Goal: Task Accomplishment & Management: Manage account settings

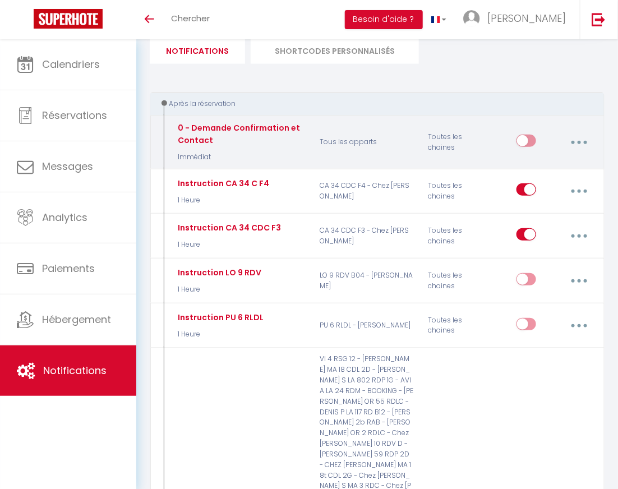
scroll to position [144, 0]
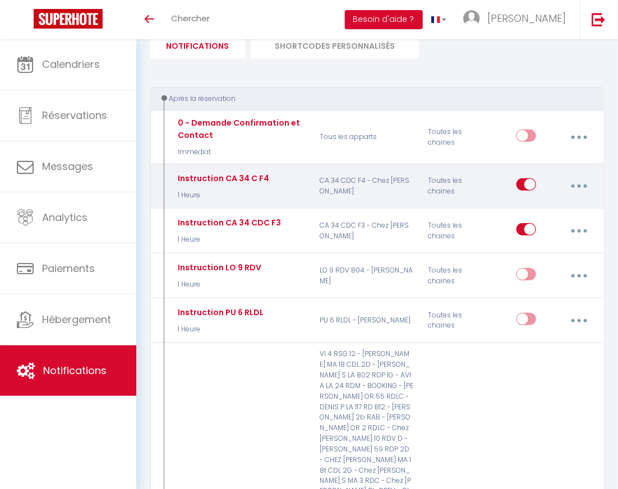
click at [532, 187] on input "checkbox" at bounding box center [526, 186] width 20 height 17
checkbox input "false"
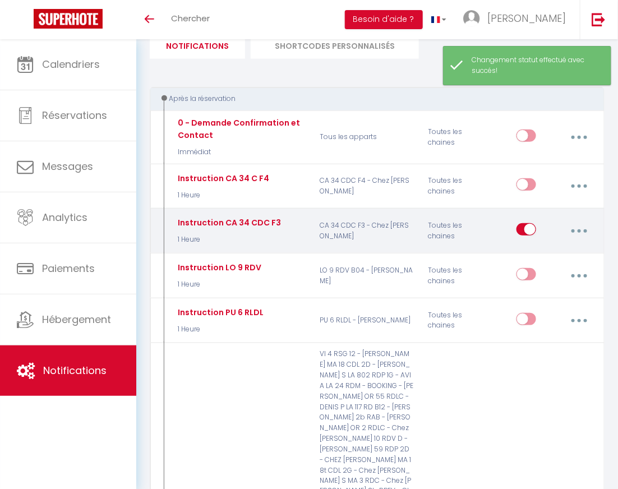
click at [530, 229] on input "checkbox" at bounding box center [526, 231] width 20 height 17
checkbox input "false"
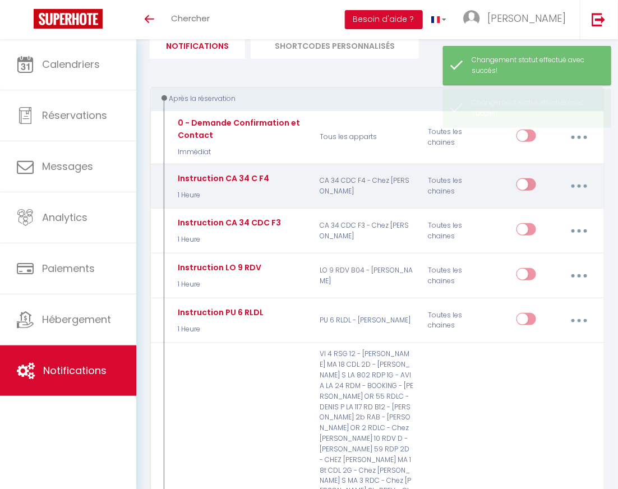
click at [578, 183] on button "button" at bounding box center [579, 185] width 30 height 21
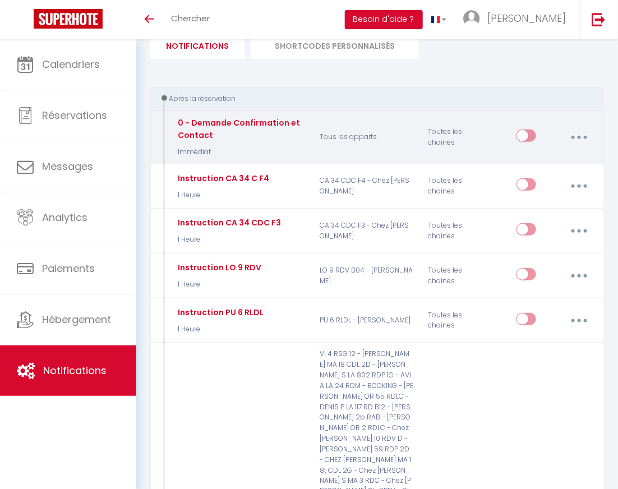
click at [581, 137] on button "button" at bounding box center [579, 137] width 30 height 21
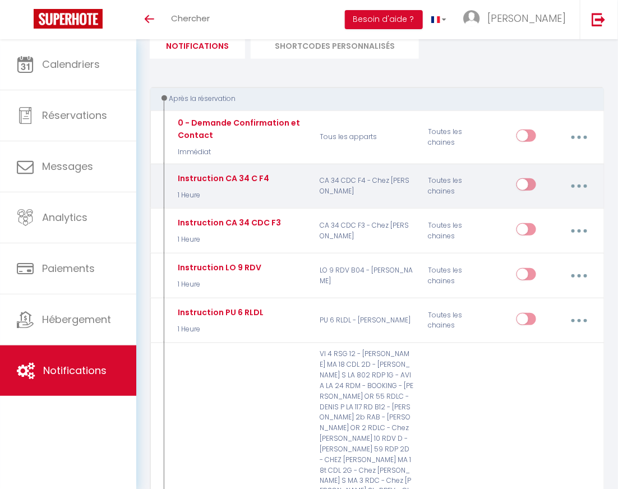
click at [576, 182] on button "button" at bounding box center [579, 185] width 30 height 21
click at [553, 214] on link "Editer" at bounding box center [548, 213] width 83 height 19
type input "Instruction CA 34 C F4"
select select "1 Heure"
select select
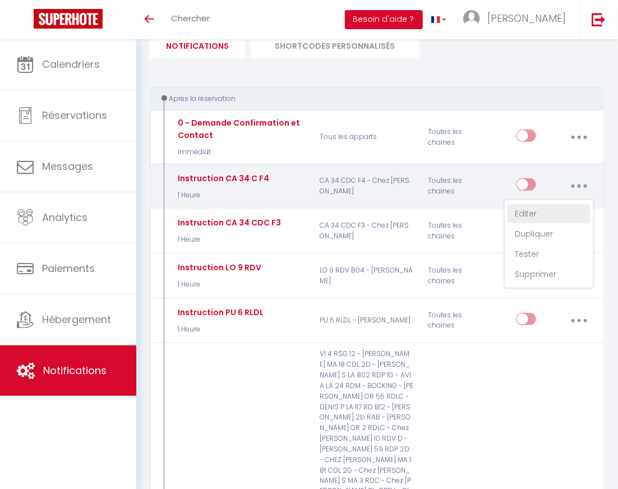
checkbox input "true"
checkbox input "false"
radio input "true"
type input "Instruction d'arrivée"
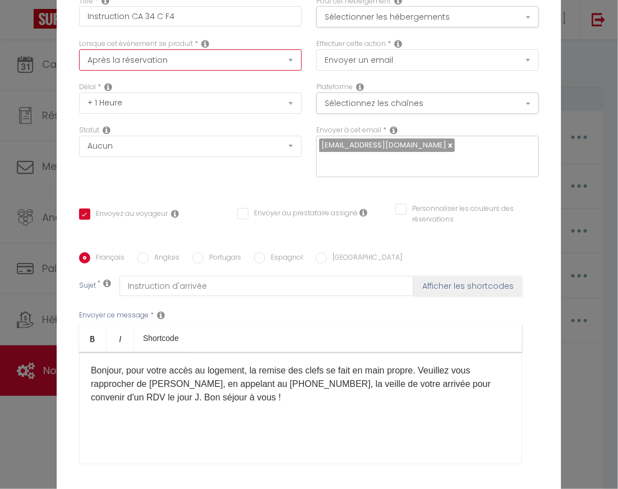
click at [246, 71] on select "Après la réservation Avant Checkin (à partir de 12h00) Après Checkin (à partir …" at bounding box center [190, 59] width 223 height 21
select select "2"
click at [79, 57] on select "Après la réservation Avant Checkin (à partir de 12h00) Après Checkin (à partir …" at bounding box center [190, 59] width 223 height 21
checkbox input "true"
checkbox input "false"
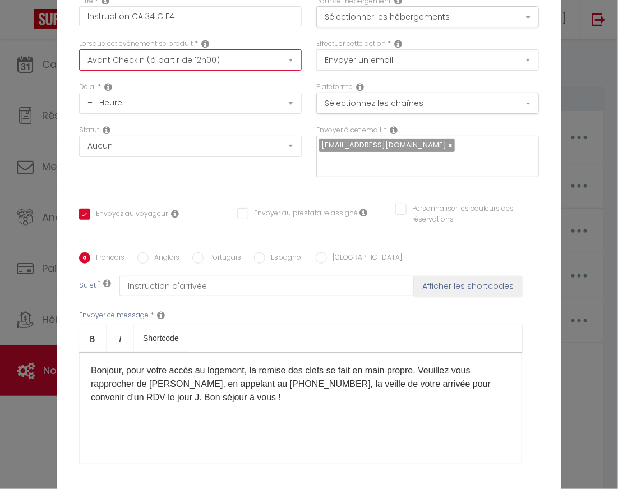
checkbox input "false"
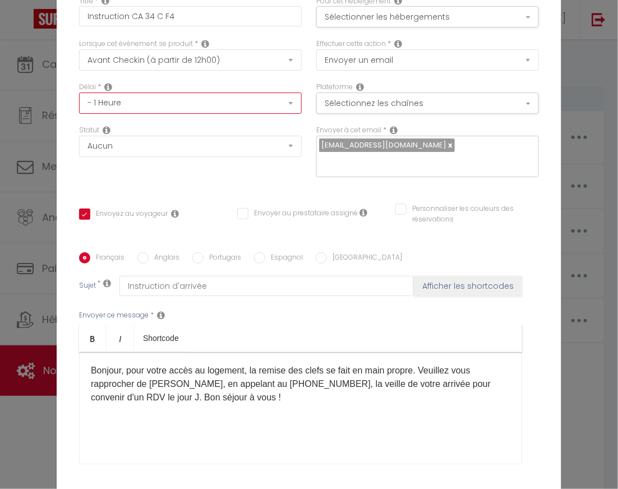
click at [180, 105] on select "Immédiat - 10 Minutes - 1 Heure - 2 Heures - 3 Heures - 4 Heures - 5 Heures - 6…" at bounding box center [190, 102] width 223 height 21
click at [216, 114] on select "Immédiat - 10 Minutes - 1 Heure - 2 Heures - 3 Heures - 4 Heures - 5 Heures - 6…" at bounding box center [190, 102] width 223 height 21
select select "20 Heures"
click at [79, 100] on select "Immédiat - 10 Minutes - 1 Heure - 2 Heures - 3 Heures - 4 Heures - 5 Heures - 6…" at bounding box center [190, 102] width 223 height 21
checkbox input "true"
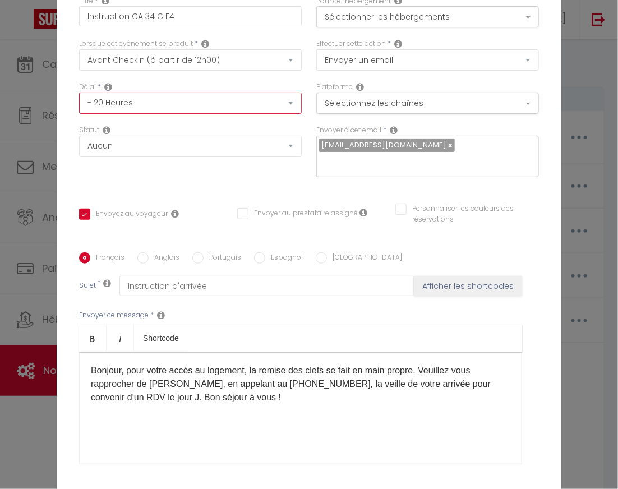
checkbox input "false"
click at [244, 113] on select "Immédiat - 10 Minutes - 1 Heure - 2 Heures - 3 Heures - 4 Heures - 5 Heures - 6…" at bounding box center [190, 102] width 223 height 21
select select "23 Heures"
click at [79, 100] on select "Immédiat - 10 Minutes - 1 Heure - 2 Heures - 3 Heures - 4 Heures - 5 Heures - 6…" at bounding box center [190, 102] width 223 height 21
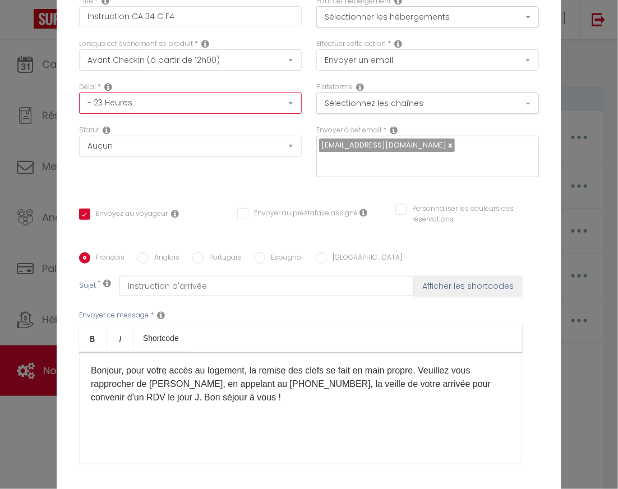
checkbox input "true"
checkbox input "false"
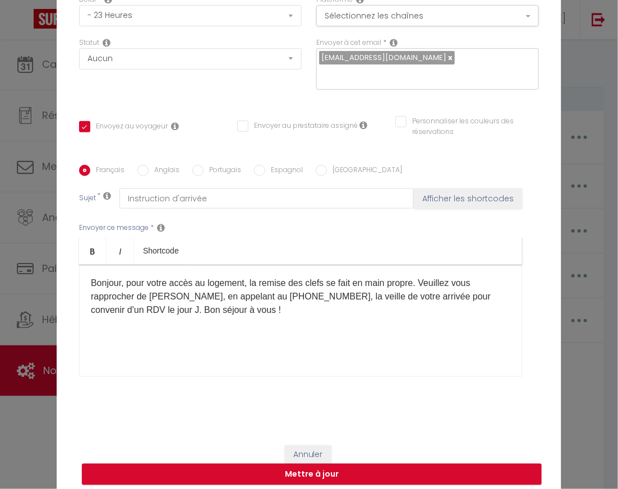
click at [186, 36] on div "Délai * Immédiat - 10 Minutes - 1 Heure - 2 Heures - 3 Heures - 4 Heures - 5 He…" at bounding box center [190, 15] width 237 height 43
click at [175, 26] on select "Immédiat - 10 Minutes - 1 Heure - 2 Heures - 3 Heures - 4 Heures - 5 Heures - 6…" at bounding box center [190, 15] width 223 height 21
select select "1 Jour"
click at [79, 13] on select "Immédiat - 10 Minutes - 1 Heure - 2 Heures - 3 Heures - 4 Heures - 5 Heures - 6…" at bounding box center [190, 15] width 223 height 21
checkbox input "true"
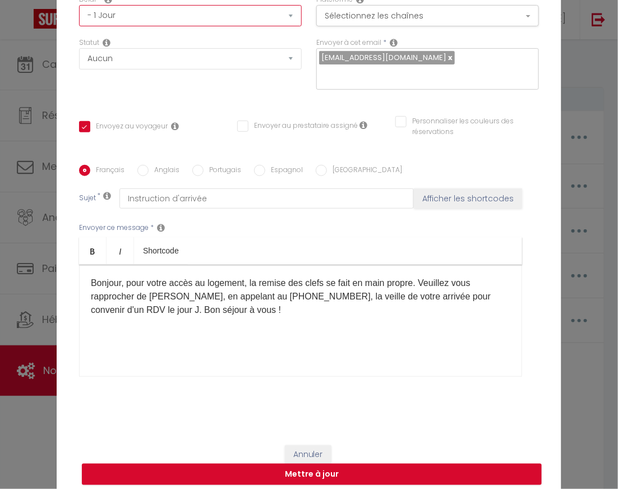
checkbox input "false"
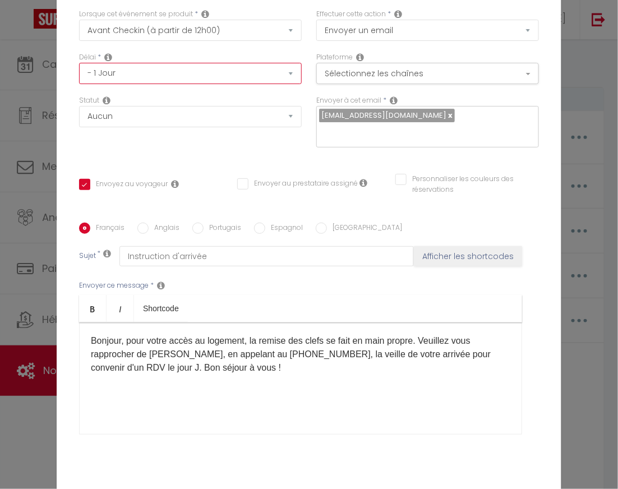
scroll to position [31, 0]
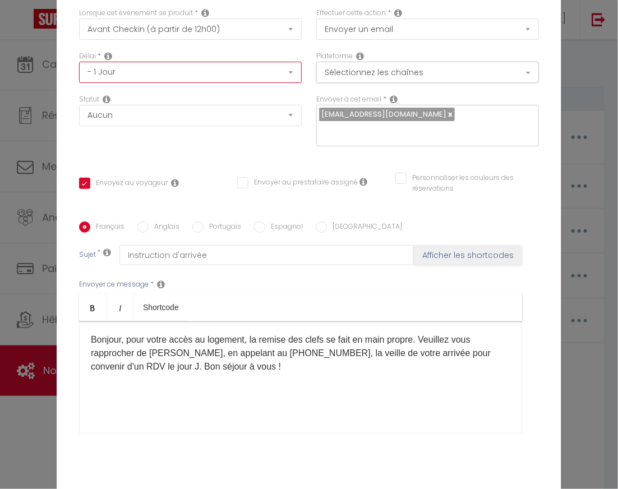
click at [161, 78] on select "Immédiat - 10 Minutes - 1 Heure - 2 Heures - 3 Heures - 4 Heures - 5 Heures - 6…" at bounding box center [190, 72] width 223 height 21
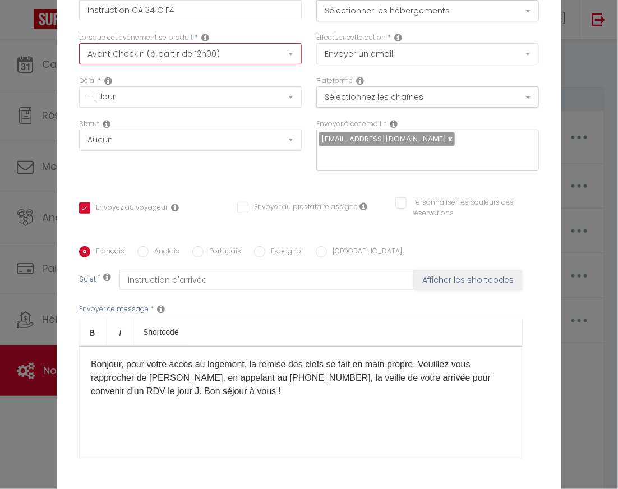
click at [200, 62] on select "Après la réservation Avant Checkin (à partir de 12h00) Après Checkin (à partir …" at bounding box center [190, 53] width 223 height 21
click at [202, 64] on select "Après la réservation Avant Checkin (à partir de 12h00) Après Checkin (à partir …" at bounding box center [190, 53] width 223 height 21
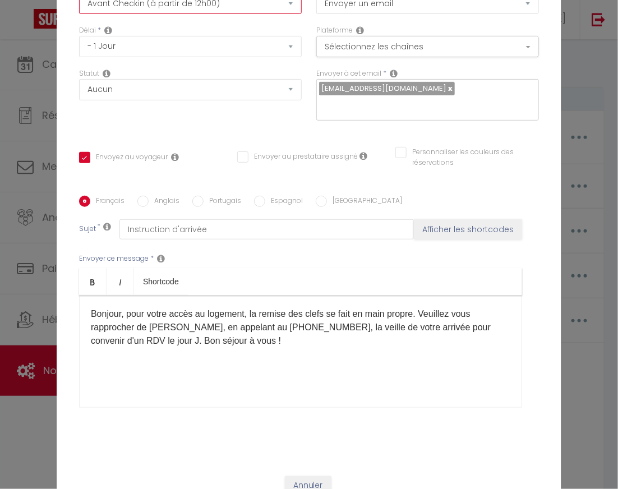
scroll to position [87, 0]
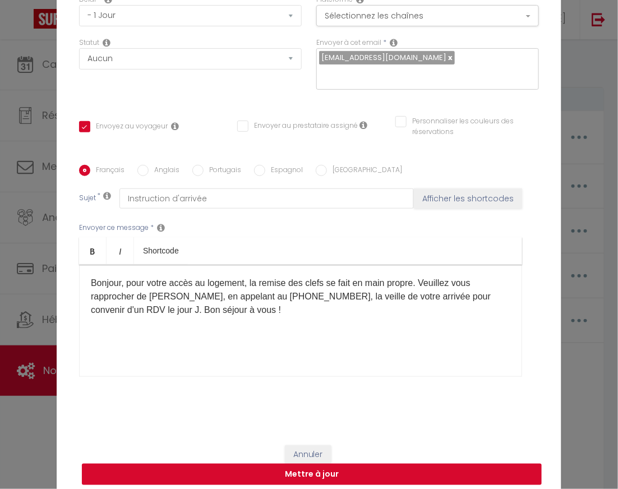
click at [270, 464] on button "Mettre à jour" at bounding box center [312, 474] width 460 height 21
checkbox input "true"
checkbox input "false"
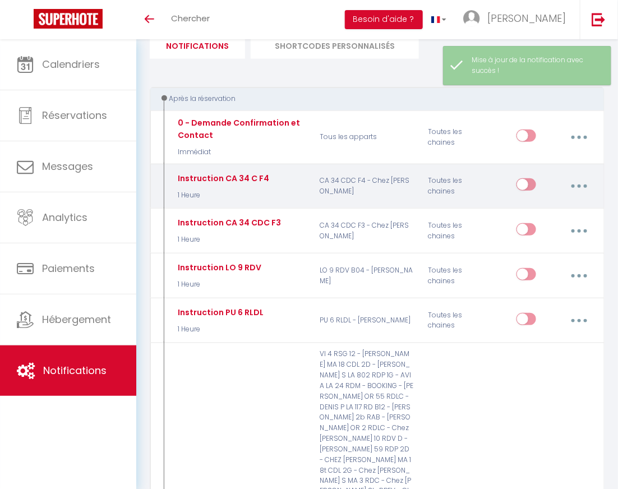
checkbox input "false"
checkbox input "true"
checkbox input "false"
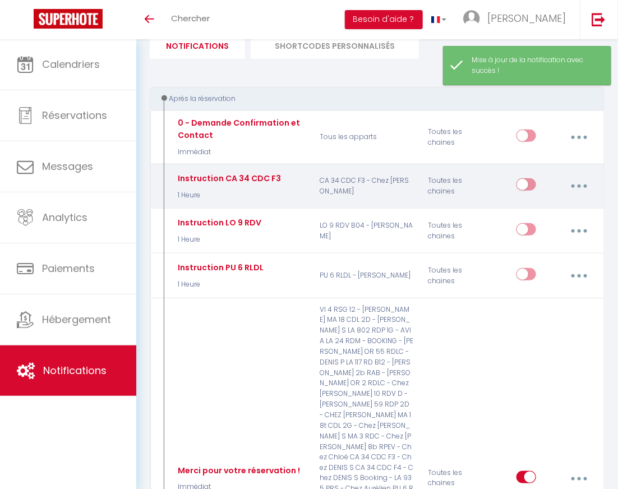
click at [577, 184] on button "button" at bounding box center [579, 185] width 30 height 21
click at [540, 214] on link "Editer" at bounding box center [548, 213] width 83 height 19
type input "Instruction CA 34 CDC F3"
select select "1 Heure"
select select
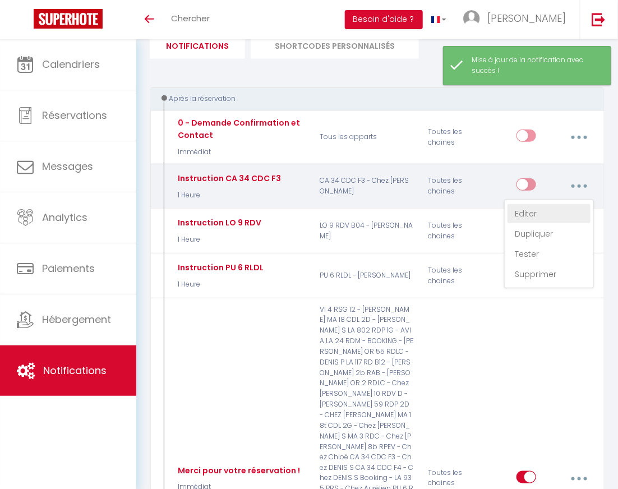
checkbox input "true"
checkbox input "false"
radio input "true"
type input "Instruction d'arrivée"
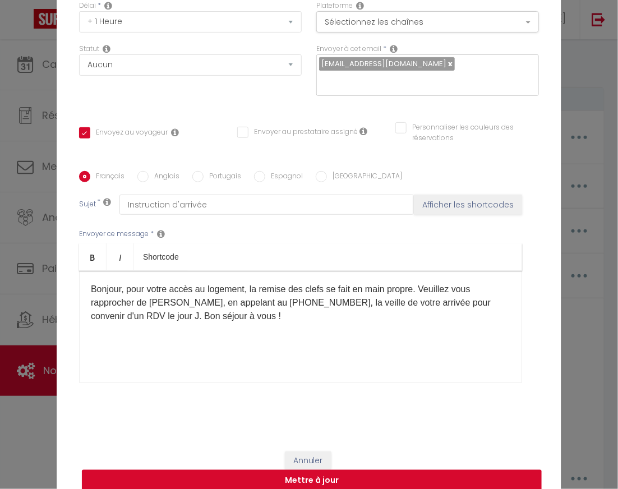
click at [361, 473] on button "Mettre à jour" at bounding box center [312, 480] width 460 height 21
checkbox input "true"
checkbox input "false"
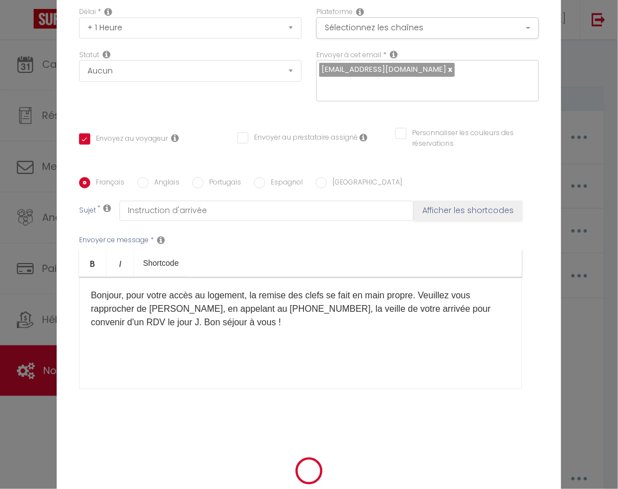
select select
checkbox input "false"
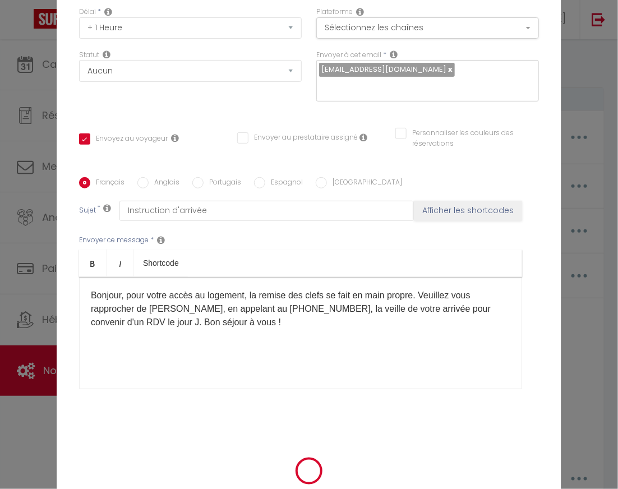
radio input "false"
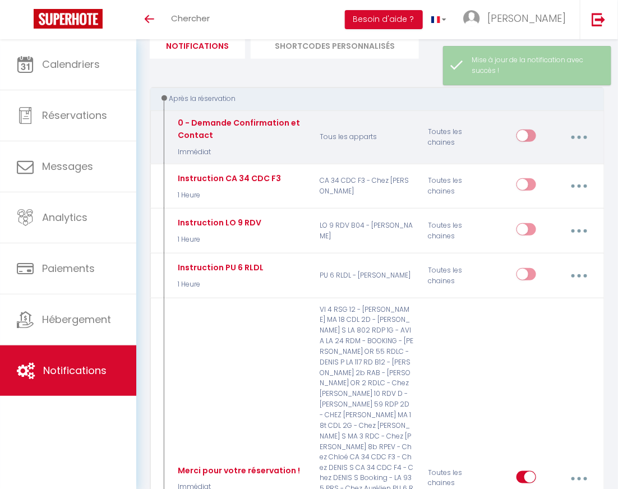
select select
checkbox input "false"
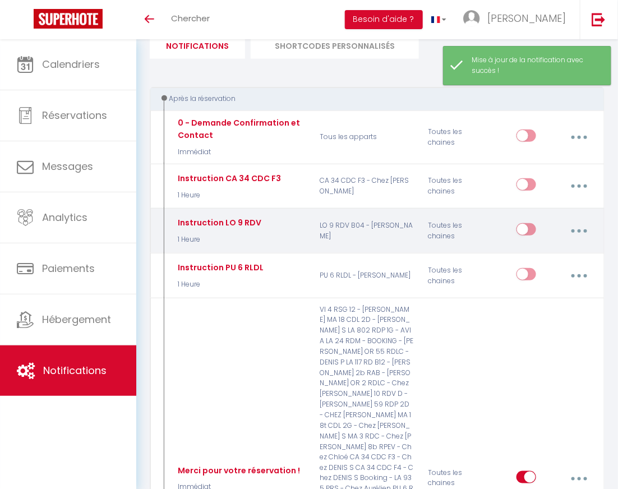
click at [578, 226] on button "button" at bounding box center [579, 230] width 30 height 21
click at [543, 254] on link "Editer" at bounding box center [548, 257] width 83 height 19
type input "Instruction LO 9 RDV"
select select "1 Heure"
select select
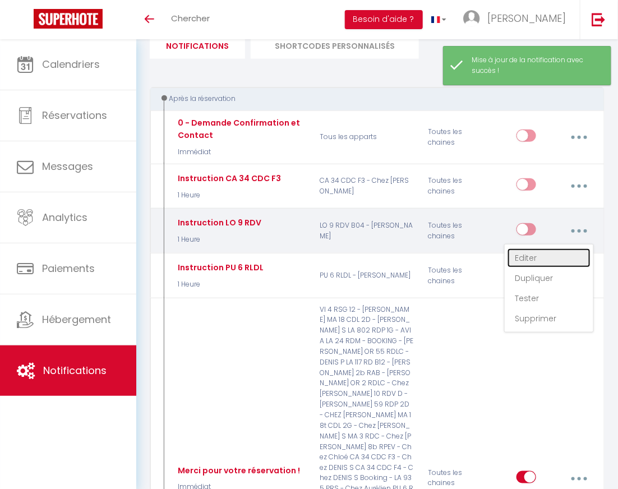
checkbox input "true"
checkbox input "false"
radio input "true"
type input "Instruction d'arrivée"
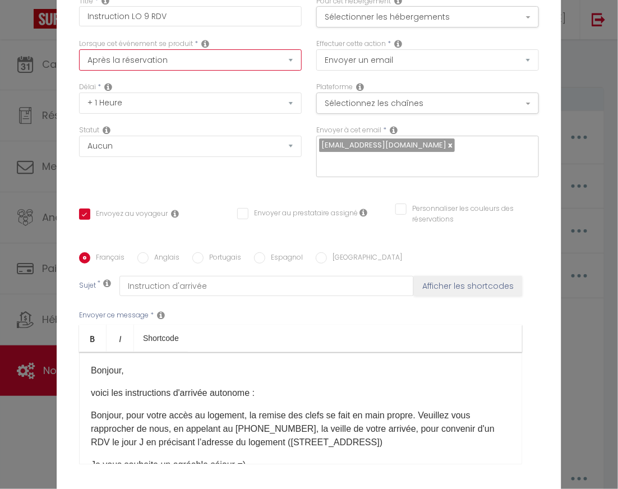
click at [225, 71] on select "Après la réservation Avant Checkin (à partir de 12h00) Après Checkin (à partir …" at bounding box center [190, 59] width 223 height 21
select select "2"
click at [79, 57] on select "Après la réservation Avant Checkin (à partir de 12h00) Après Checkin (à partir …" at bounding box center [190, 59] width 223 height 21
checkbox input "true"
checkbox input "false"
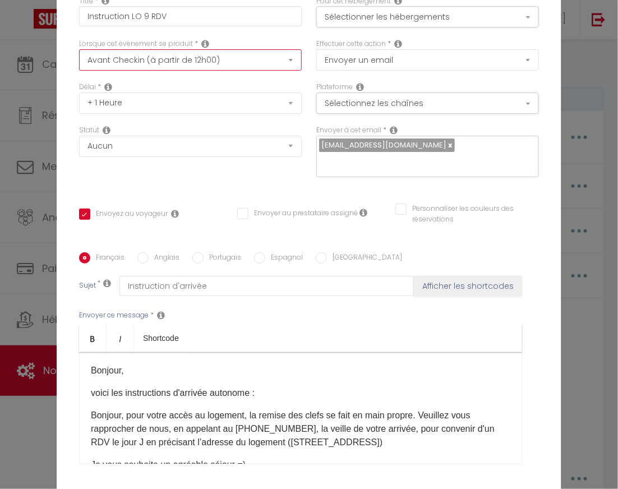
checkbox input "false"
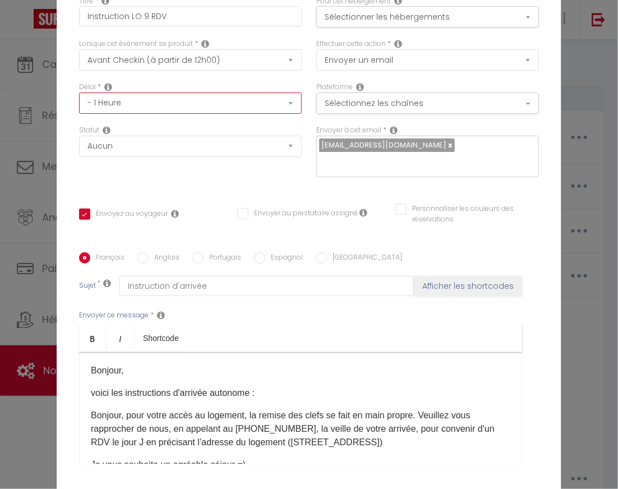
click at [162, 104] on select "Immédiat - 10 Minutes - 1 Heure - 2 Heures - 3 Heures - 4 Heures - 5 Heures - 6…" at bounding box center [190, 102] width 223 height 21
select select "1 Jour"
click at [79, 100] on select "Immédiat - 10 Minutes - 1 Heure - 2 Heures - 3 Heures - 4 Heures - 5 Heures - 6…" at bounding box center [190, 102] width 223 height 21
checkbox input "true"
checkbox input "false"
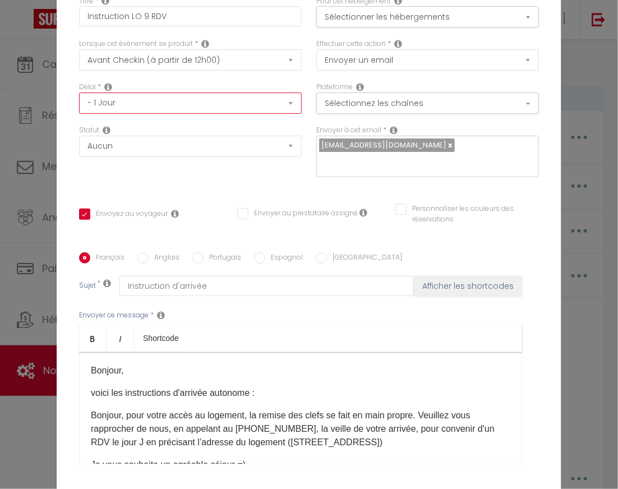
checkbox input "false"
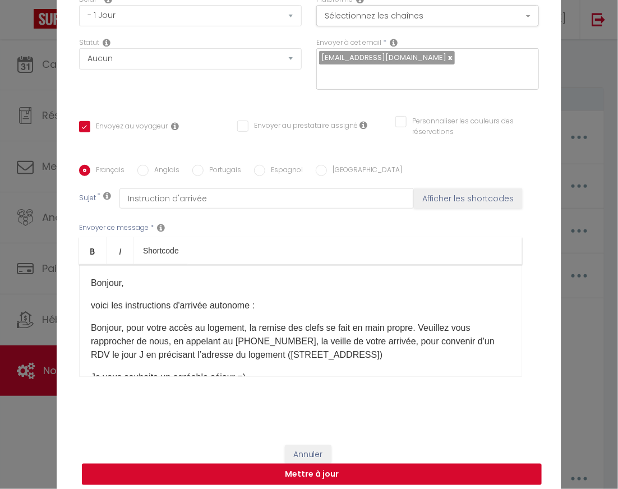
click at [362, 464] on button "Mettre à jour" at bounding box center [312, 474] width 460 height 21
checkbox input "true"
checkbox input "false"
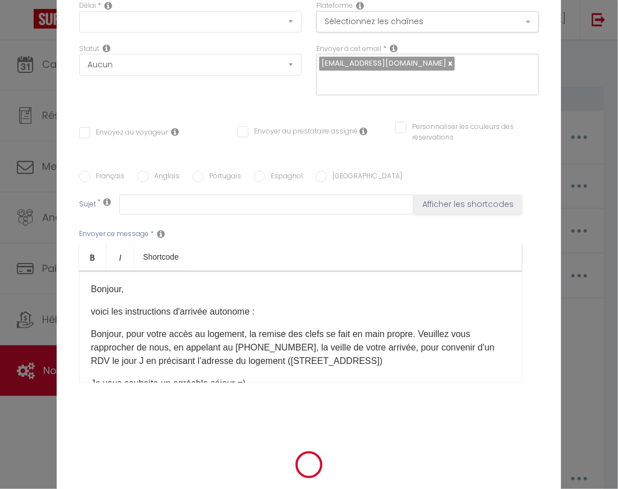
scroll to position [0, 0]
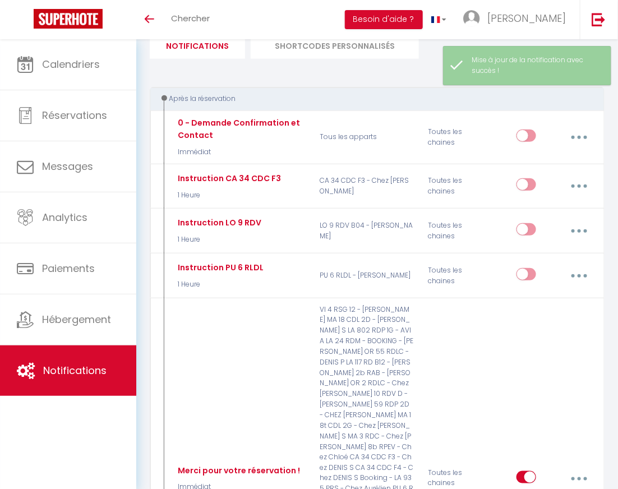
checkbox input "true"
checkbox input "false"
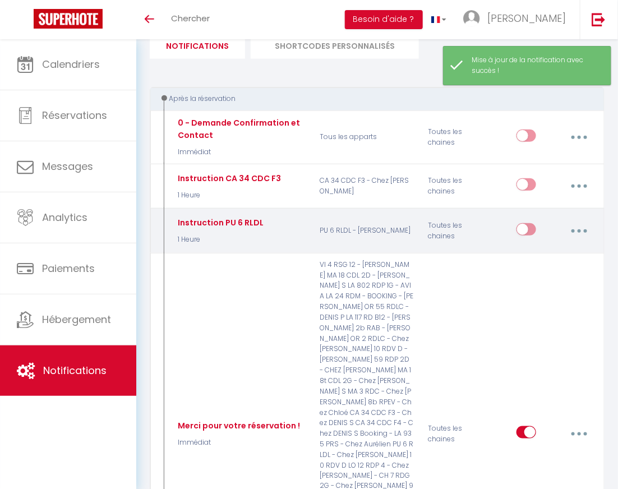
click at [574, 230] on button "button" at bounding box center [579, 230] width 30 height 21
click at [527, 258] on link "Editer" at bounding box center [548, 257] width 83 height 19
type input "Instruction PU 6 RLDL"
select select "1 Heure"
select select
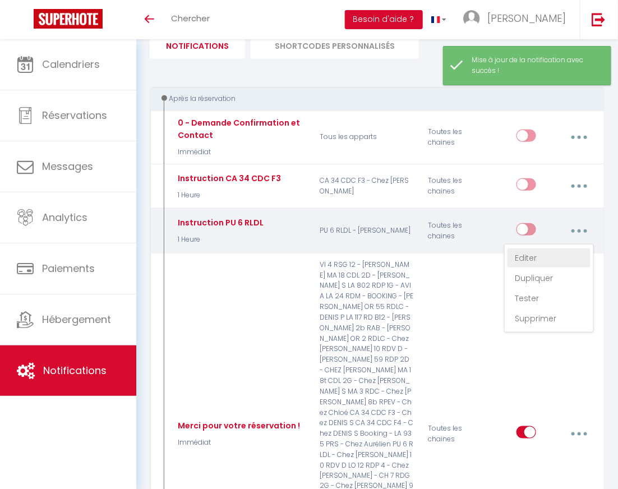
checkbox input "true"
checkbox input "false"
radio input "true"
type input "Instruction d'arrivée"
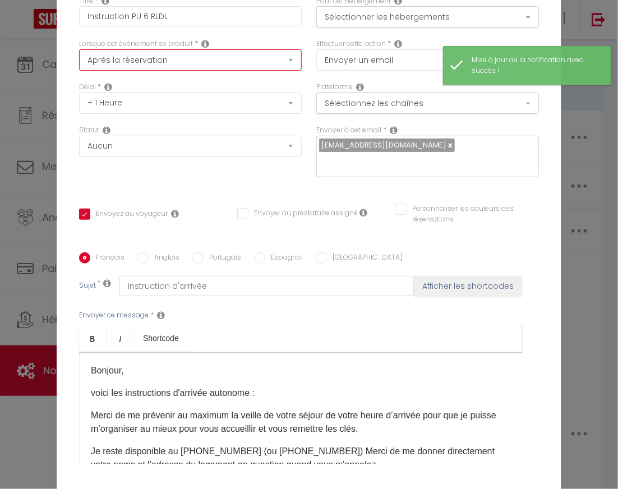
click at [183, 70] on select "Après la réservation Avant Checkin (à partir de 12h00) Après Checkin (à partir …" at bounding box center [190, 59] width 223 height 21
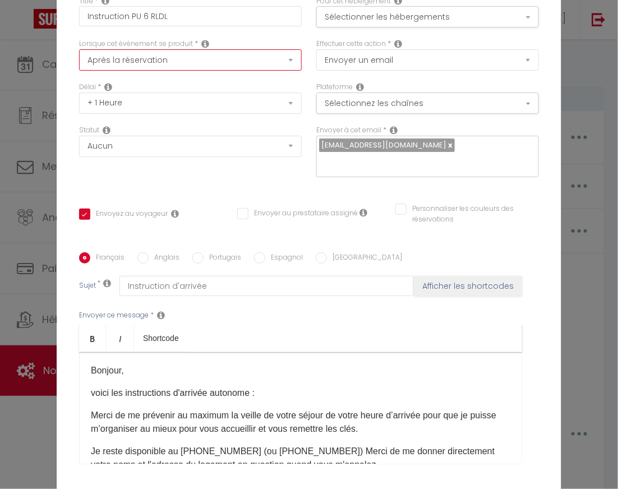
select select "2"
click at [79, 57] on select "Après la réservation Avant Checkin (à partir de 12h00) Après Checkin (à partir …" at bounding box center [190, 59] width 223 height 21
checkbox input "true"
checkbox input "false"
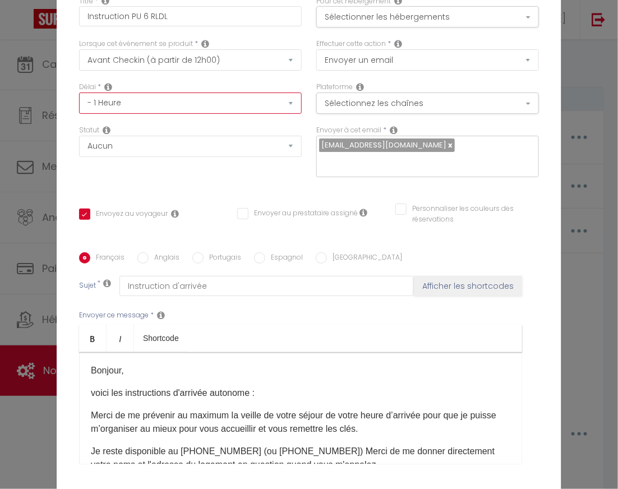
click at [205, 113] on select "Immédiat - 10 Minutes - 1 Heure - 2 Heures - 3 Heures - 4 Heures - 5 Heures - 6…" at bounding box center [190, 102] width 223 height 21
click at [246, 110] on select "Immédiat - 10 Minutes - 1 Heure - 2 Heures - 3 Heures - 4 Heures - 5 Heures - 6…" at bounding box center [190, 102] width 223 height 21
select select "1 Jour"
click at [79, 100] on select "Immédiat - 10 Minutes - 1 Heure - 2 Heures - 3 Heures - 4 Heures - 5 Heures - 6…" at bounding box center [190, 102] width 223 height 21
checkbox input "true"
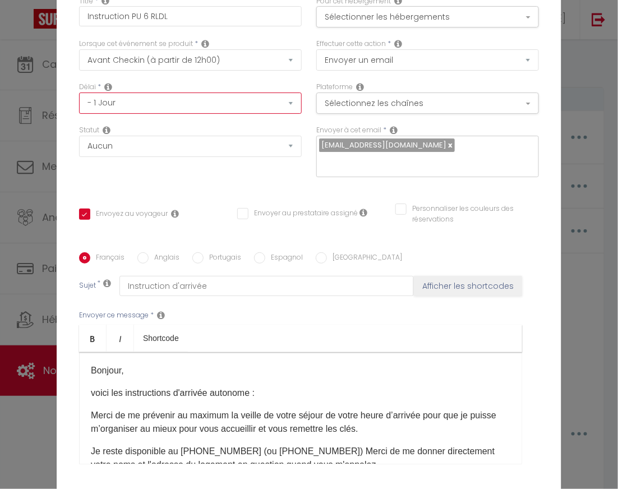
checkbox input "false"
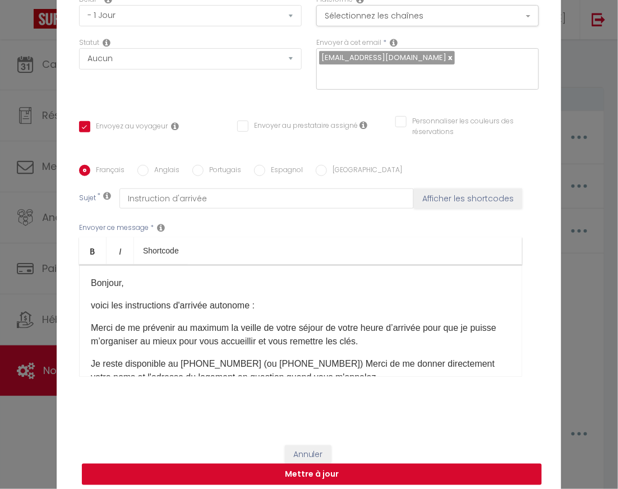
click at [361, 475] on button "Mettre à jour" at bounding box center [312, 474] width 460 height 21
checkbox input "true"
checkbox input "false"
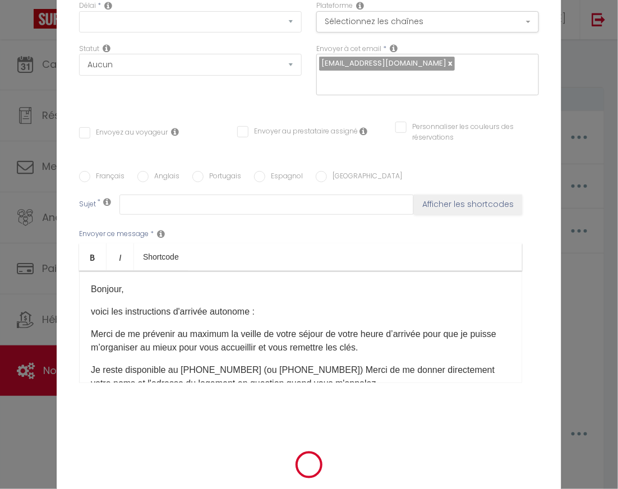
scroll to position [0, 0]
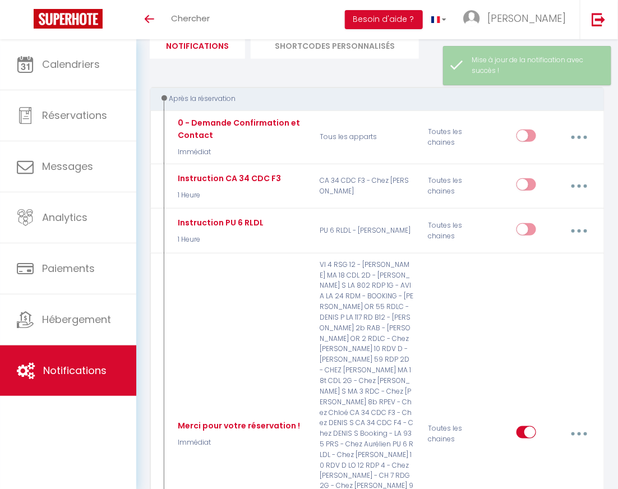
checkbox input "true"
checkbox input "false"
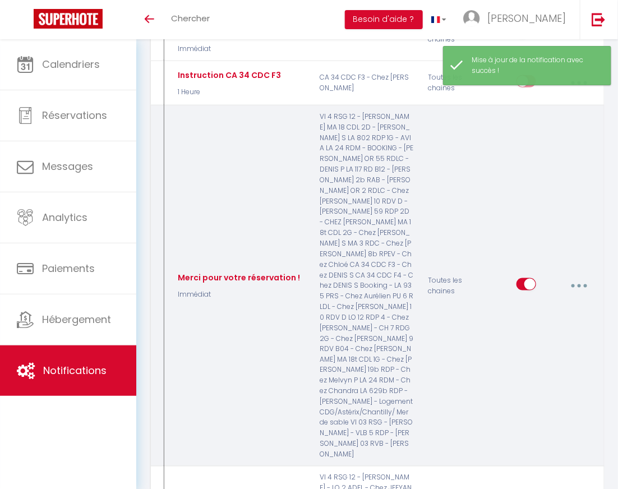
scroll to position [242, 0]
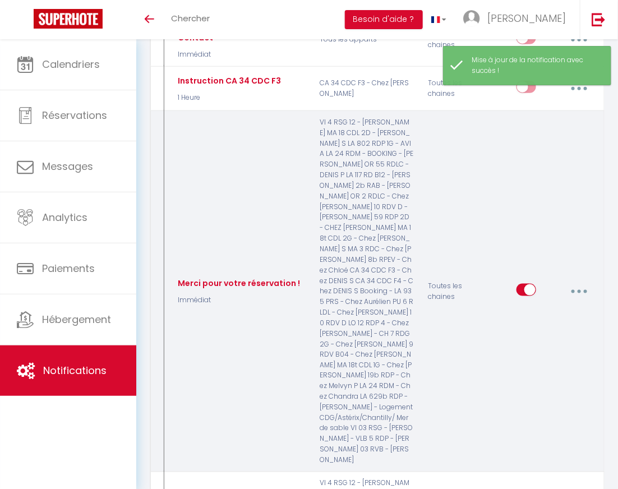
click at [577, 281] on button "button" at bounding box center [579, 291] width 30 height 21
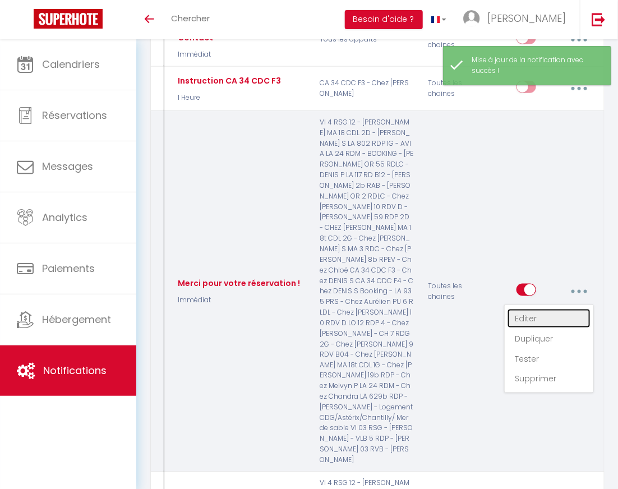
click at [530, 309] on link "Editer" at bounding box center [548, 318] width 83 height 19
type input "Merci pour votre réservation !"
select select "Immédiat"
select select "if_booking_is_paid"
checkbox input "true"
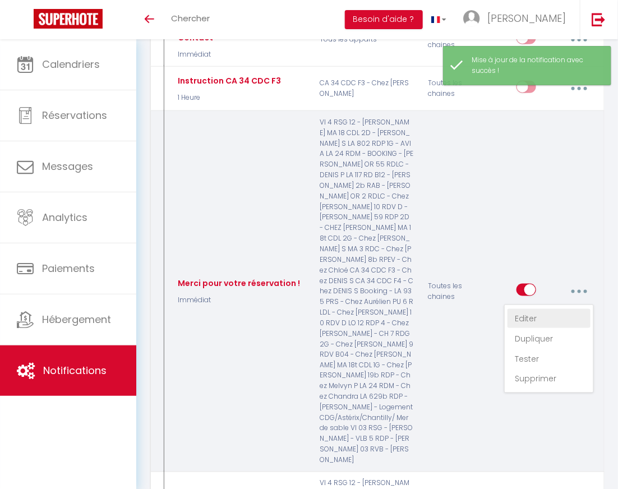
checkbox input "true"
checkbox input "false"
radio input "true"
type input "Merci pour votre réservation ! ❤️​"
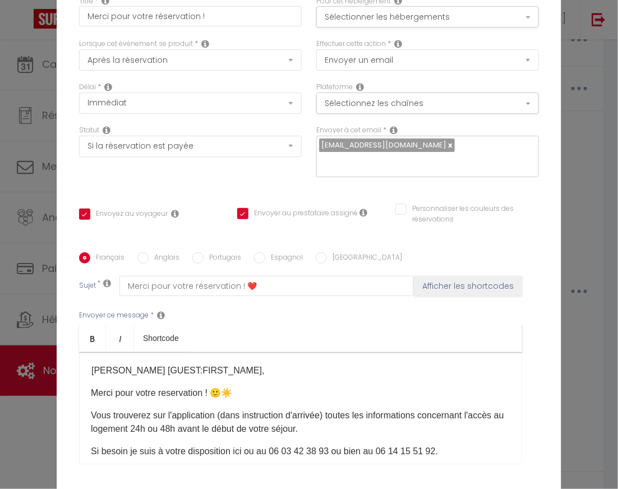
scroll to position [87, 0]
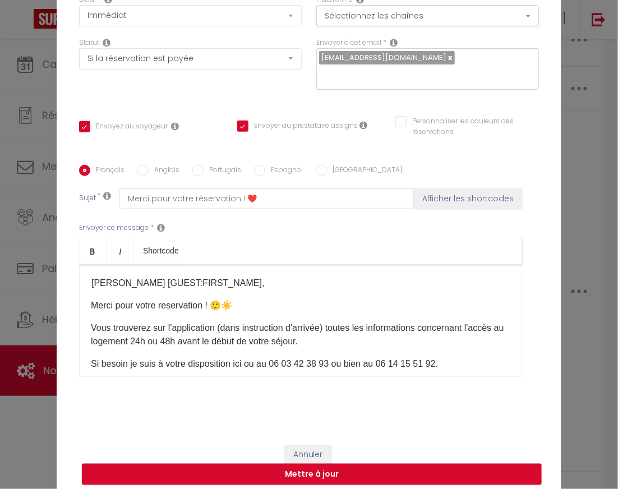
click at [589, 348] on div "Modifier la notification × Titre * Merci pour votre réservation ! Pour cet hébe…" at bounding box center [309, 244] width 618 height 489
click at [311, 445] on button "Annuler" at bounding box center [308, 454] width 47 height 19
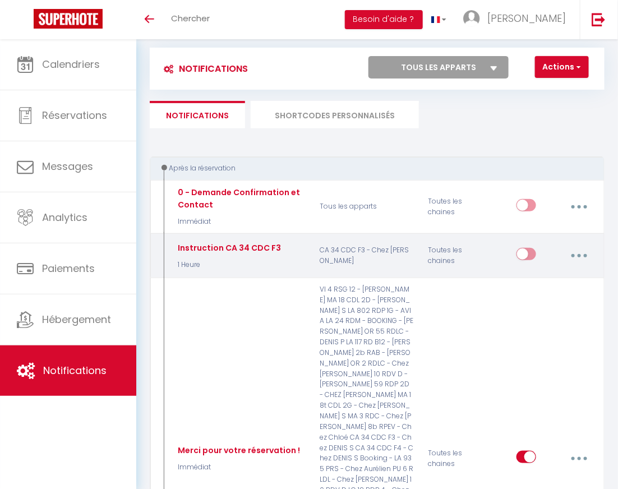
scroll to position [110, 0]
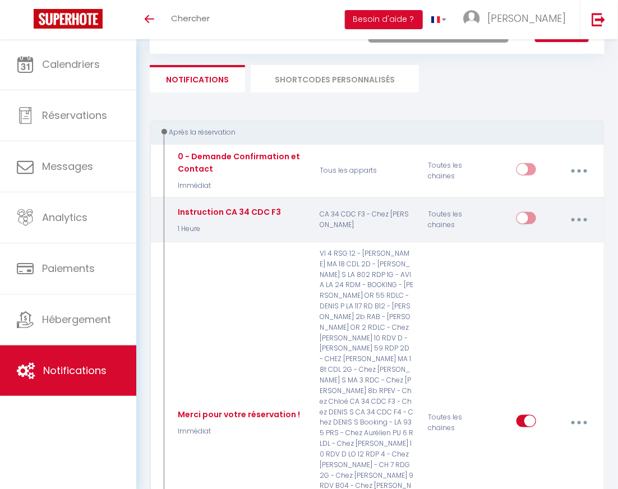
click at [580, 223] on button "button" at bounding box center [579, 219] width 30 height 21
click at [535, 247] on link "Editer" at bounding box center [548, 247] width 83 height 19
type input "Instruction CA 34 CDC F3"
select select "1 Heure"
select select
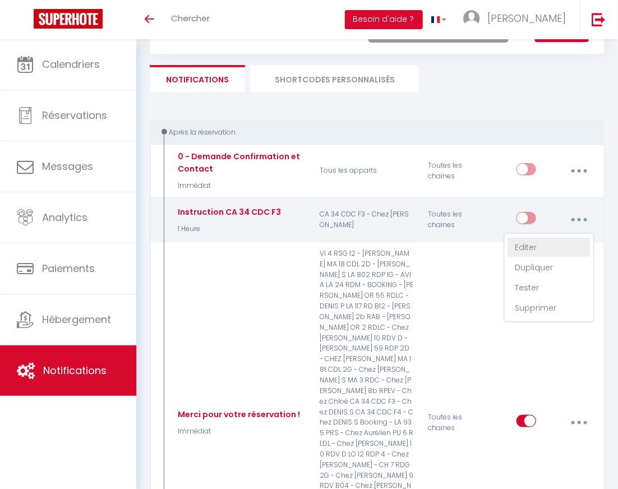
checkbox input "true"
checkbox input "false"
type input "Instruction d'arrivée"
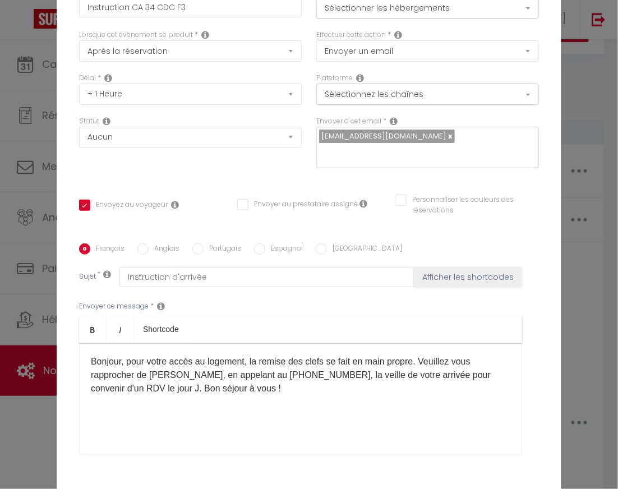
scroll to position [0, 0]
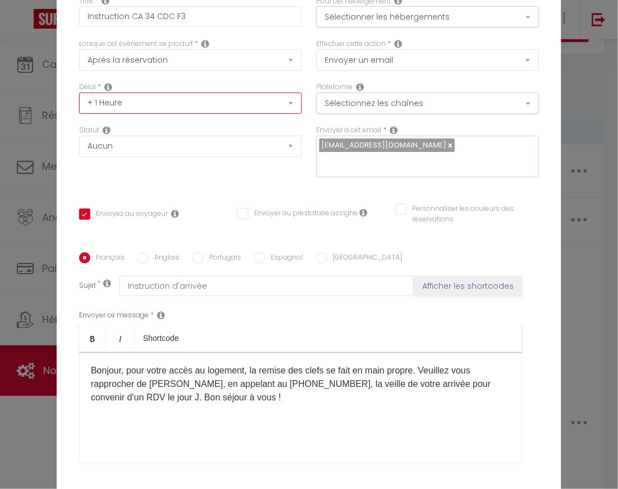
click at [197, 114] on select "Immédiat + 10 Minutes + 1 Heure + 2 Heures + 3 Heures + 4 Heures + 5 Heures + 6…" at bounding box center [190, 102] width 223 height 21
select select "23 Heures"
click at [79, 100] on select "Immédiat + 10 Minutes + 1 Heure + 2 Heures + 3 Heures + 4 Heures + 5 Heures + 6…" at bounding box center [190, 102] width 223 height 21
checkbox input "true"
checkbox input "false"
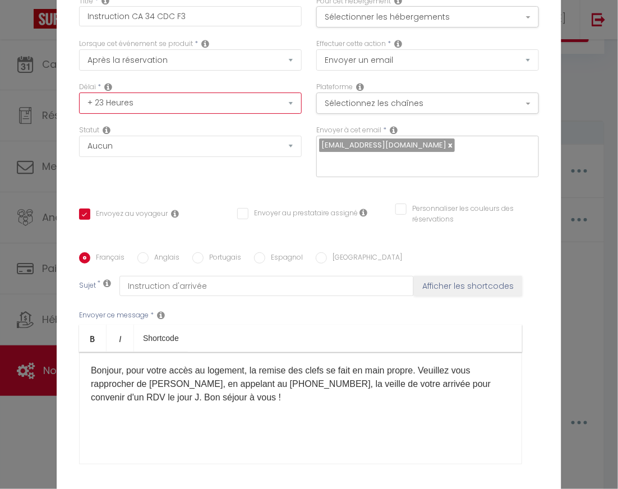
checkbox input "false"
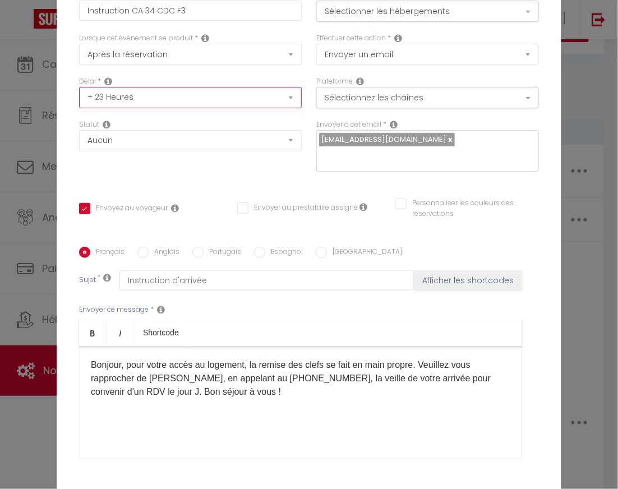
scroll to position [6, 0]
click at [217, 166] on div "Statut Aucun Si la réservation est payée Si réservation non payée Si la caution…" at bounding box center [190, 150] width 237 height 63
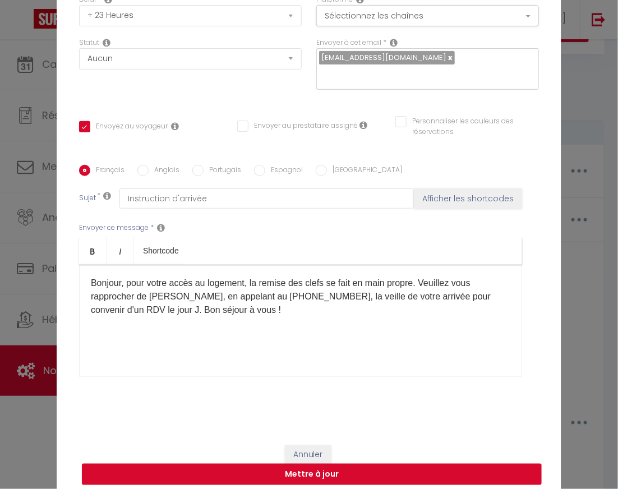
click at [275, 470] on button "Mettre à jour" at bounding box center [312, 474] width 460 height 21
checkbox input "true"
checkbox input "false"
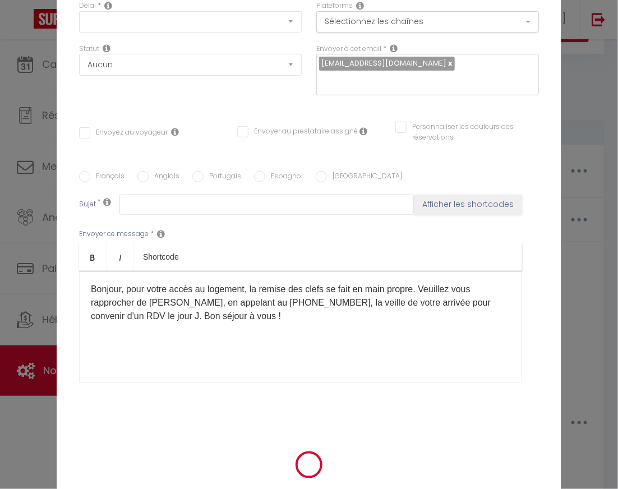
scroll to position [0, 0]
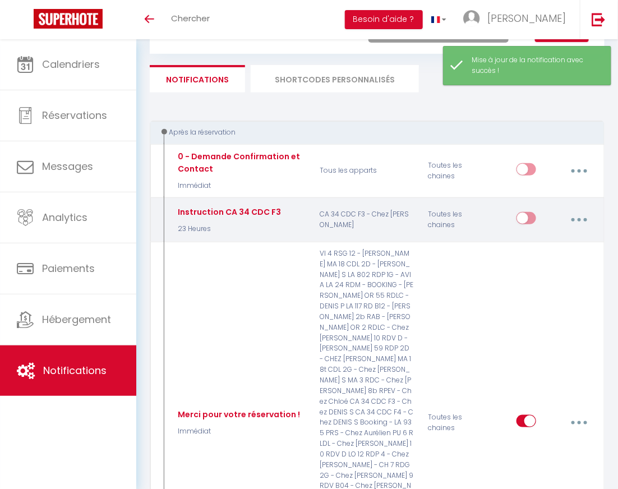
click at [571, 222] on button "button" at bounding box center [579, 219] width 30 height 21
click at [532, 246] on link "Editer" at bounding box center [548, 247] width 83 height 19
type input "Instruction CA 34 CDC F3"
select select "23 Heures"
select select
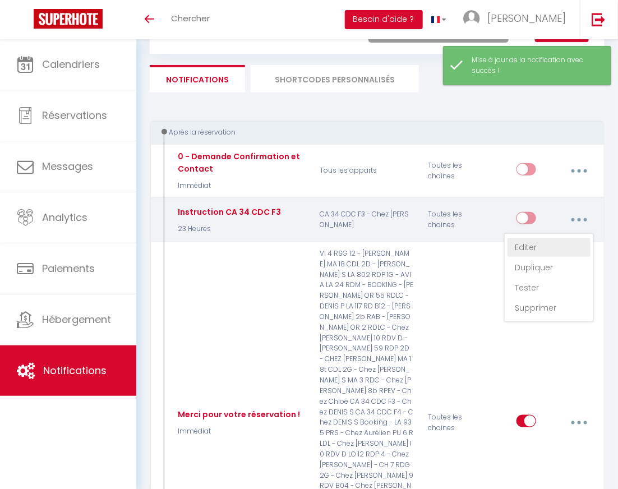
checkbox input "true"
checkbox input "false"
radio input "true"
type input "Instruction d'arrivée"
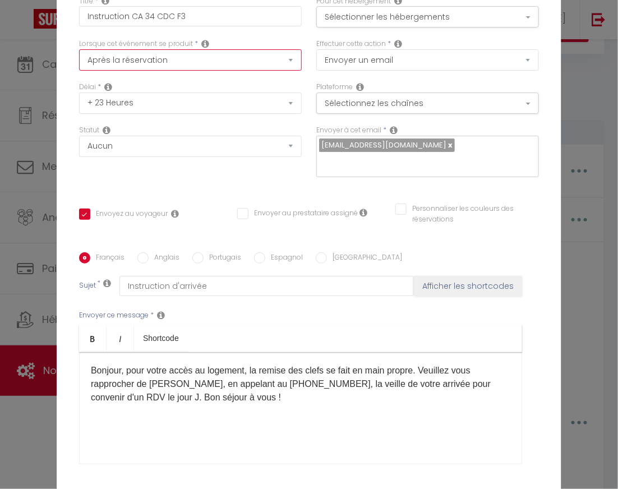
click at [243, 71] on select "Après la réservation Avant Checkin (à partir de 12h00) Après Checkin (à partir …" at bounding box center [190, 59] width 223 height 21
select select "2"
click at [79, 57] on select "Après la réservation Avant Checkin (à partir de 12h00) Après Checkin (à partir …" at bounding box center [190, 59] width 223 height 21
checkbox input "true"
checkbox input "false"
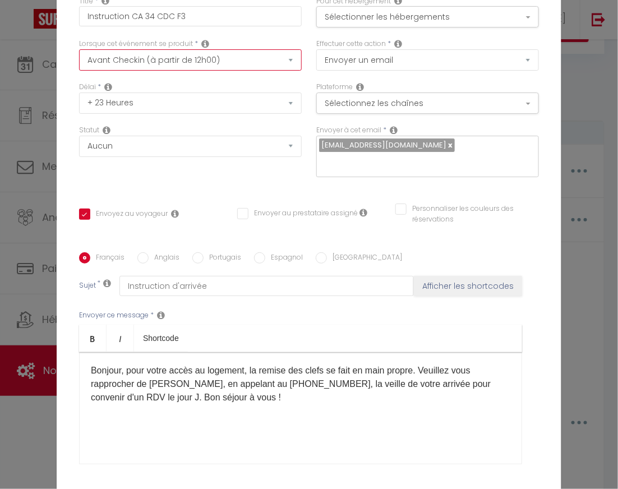
checkbox input "false"
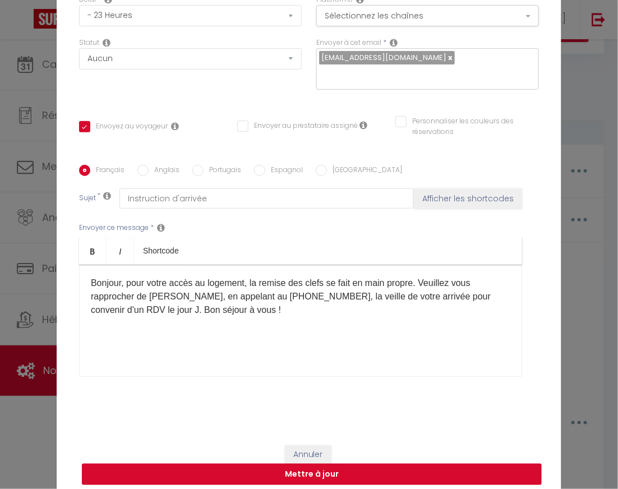
click at [313, 470] on button "Mettre à jour" at bounding box center [312, 474] width 460 height 21
checkbox input "true"
checkbox input "false"
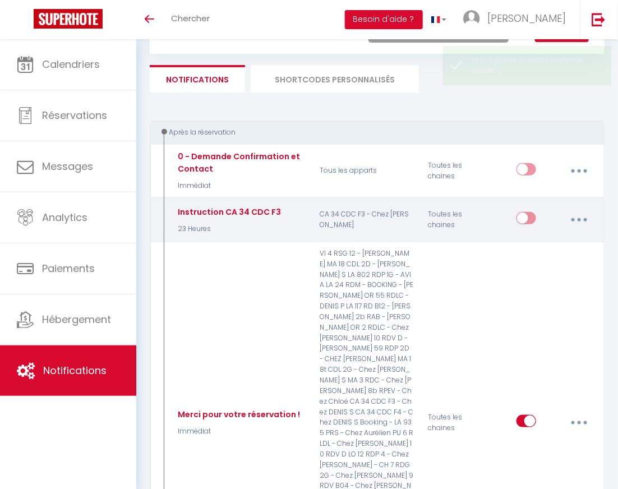
checkbox input "true"
checkbox input "false"
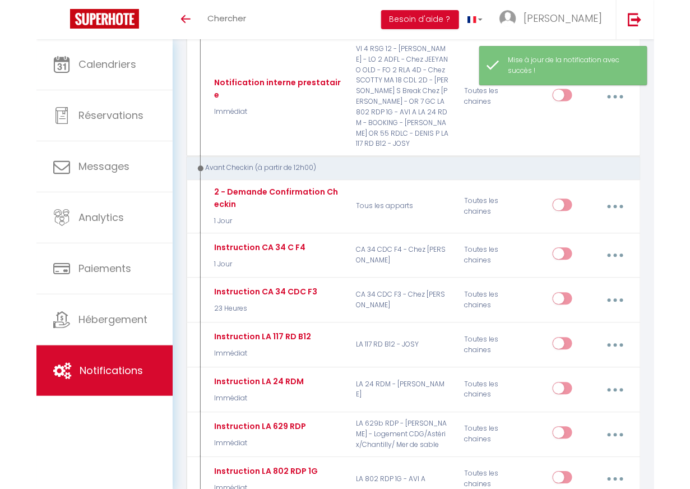
scroll to position [573, 0]
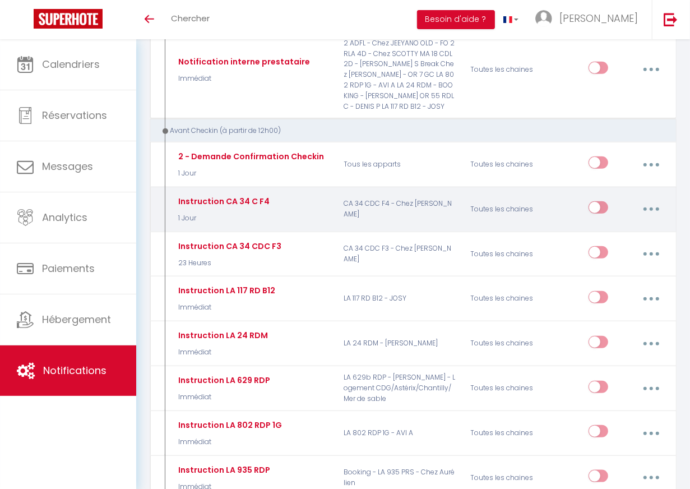
click at [617, 198] on button "button" at bounding box center [651, 208] width 30 height 21
click at [617, 227] on link "Editer" at bounding box center [621, 236] width 83 height 19
type input "Instruction CA 34 C F4"
select select "1 Jour"
select select
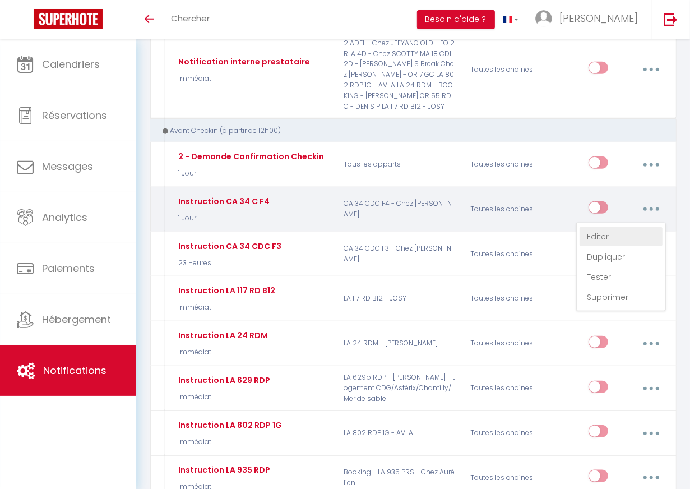
checkbox input "true"
checkbox input "false"
radio input "true"
type input "Instruction d'arrivée"
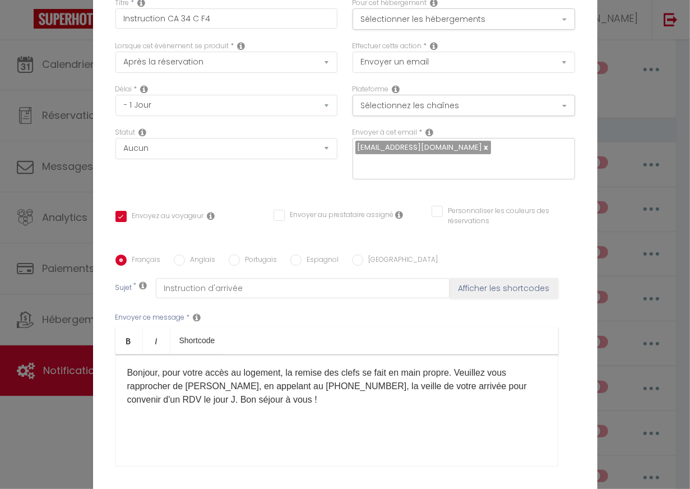
scroll to position [90, 0]
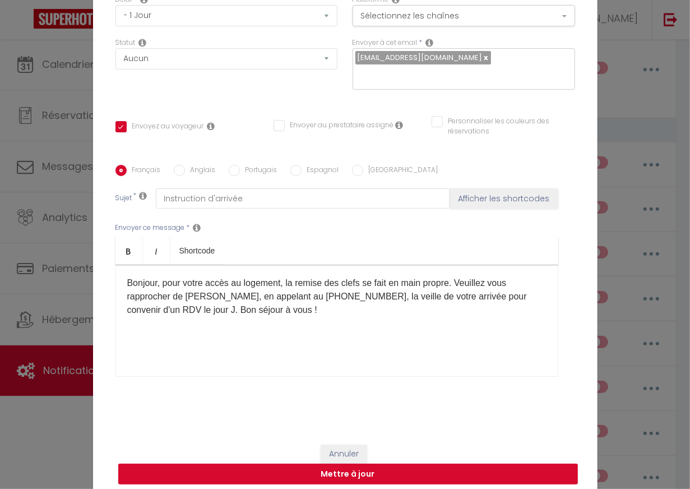
click at [323, 470] on button "Mettre à jour" at bounding box center [348, 474] width 460 height 21
checkbox input "true"
checkbox input "false"
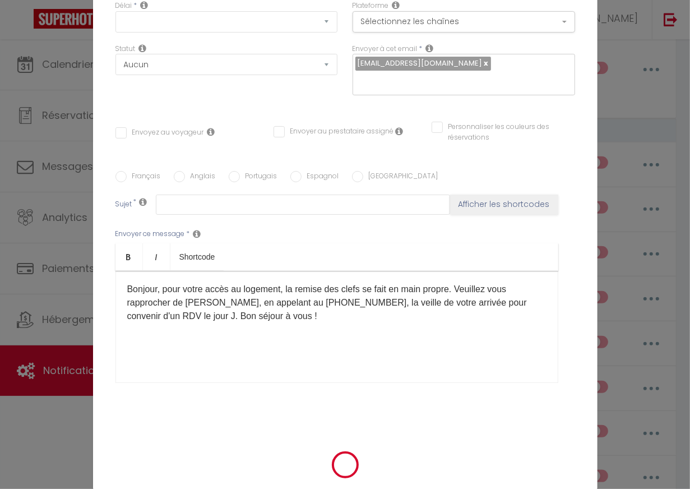
scroll to position [0, 0]
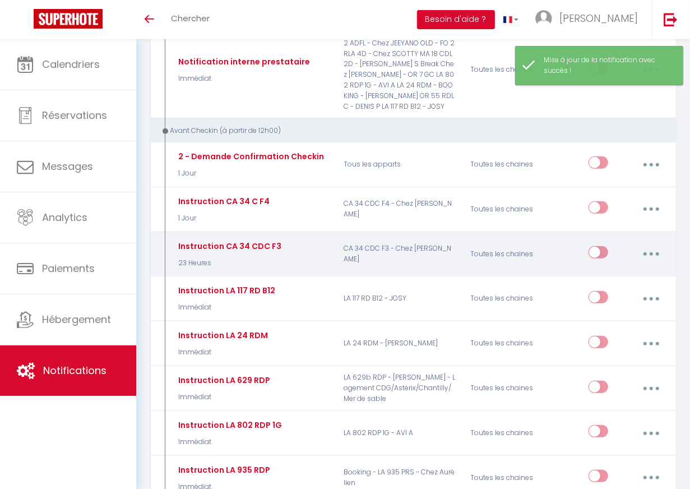
click at [617, 243] on button "button" at bounding box center [651, 253] width 30 height 21
click at [613, 272] on link "Editer" at bounding box center [621, 281] width 83 height 19
type input "Instruction CA 34 CDC F3"
select select "23 Heures"
select select
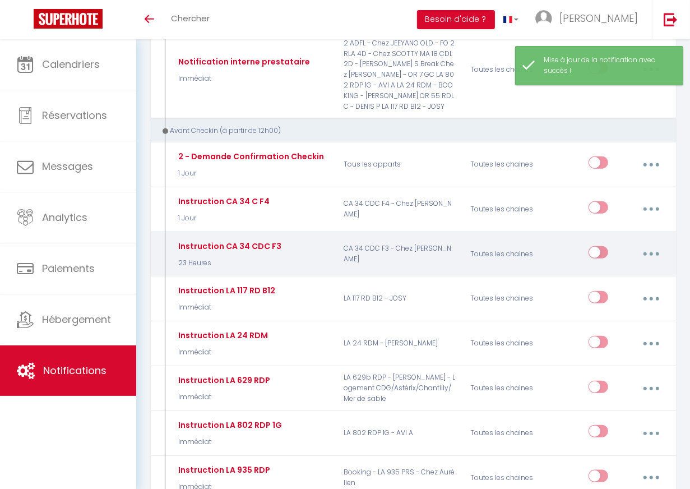
checkbox input "true"
checkbox input "false"
radio input "true"
type input "Instruction d'arrivée"
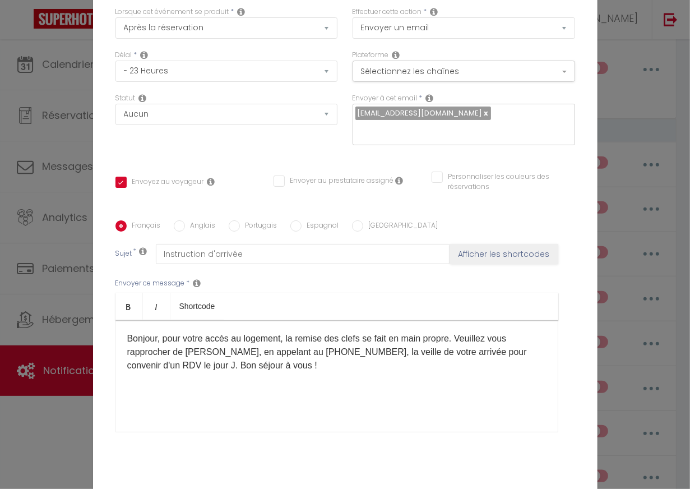
scroll to position [90, 0]
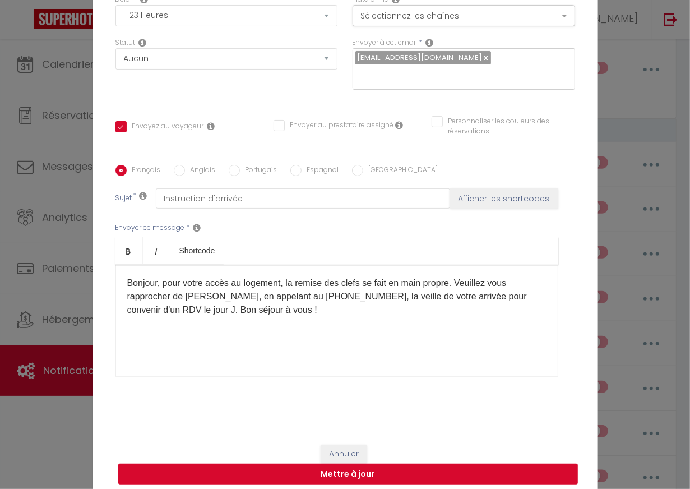
click at [399, 465] on button "Mettre à jour" at bounding box center [348, 474] width 460 height 21
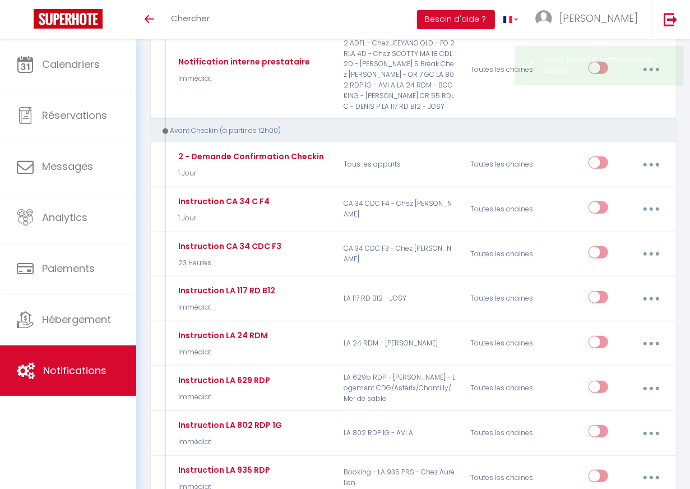
scroll to position [0, 0]
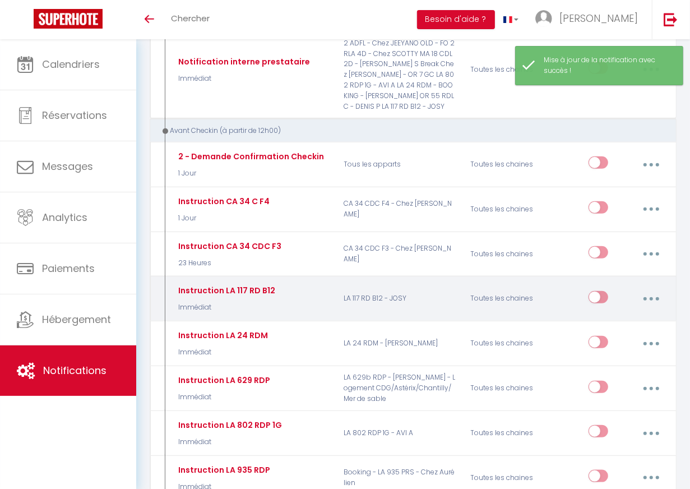
click at [617, 288] on button "button" at bounding box center [651, 298] width 30 height 21
click at [601, 316] on link "Editer" at bounding box center [621, 325] width 83 height 19
type input "Instruction LA 117 RD B12"
select select "Immédiat"
select select
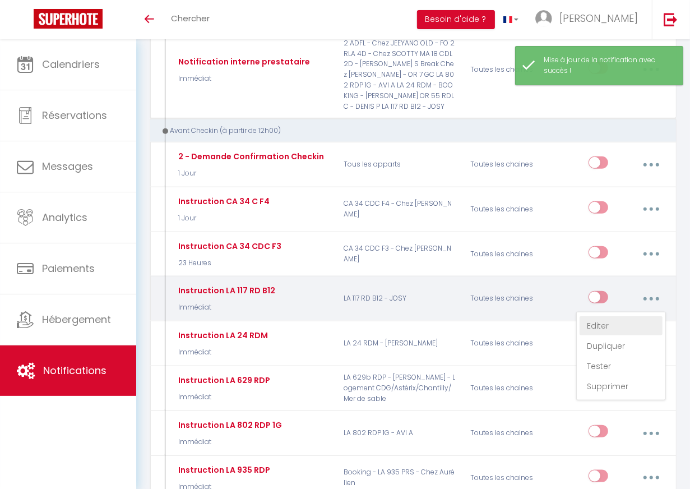
checkbox input "true"
checkbox input "false"
radio input "true"
type input "Instruction d'arrivée"
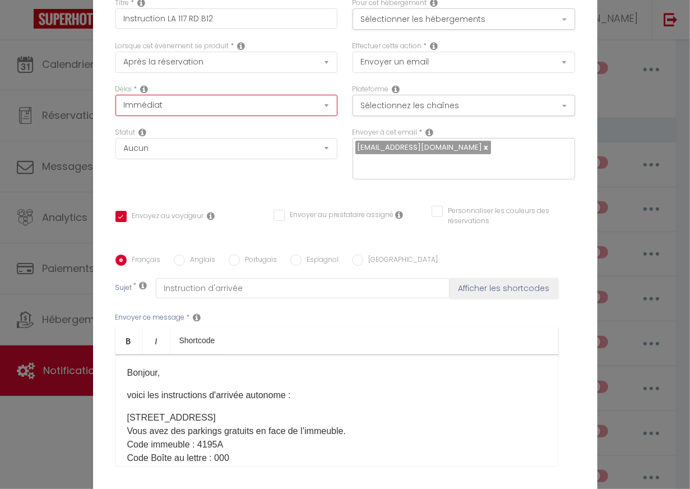
click at [231, 116] on select "Immédiat - 10 Minutes - 1 Heure - 2 Heures - 3 Heures - 4 Heures - 5 Heures - 6…" at bounding box center [226, 105] width 223 height 21
select select "23 Heures"
click at [115, 103] on select "Immédiat - 10 Minutes - 1 Heure - 2 Heures - 3 Heures - 4 Heures - 5 Heures - 6…" at bounding box center [226, 105] width 223 height 21
checkbox input "true"
checkbox input "false"
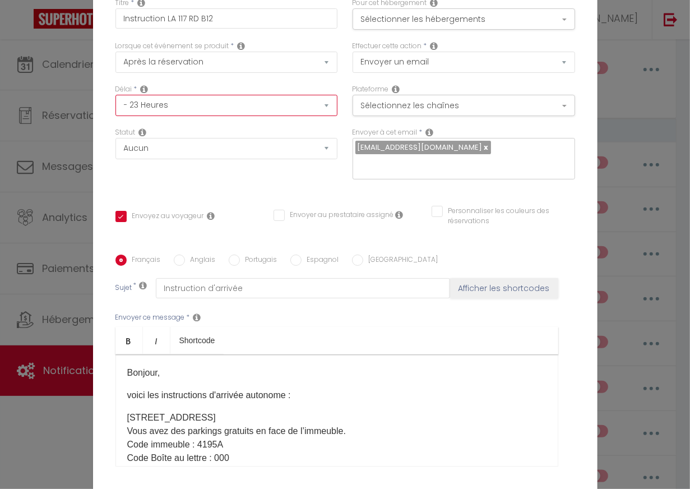
checkbox input "false"
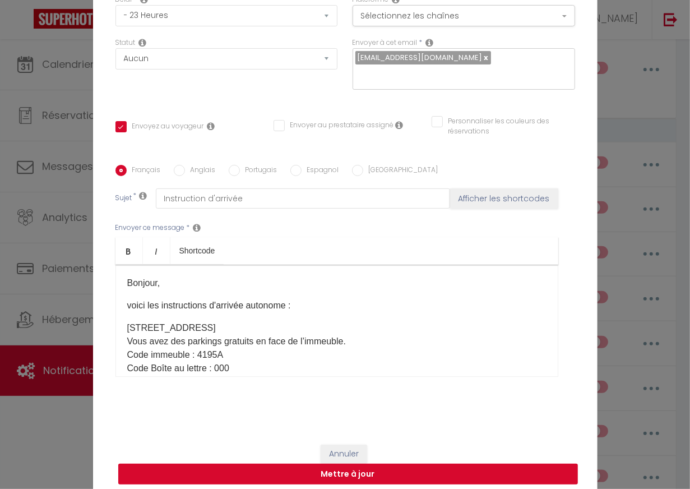
click at [371, 464] on button "Mettre à jour" at bounding box center [348, 474] width 460 height 21
checkbox input "true"
checkbox input "false"
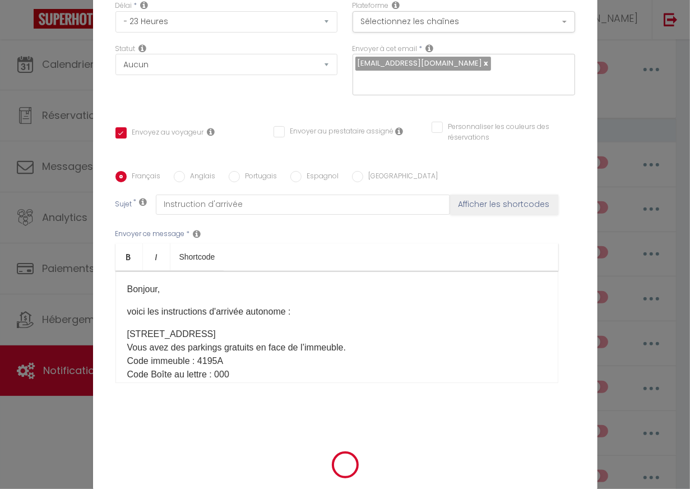
scroll to position [83, 0]
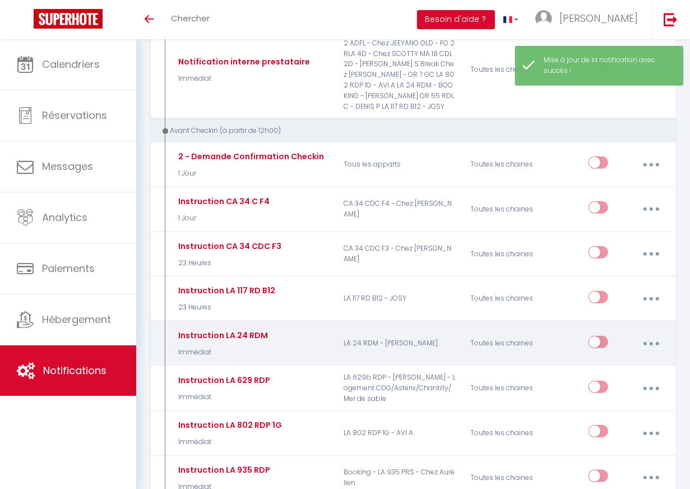
click at [617, 333] on button "button" at bounding box center [651, 343] width 30 height 21
click at [594, 361] on link "Editer" at bounding box center [621, 370] width 83 height 19
type input "Instruction LA 24 RDM"
select select "Immédiat"
select select
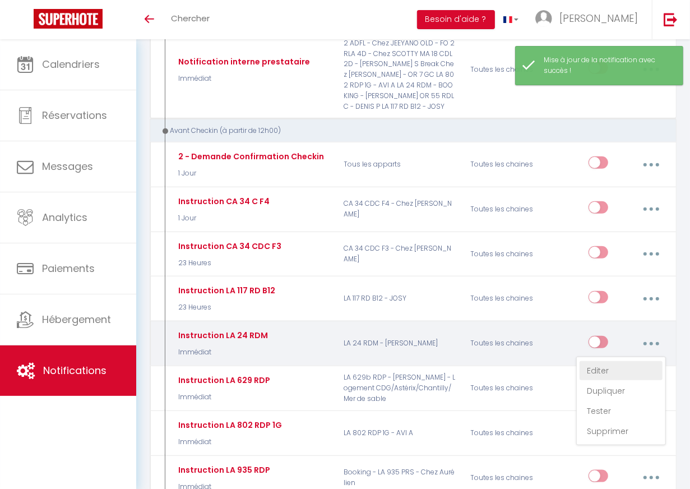
checkbox input "true"
checkbox input "false"
radio input "true"
type input "Instruction d'arrivée"
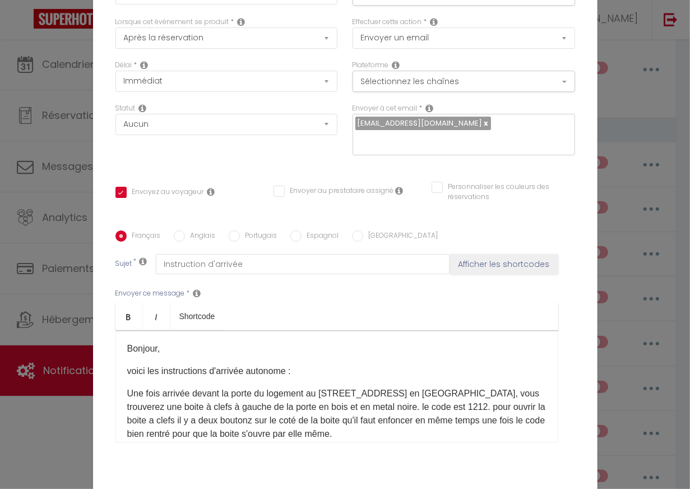
scroll to position [0, 0]
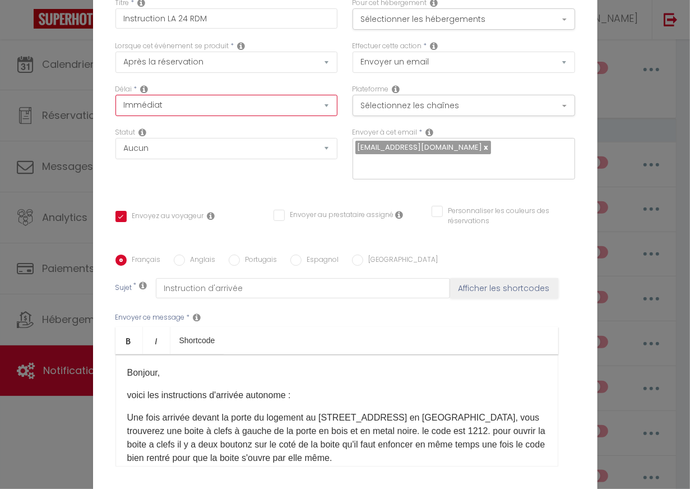
click at [217, 116] on select "Immédiat - 10 Minutes - 1 Heure - 2 Heures - 3 Heures - 4 Heures - 5 Heures - 6…" at bounding box center [226, 105] width 223 height 21
select select "23 Heures"
click at [115, 103] on select "Immédiat - 10 Minutes - 1 Heure - 2 Heures - 3 Heures - 4 Heures - 5 Heures - 6…" at bounding box center [226, 105] width 223 height 21
checkbox input "true"
checkbox input "false"
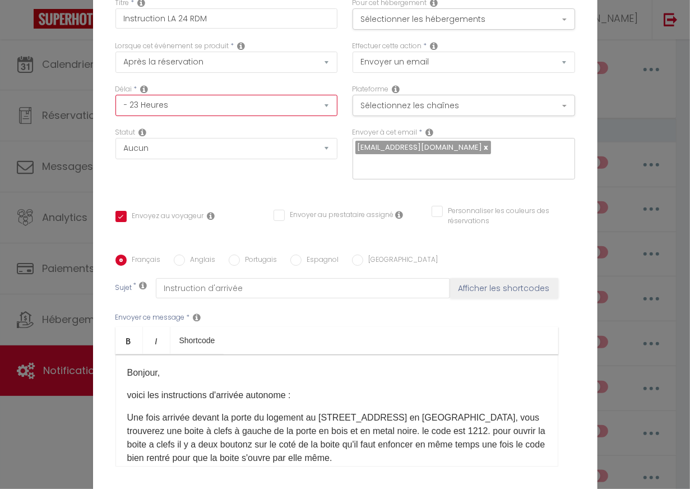
checkbox input "false"
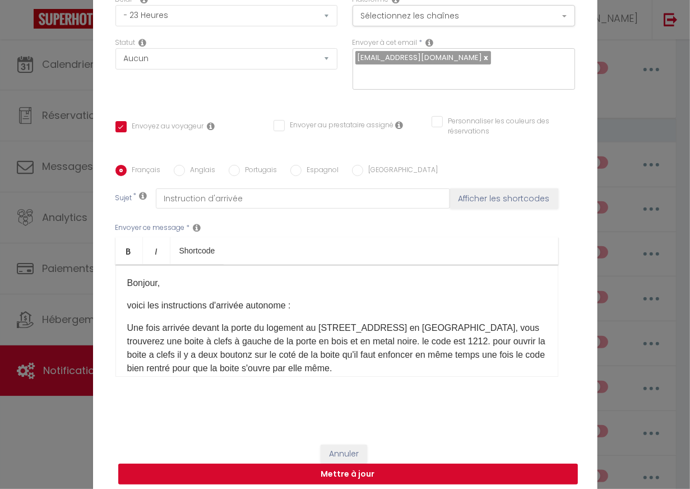
click at [337, 467] on button "Mettre à jour" at bounding box center [348, 474] width 460 height 21
checkbox input "true"
checkbox input "false"
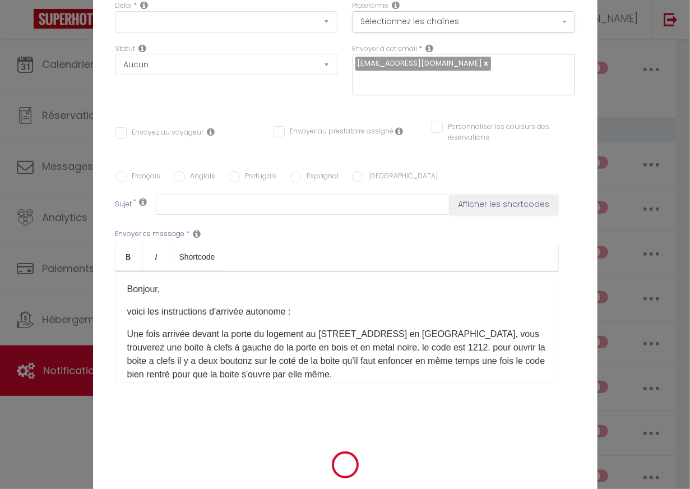
scroll to position [0, 0]
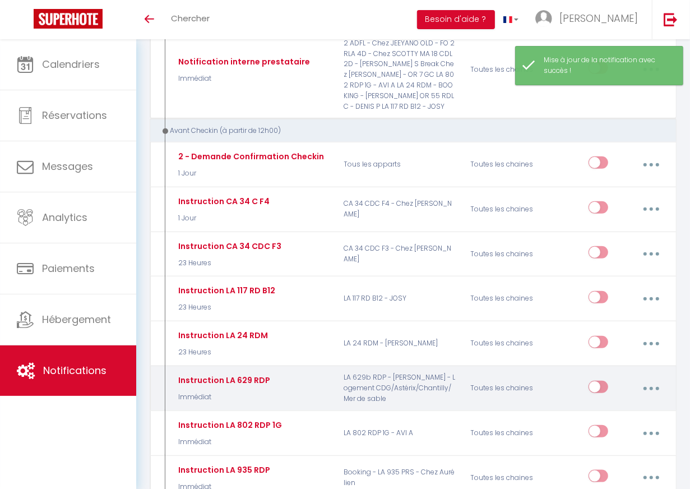
click at [617, 378] on button "button" at bounding box center [651, 388] width 30 height 21
click at [603, 406] on link "Editer" at bounding box center [621, 415] width 83 height 19
type input "Instruction LA 629 RDP"
select select "Immédiat"
select select
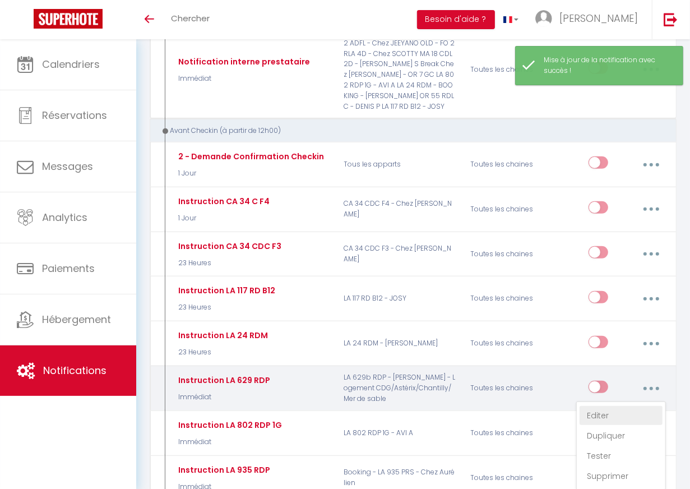
checkbox input "true"
checkbox input "false"
radio input "true"
type input "Instruction d'arrivée"
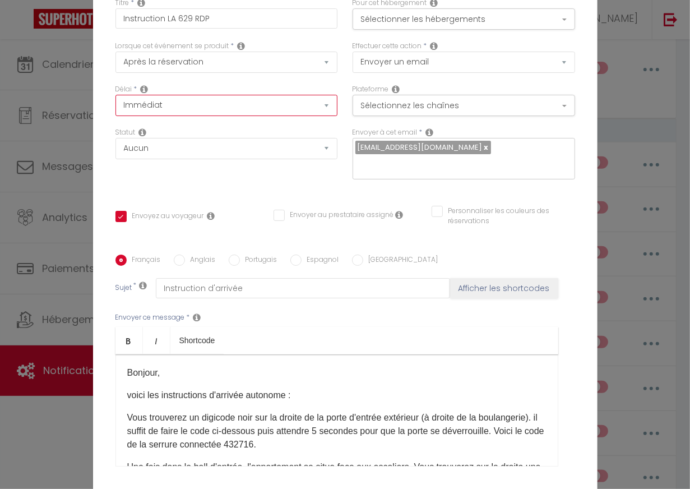
click at [223, 116] on select "Immédiat - 10 Minutes - 1 Heure - 2 Heures - 3 Heures - 4 Heures - 5 Heures - 6…" at bounding box center [226, 105] width 223 height 21
select select "23 Heures"
click at [115, 103] on select "Immédiat - 10 Minutes - 1 Heure - 2 Heures - 3 Heures - 4 Heures - 5 Heures - 6…" at bounding box center [226, 105] width 223 height 21
checkbox input "true"
checkbox input "false"
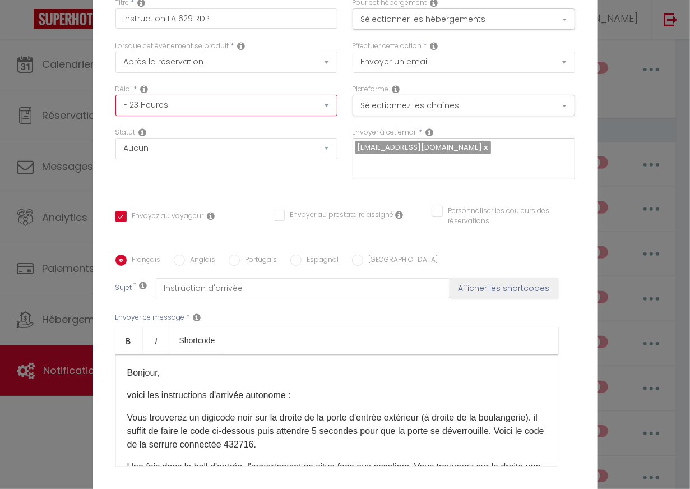
checkbox input "false"
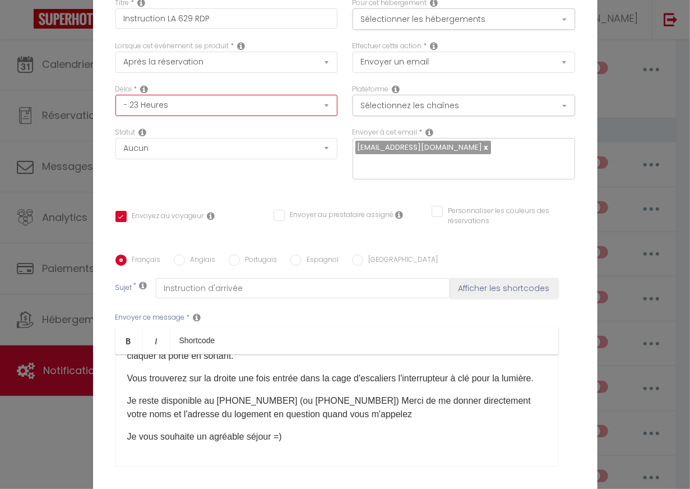
scroll to position [90, 0]
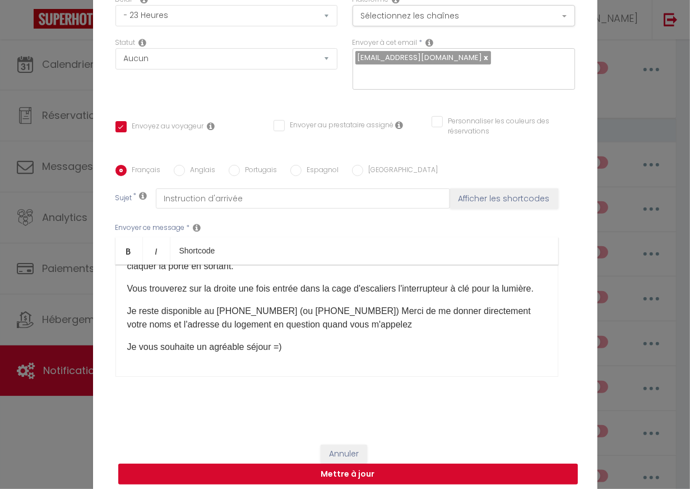
click at [355, 465] on button "Mettre à jour" at bounding box center [348, 474] width 460 height 21
checkbox input "true"
checkbox input "false"
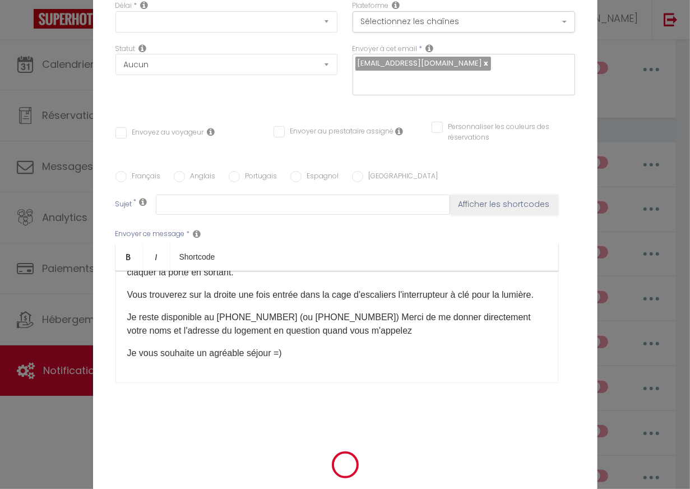
scroll to position [0, 0]
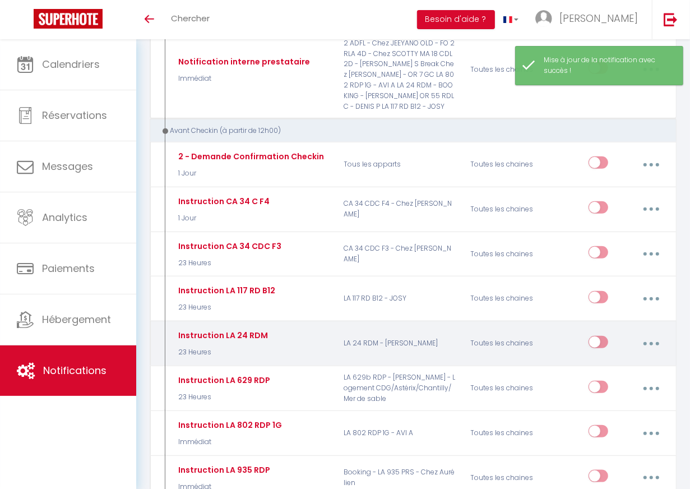
click at [617, 333] on button "button" at bounding box center [651, 343] width 30 height 21
click at [598, 361] on link "Editer" at bounding box center [621, 370] width 83 height 19
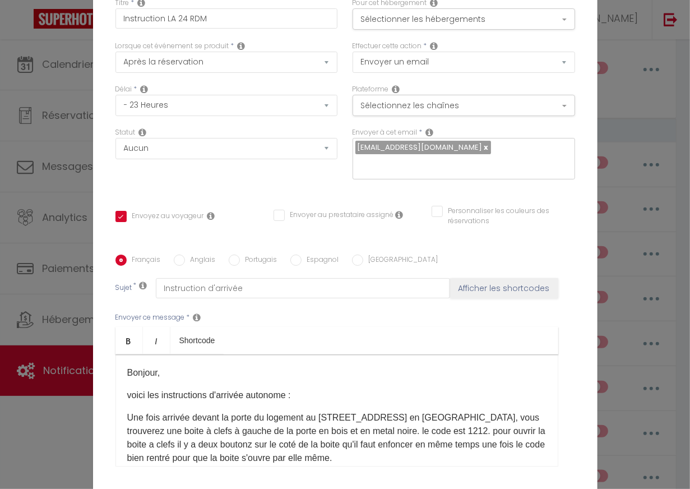
scroll to position [2, 0]
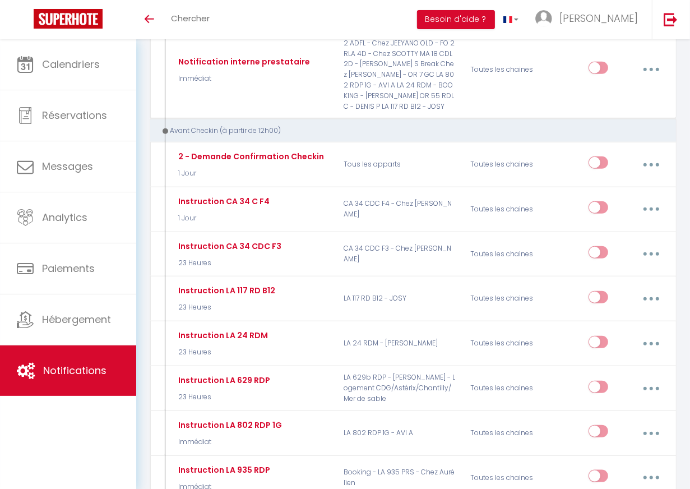
scroll to position [0, 0]
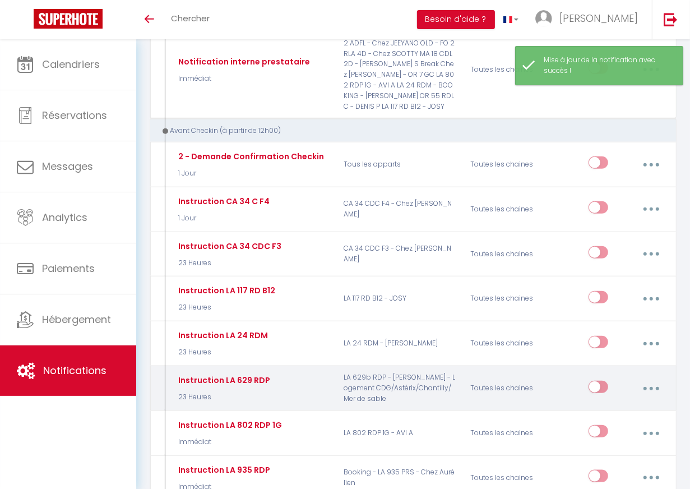
click at [617, 378] on button "button" at bounding box center [651, 388] width 30 height 21
click at [601, 406] on link "Editer" at bounding box center [621, 415] width 83 height 19
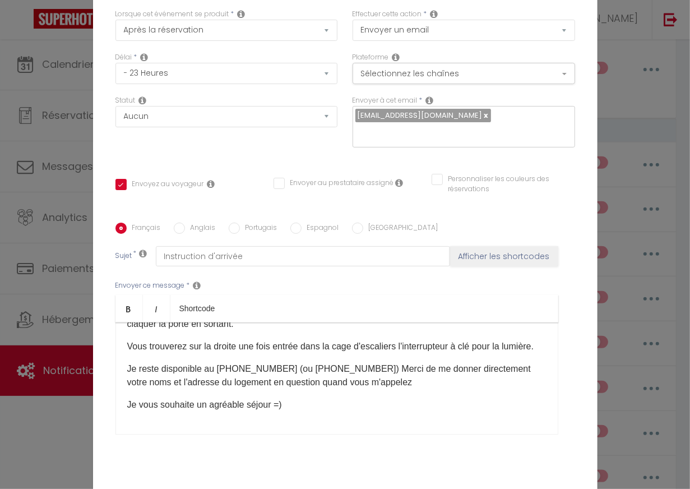
scroll to position [90, 0]
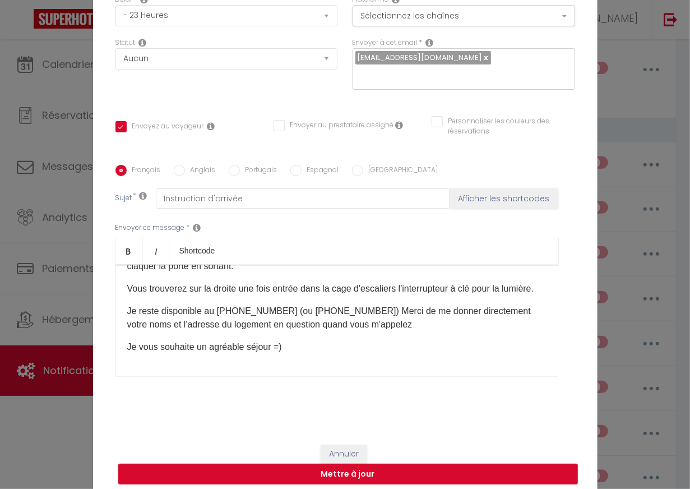
click at [374, 474] on button "Mettre à jour" at bounding box center [348, 474] width 460 height 21
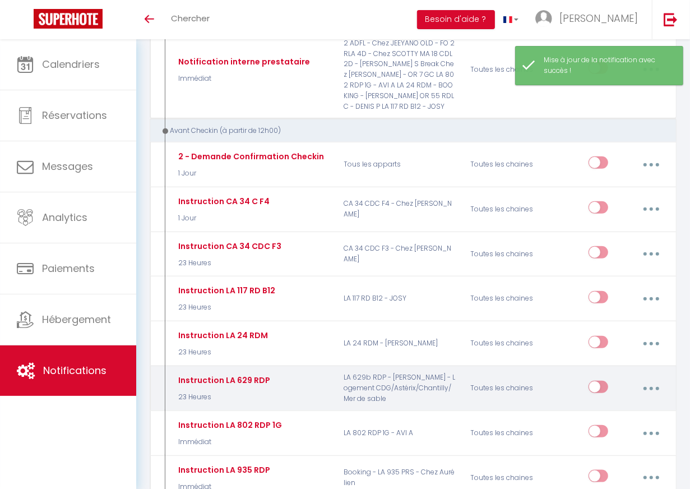
click at [617, 387] on icon "button" at bounding box center [651, 388] width 3 height 3
click at [596, 406] on link "Editer" at bounding box center [621, 415] width 83 height 19
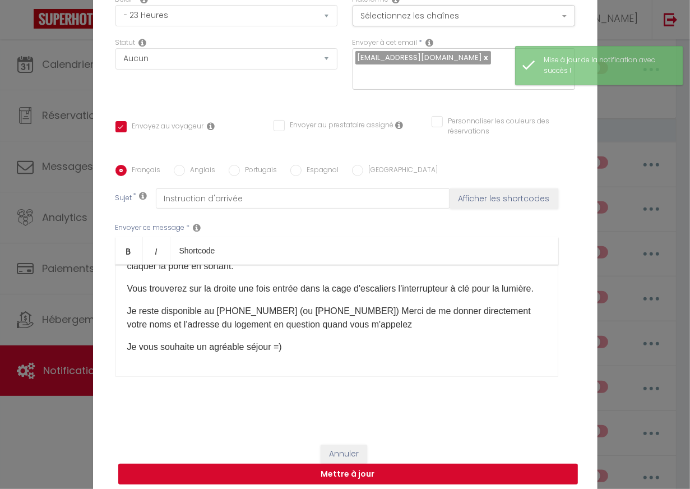
click at [378, 467] on button "Mettre à jour" at bounding box center [348, 474] width 460 height 21
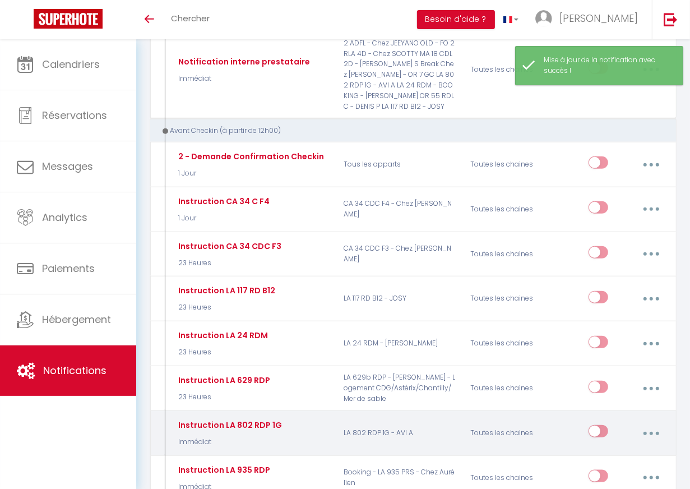
click at [617, 422] on button "button" at bounding box center [651, 432] width 30 height 21
click at [605, 451] on link "Editer" at bounding box center [621, 460] width 83 height 19
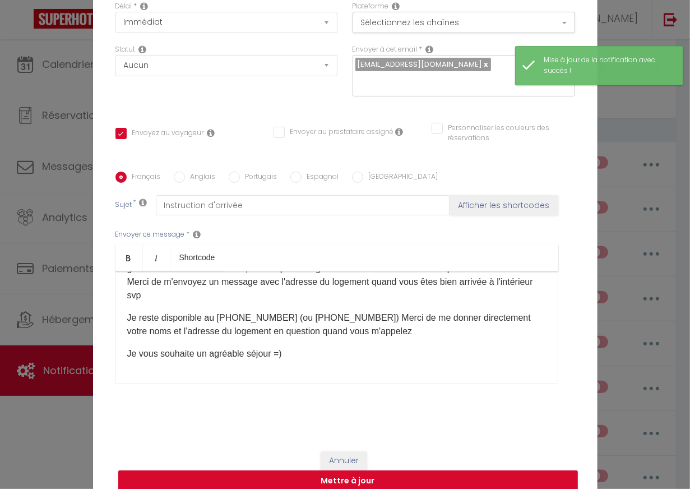
scroll to position [0, 0]
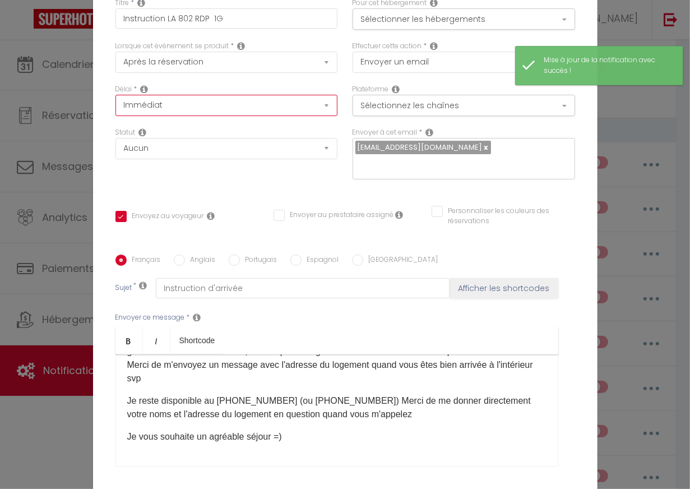
click at [212, 116] on select "Immédiat - 10 Minutes - 1 Heure - 2 Heures - 3 Heures - 4 Heures - 5 Heures - 6…" at bounding box center [226, 105] width 223 height 21
click at [115, 103] on select "Immédiat - 10 Minutes - 1 Heure - 2 Heures - 3 Heures - 4 Heures - 5 Heures - 6…" at bounding box center [226, 105] width 223 height 21
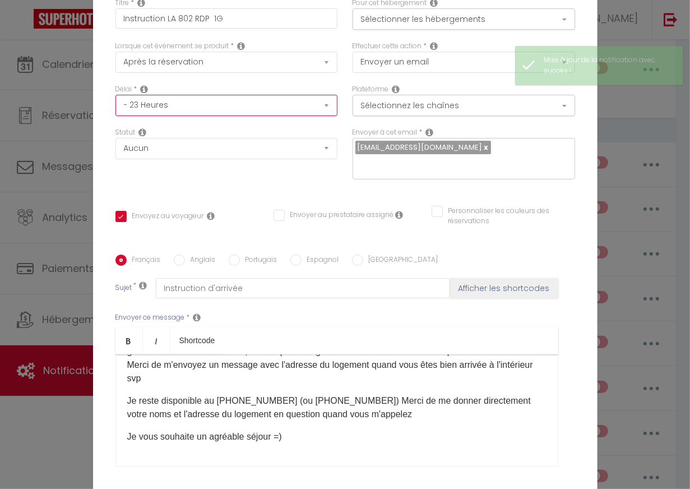
scroll to position [90, 0]
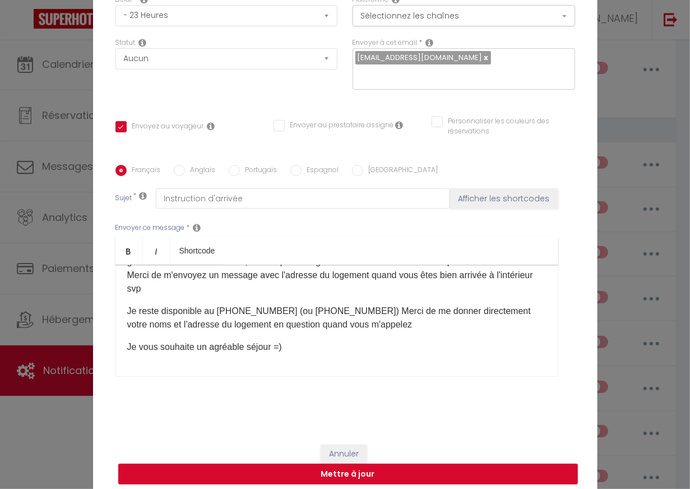
click at [371, 471] on button "Mettre à jour" at bounding box center [348, 474] width 460 height 21
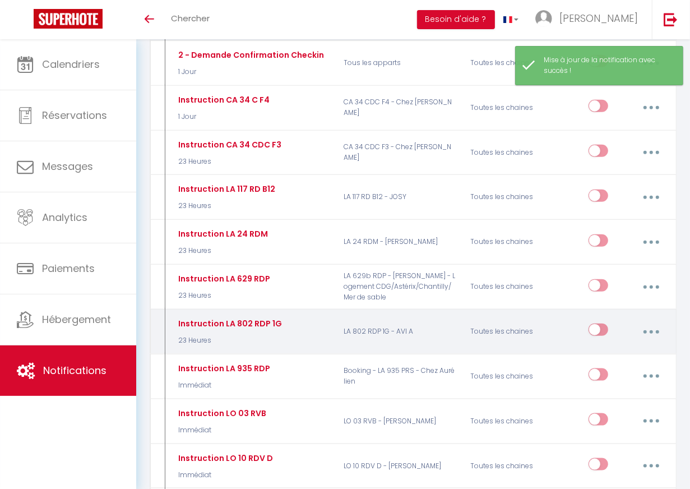
scroll to position [675, 0]
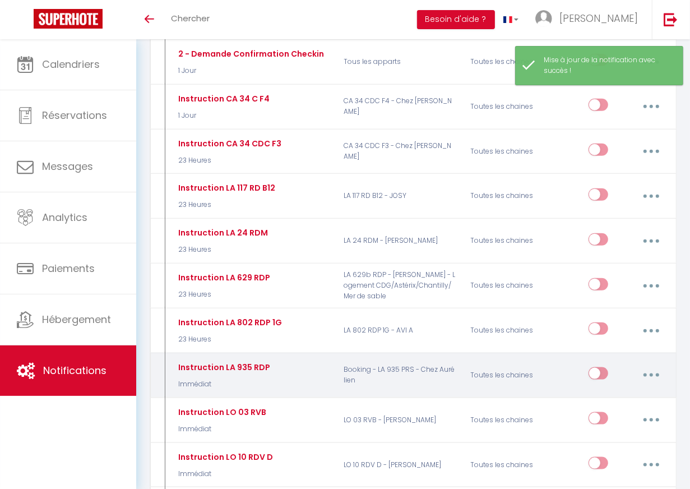
click at [617, 373] on icon "button" at bounding box center [651, 374] width 3 height 3
click at [609, 393] on link "Editer" at bounding box center [621, 402] width 83 height 19
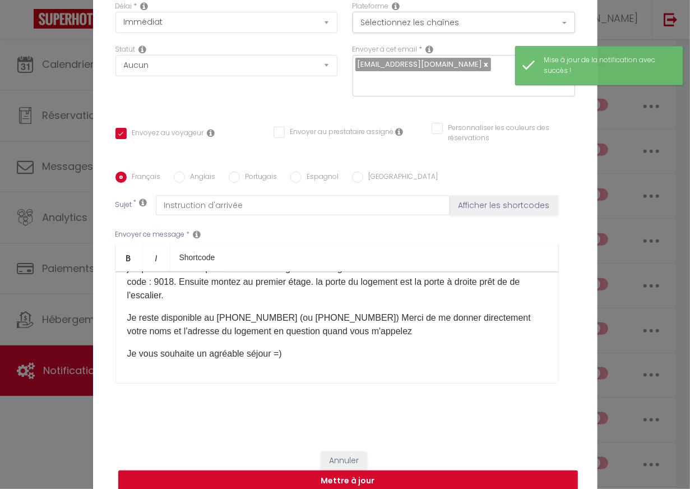
scroll to position [0, 0]
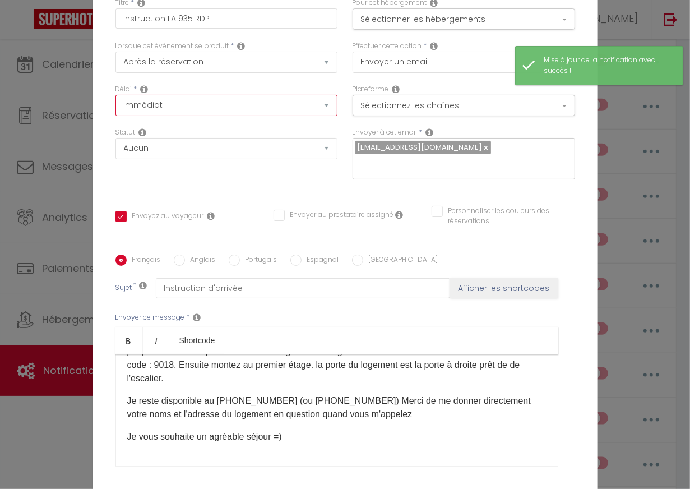
click at [229, 115] on select "Immédiat - 10 Minutes - 1 Heure - 2 Heures - 3 Heures - 4 Heures - 5 Heures - 6…" at bounding box center [226, 105] width 223 height 21
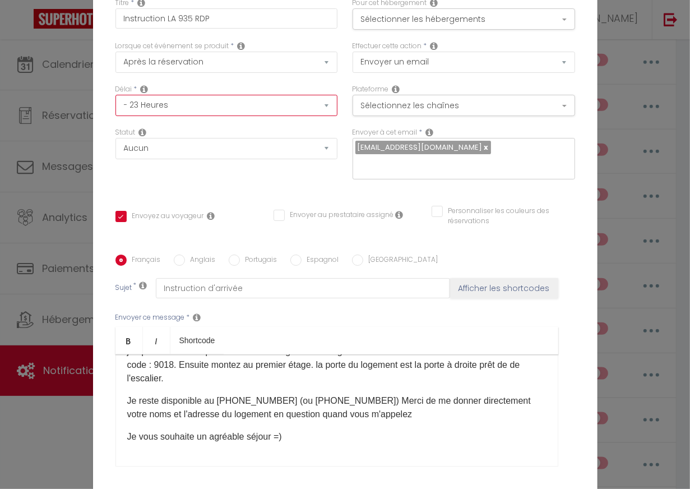
click at [115, 103] on select "Immédiat - 10 Minutes - 1 Heure - 2 Heures - 3 Heures - 4 Heures - 5 Heures - 6…" at bounding box center [226, 105] width 223 height 21
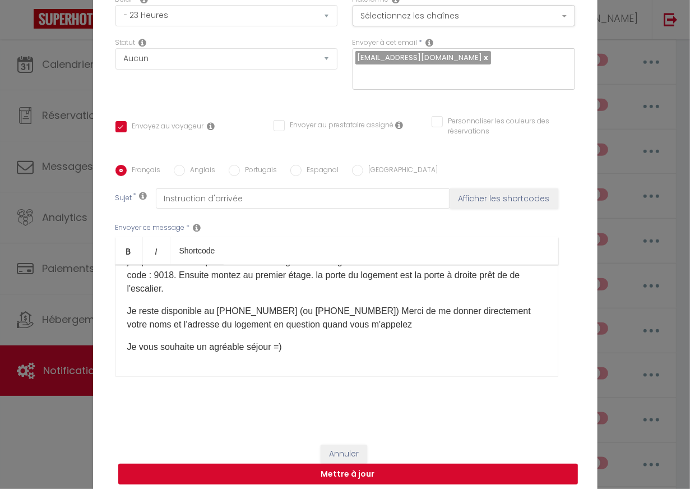
click at [367, 469] on button "Mettre à jour" at bounding box center [348, 474] width 460 height 21
click at [346, 466] on button "Mettre à jour" at bounding box center [348, 474] width 460 height 21
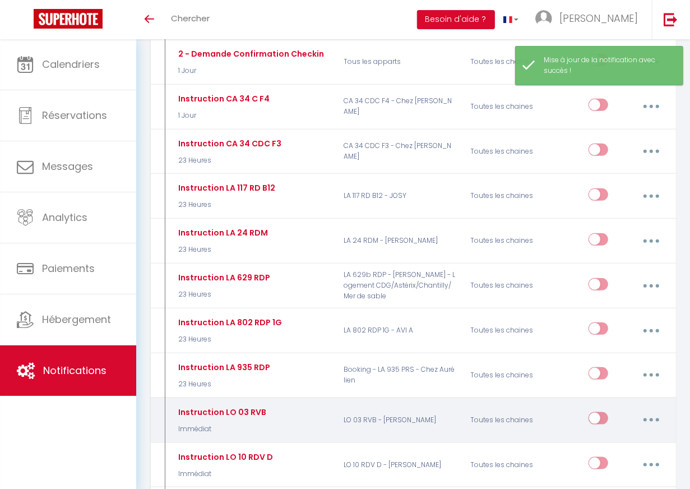
click at [617, 409] on button "button" at bounding box center [651, 419] width 30 height 21
click at [596, 438] on link "Editer" at bounding box center [621, 447] width 83 height 19
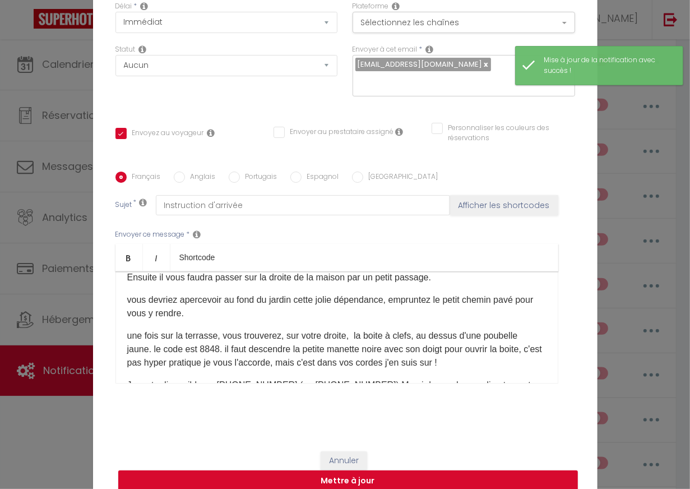
scroll to position [10, 0]
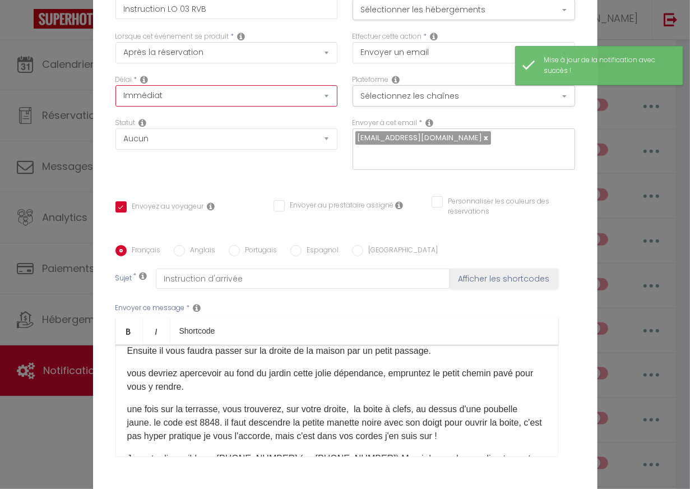
click at [225, 101] on select "Immédiat - 10 Minutes - 1 Heure - 2 Heures - 3 Heures - 4 Heures - 5 Heures - 6…" at bounding box center [226, 95] width 223 height 21
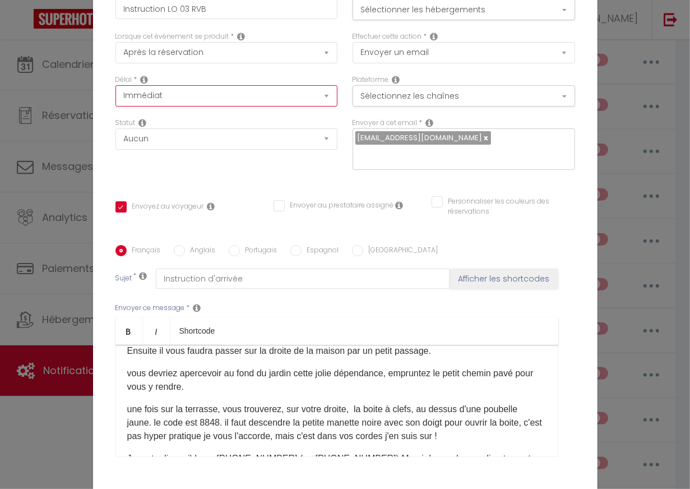
click at [115, 93] on select "Immédiat - 10 Minutes - 1 Heure - 2 Heures - 3 Heures - 4 Heures - 5 Heures - 6…" at bounding box center [226, 95] width 223 height 21
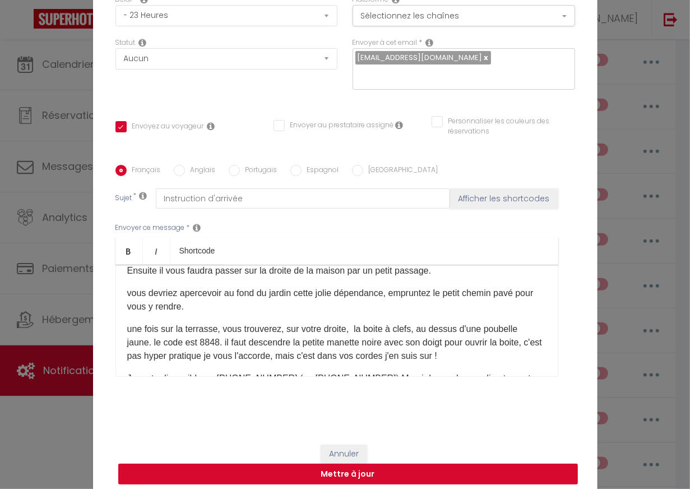
click at [372, 464] on button "Mettre à jour" at bounding box center [348, 474] width 460 height 21
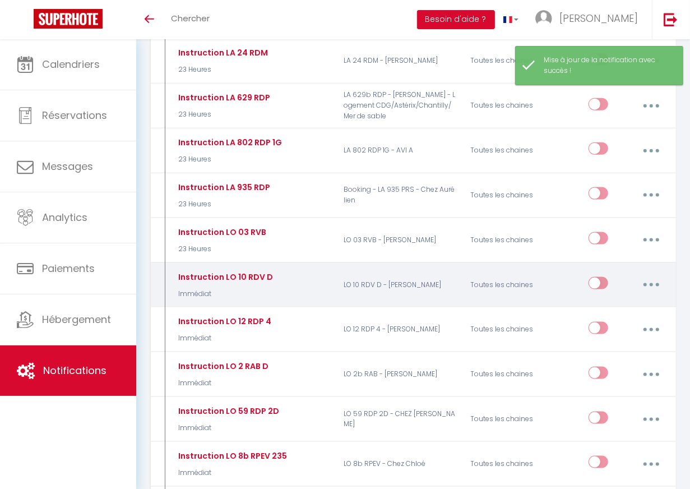
scroll to position [856, 0]
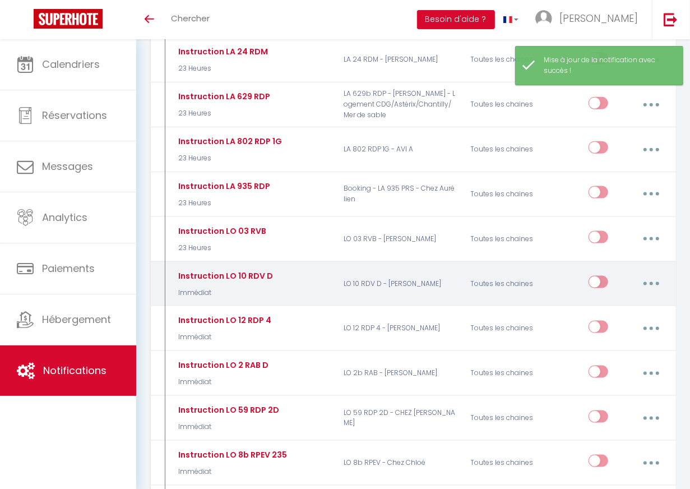
click at [617, 273] on button "button" at bounding box center [651, 283] width 30 height 21
click at [617, 302] on link "Editer" at bounding box center [621, 311] width 83 height 19
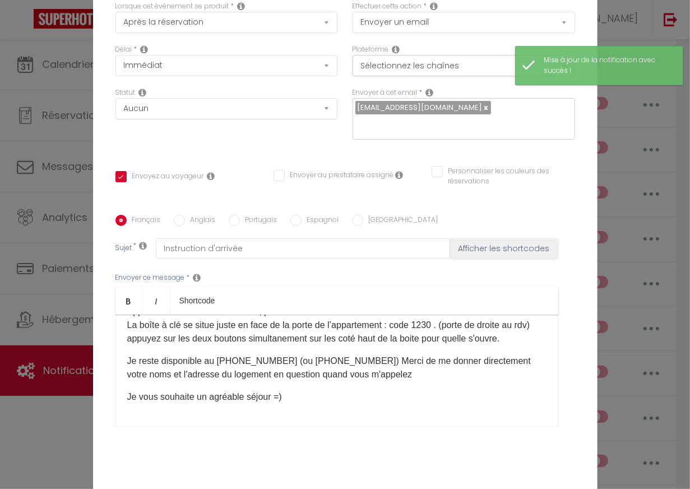
scroll to position [0, 0]
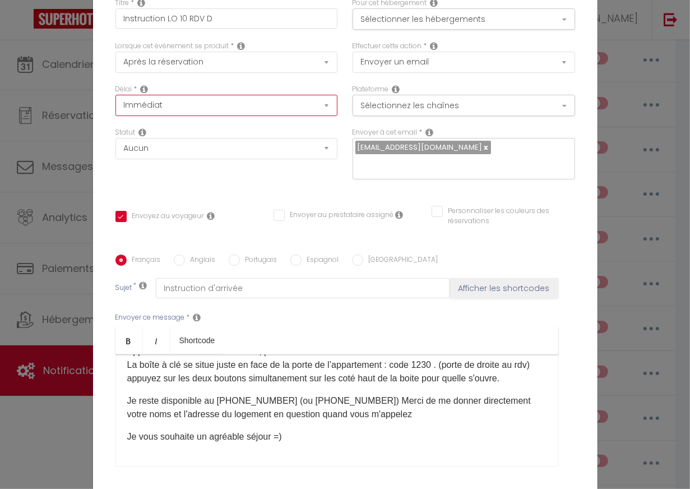
click at [253, 115] on select "Immédiat - 10 Minutes - 1 Heure - 2 Heures - 3 Heures - 4 Heures - 5 Heures - 6…" at bounding box center [226, 105] width 223 height 21
click at [115, 103] on select "Immédiat - 10 Minutes - 1 Heure - 2 Heures - 3 Heures - 4 Heures - 5 Heures - 6…" at bounding box center [226, 105] width 223 height 21
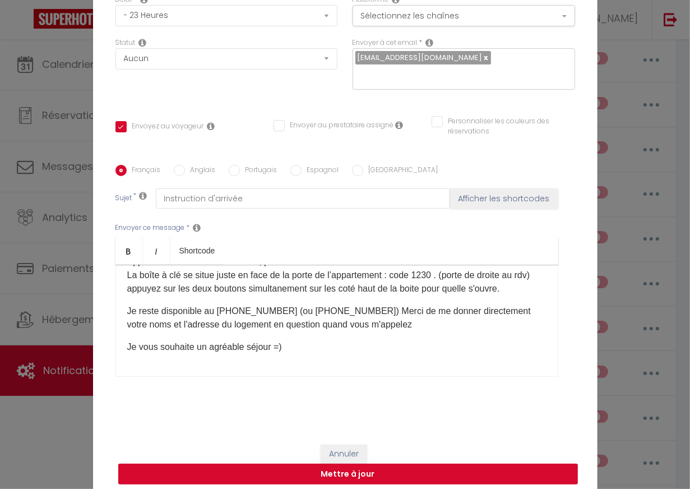
click at [364, 464] on button "Mettre à jour" at bounding box center [348, 474] width 460 height 21
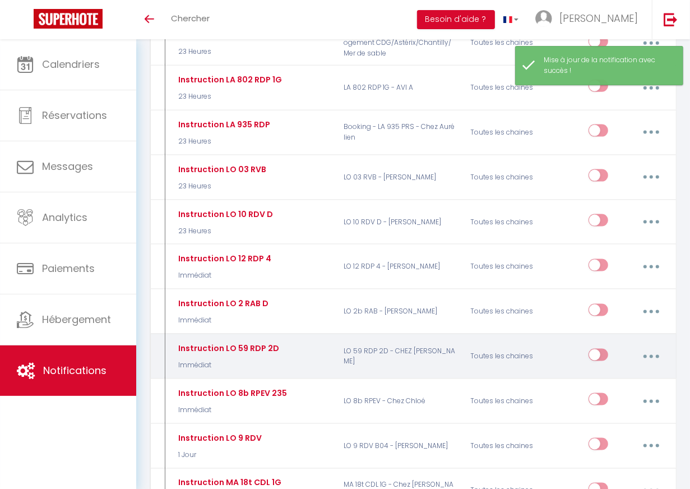
scroll to position [921, 0]
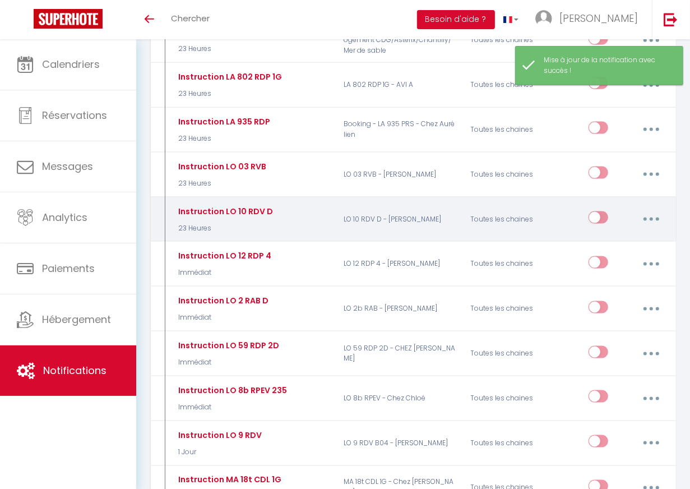
click at [617, 209] on button "button" at bounding box center [651, 219] width 30 height 21
click at [608, 237] on link "Editer" at bounding box center [621, 246] width 83 height 19
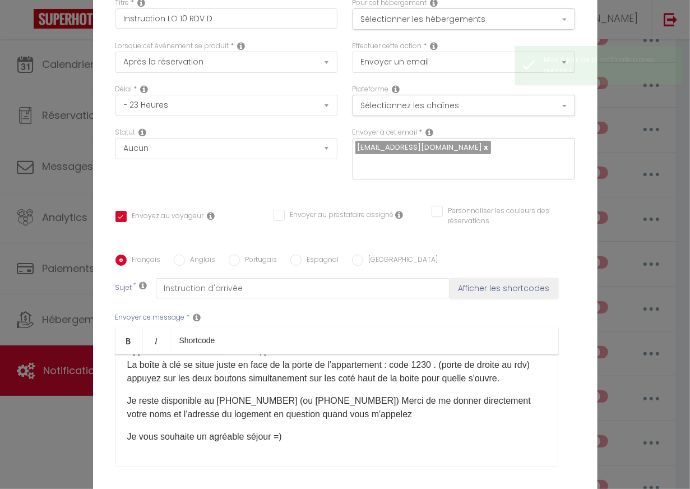
scroll to position [90, 0]
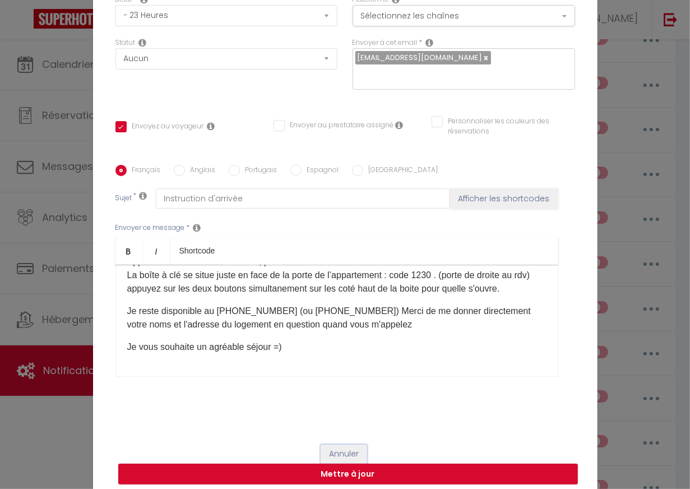
click at [340, 444] on button "Annuler" at bounding box center [344, 453] width 47 height 19
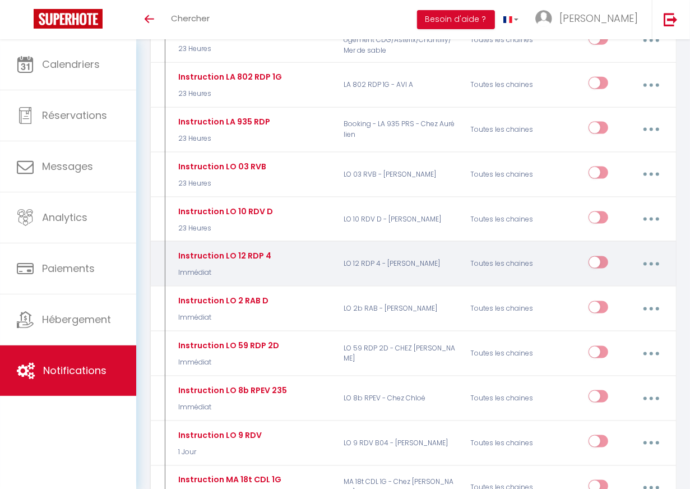
click at [617, 253] on button "button" at bounding box center [651, 263] width 30 height 21
click at [595, 281] on link "Editer" at bounding box center [621, 290] width 83 height 19
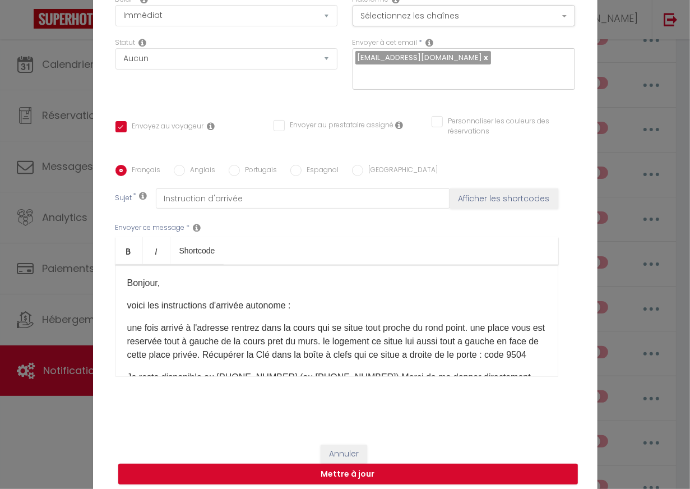
scroll to position [57, 0]
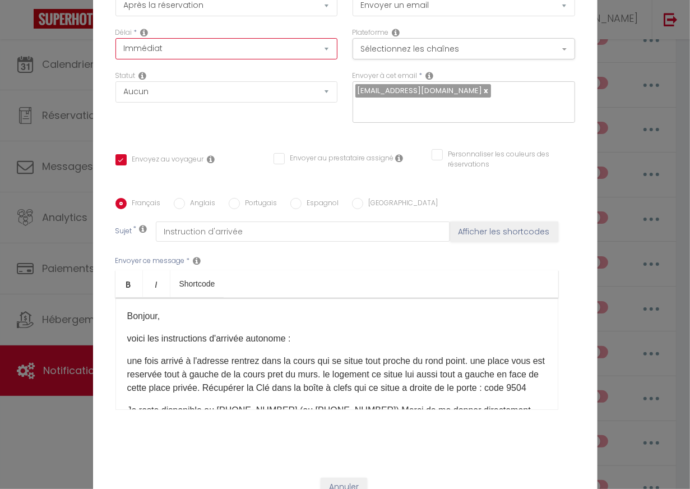
click at [262, 59] on select "Immédiat - 10 Minutes - 1 Heure - 2 Heures - 3 Heures - 4 Heures - 5 Heures - 6…" at bounding box center [226, 48] width 223 height 21
click at [115, 46] on select "Immédiat - 10 Minutes - 1 Heure - 2 Heures - 3 Heures - 4 Heures - 5 Heures - 6…" at bounding box center [226, 48] width 223 height 21
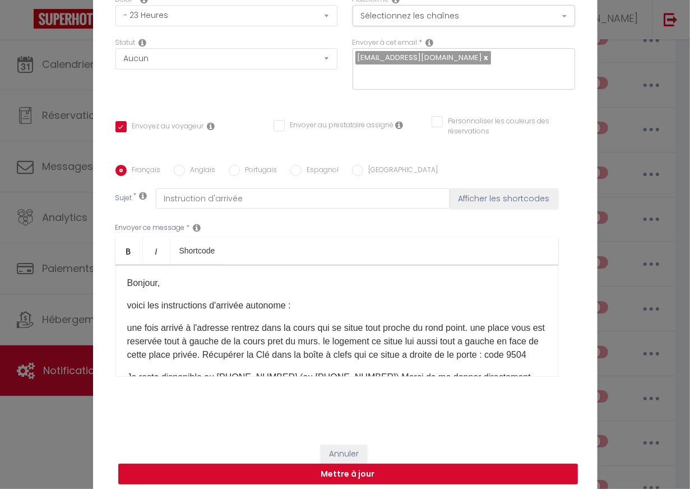
click at [377, 466] on button "Mettre à jour" at bounding box center [348, 474] width 460 height 21
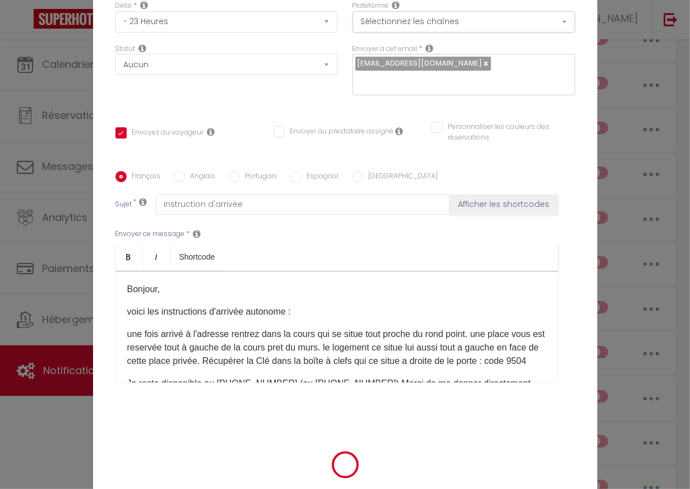
scroll to position [83, 0]
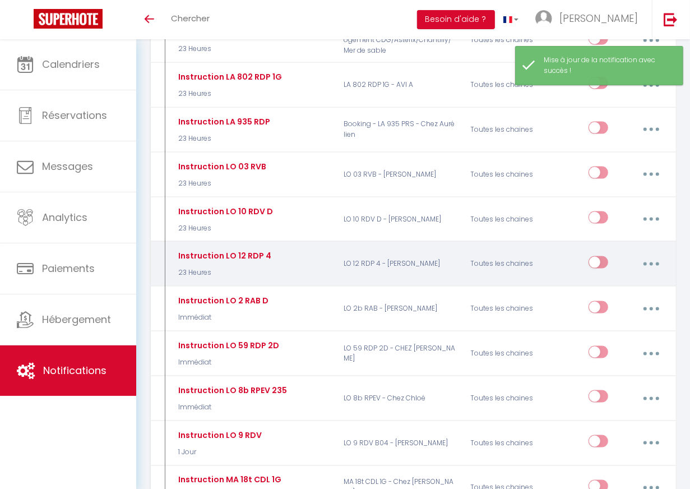
click at [617, 262] on icon "button" at bounding box center [651, 263] width 3 height 3
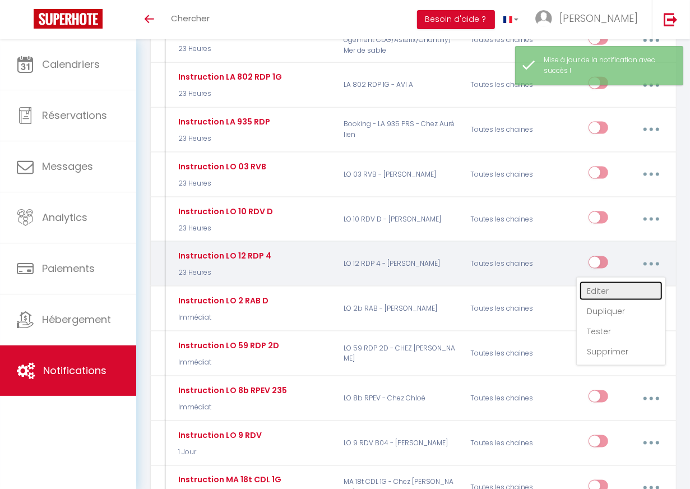
click at [600, 281] on link "Editer" at bounding box center [621, 290] width 83 height 19
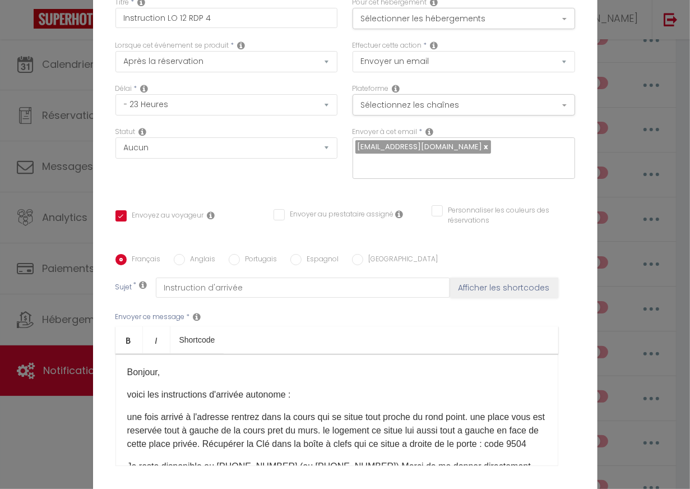
scroll to position [90, 0]
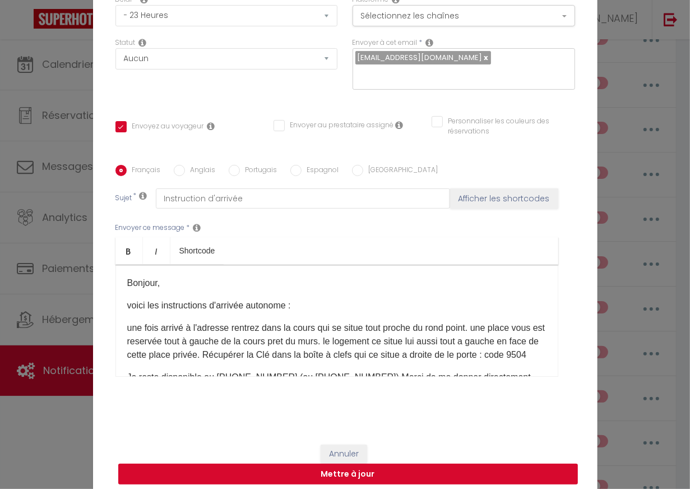
click at [388, 466] on button "Mettre à jour" at bounding box center [348, 474] width 460 height 21
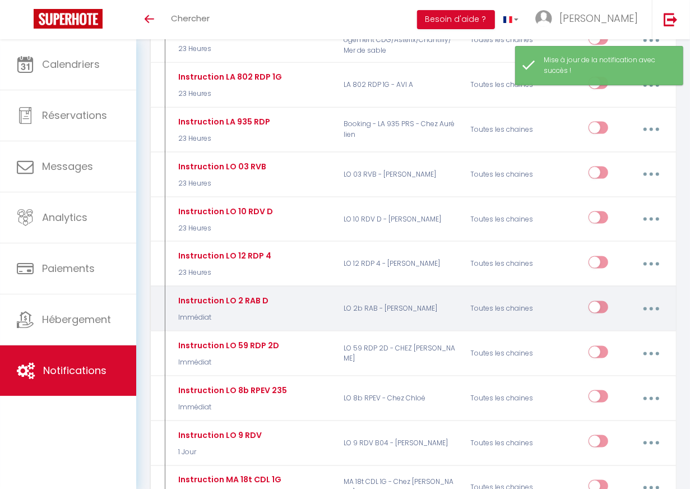
click at [617, 298] on button "button" at bounding box center [651, 308] width 30 height 21
click at [598, 326] on link "Editer" at bounding box center [621, 335] width 83 height 19
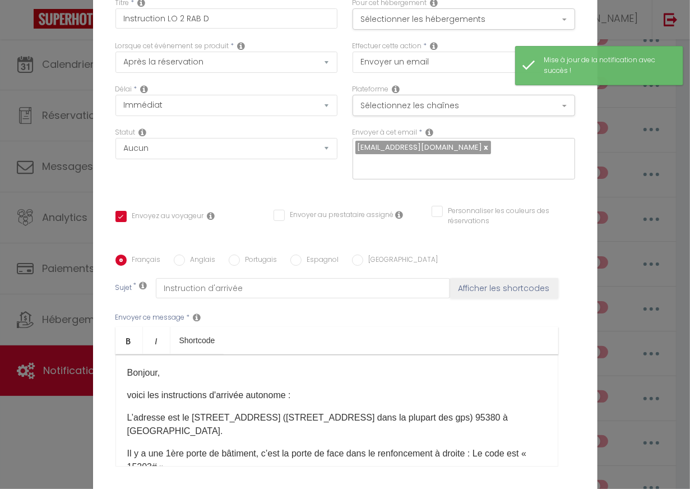
scroll to position [31, 0]
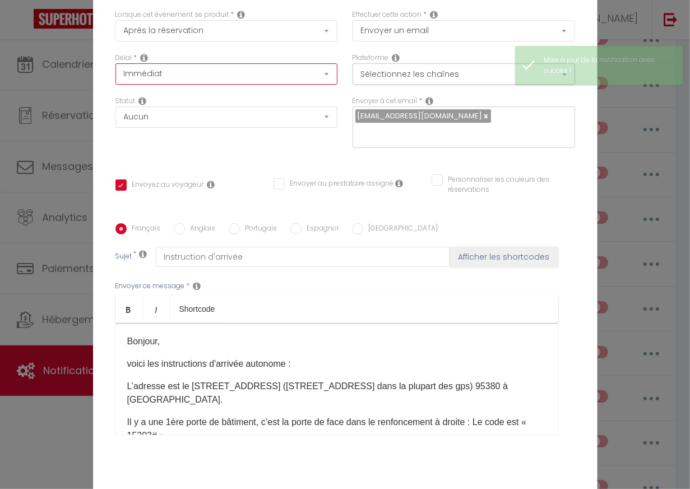
click at [261, 82] on select "Immédiat - 10 Minutes - 1 Heure - 2 Heures - 3 Heures - 4 Heures - 5 Heures - 6…" at bounding box center [226, 73] width 223 height 21
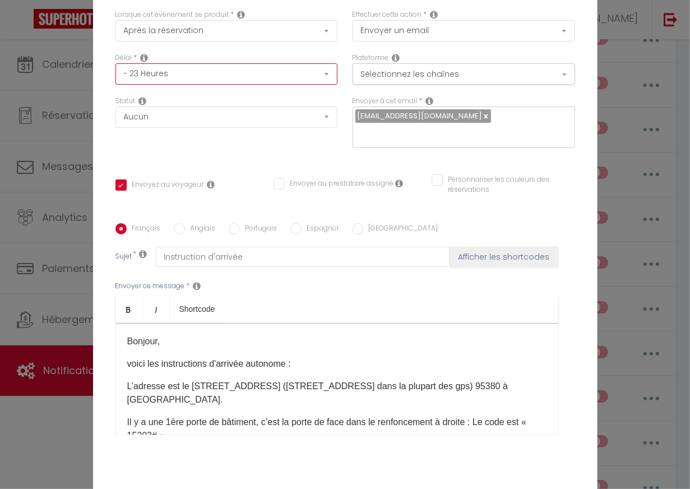
click at [115, 71] on select "Immédiat - 10 Minutes - 1 Heure - 2 Heures - 3 Heures - 4 Heures - 5 Heures - 6…" at bounding box center [226, 73] width 223 height 21
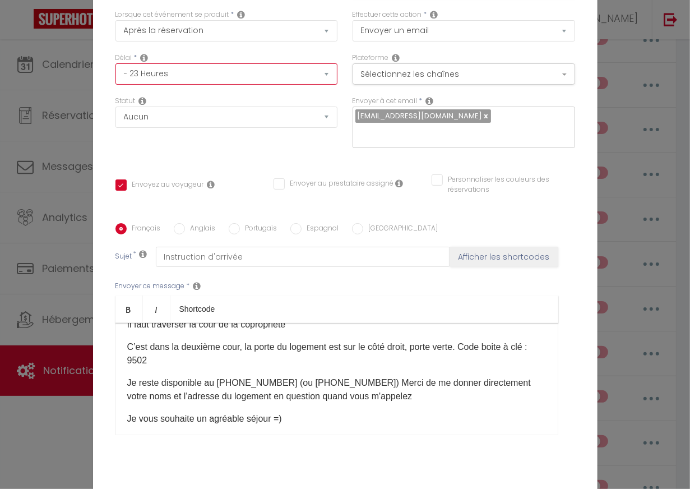
scroll to position [90, 0]
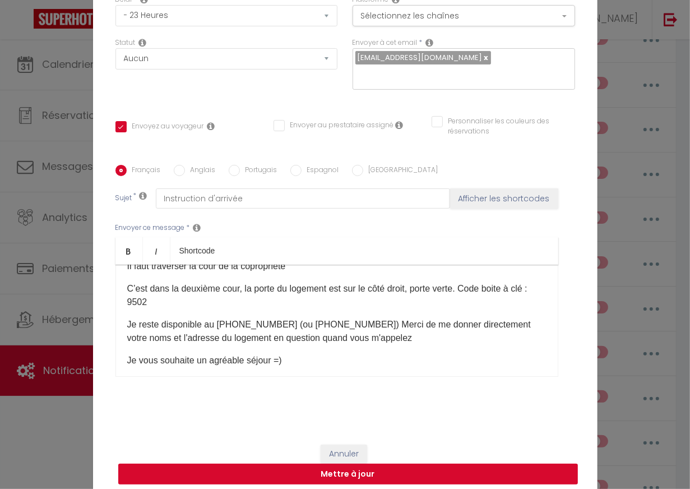
click at [388, 464] on button "Mettre à jour" at bounding box center [348, 474] width 460 height 21
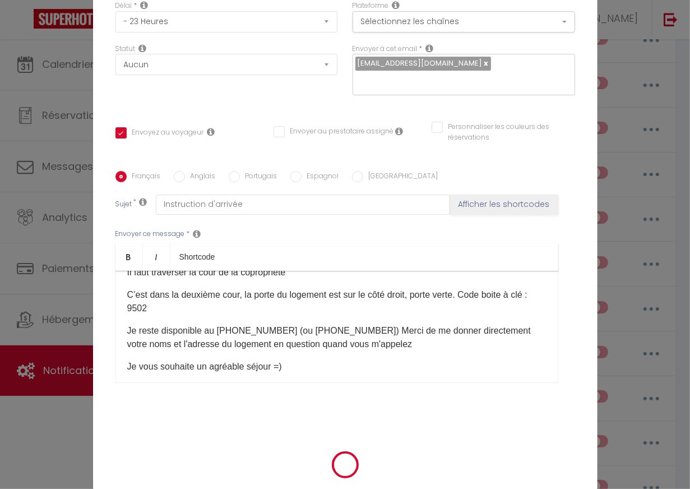
scroll to position [83, 0]
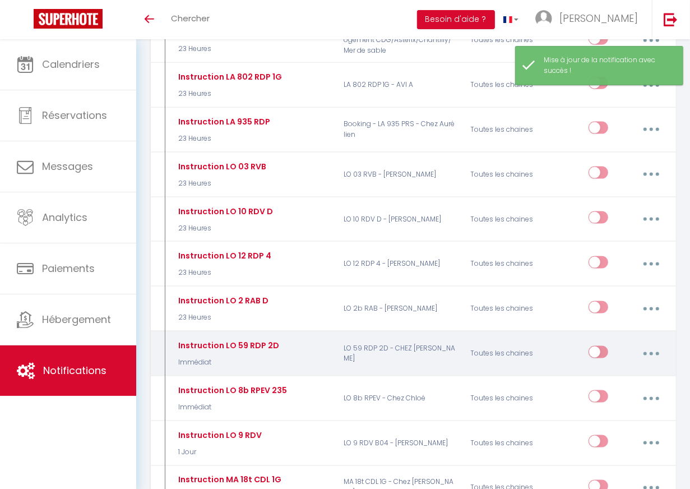
click at [617, 343] on button "button" at bounding box center [651, 353] width 30 height 21
click at [609, 371] on link "Editer" at bounding box center [621, 380] width 83 height 19
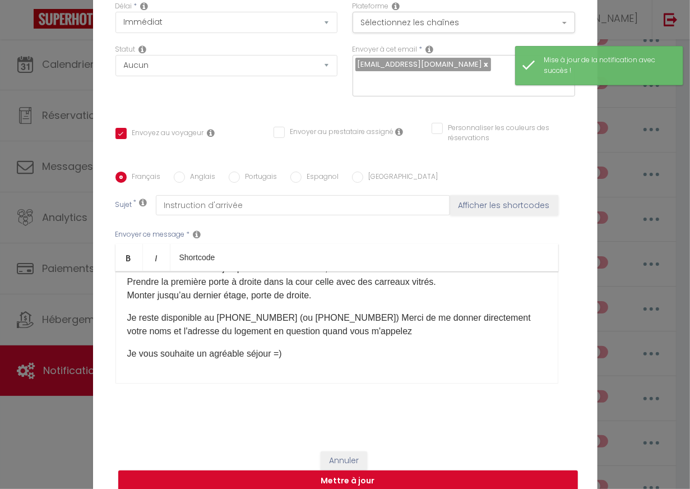
scroll to position [16, 0]
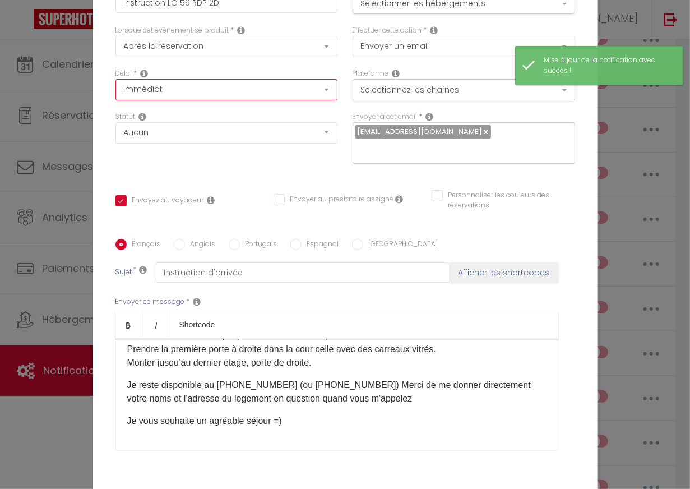
click at [204, 98] on select "Immédiat - 10 Minutes - 1 Heure - 2 Heures - 3 Heures - 4 Heures - 5 Heures - 6…" at bounding box center [226, 89] width 223 height 21
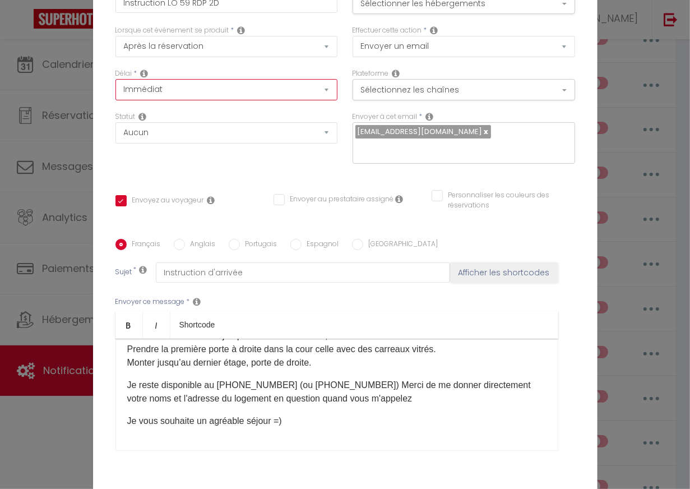
click at [115, 86] on select "Immédiat - 10 Minutes - 1 Heure - 2 Heures - 3 Heures - 4 Heures - 5 Heures - 6…" at bounding box center [226, 89] width 223 height 21
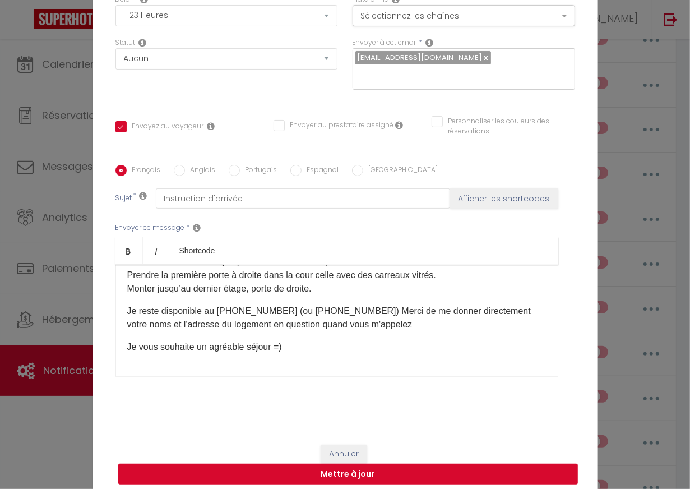
click at [378, 464] on button "Mettre à jour" at bounding box center [348, 474] width 460 height 21
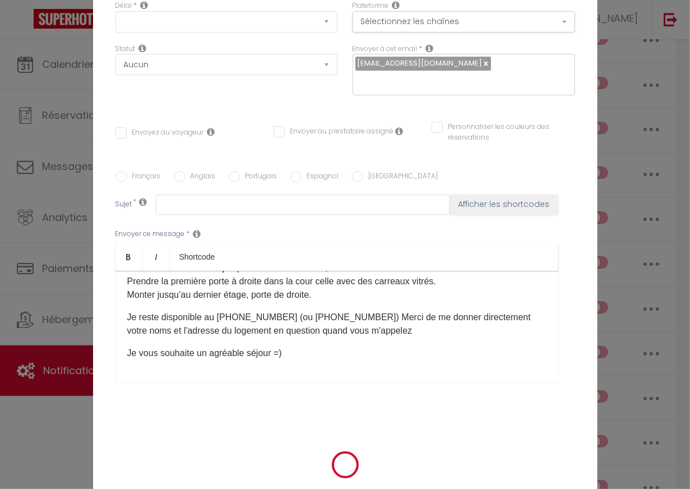
scroll to position [0, 0]
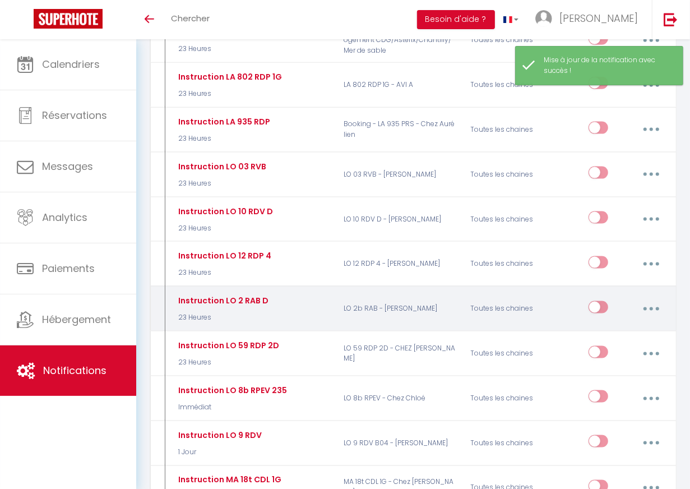
click at [617, 298] on button "button" at bounding box center [651, 308] width 30 height 21
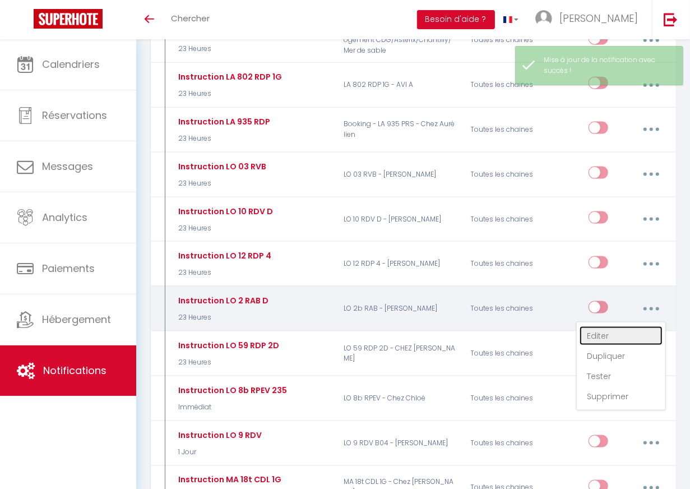
click at [602, 326] on link "Editer" at bounding box center [621, 335] width 83 height 19
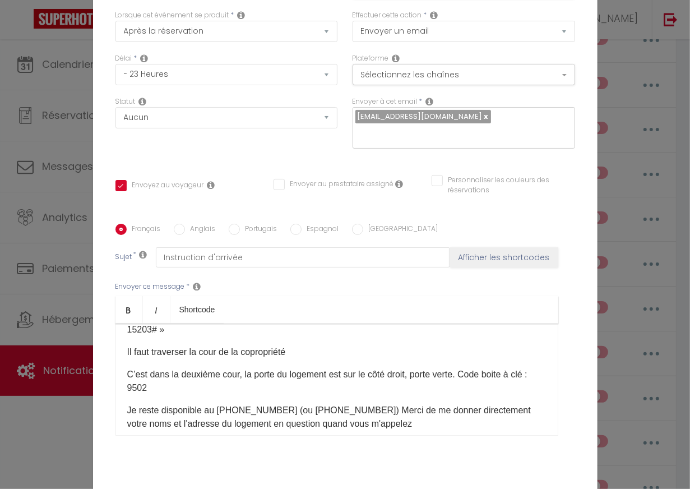
scroll to position [90, 0]
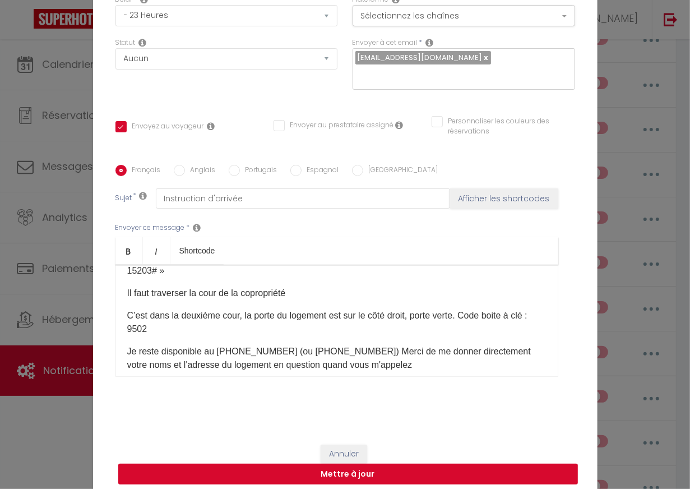
click at [360, 464] on button "Mettre à jour" at bounding box center [348, 474] width 460 height 21
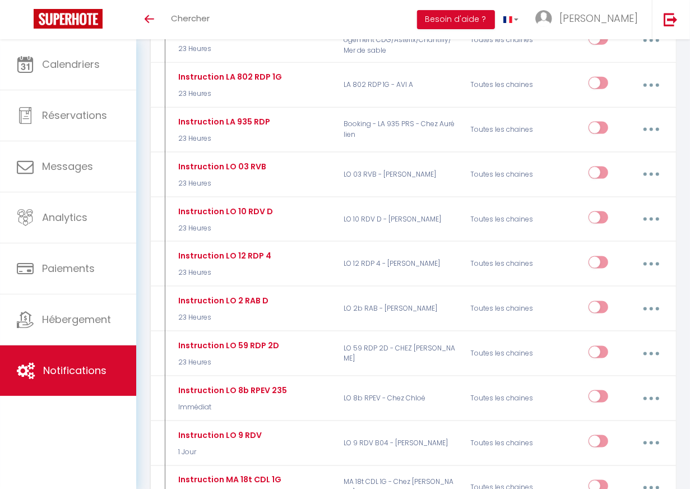
scroll to position [0, 0]
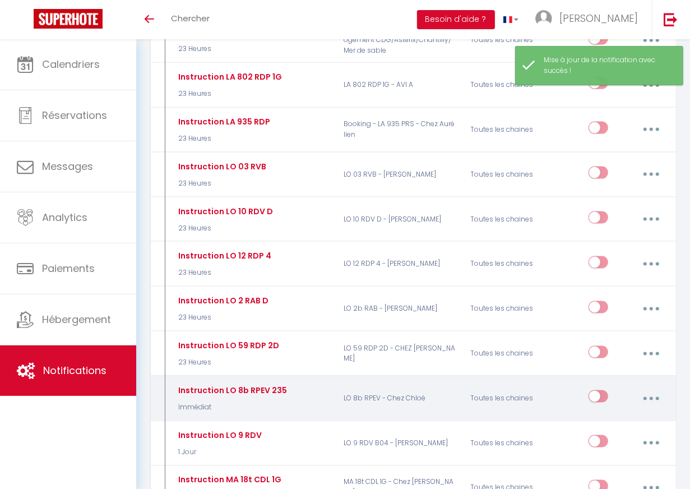
click at [617, 387] on button "button" at bounding box center [651, 397] width 30 height 21
click at [589, 416] on link "Editer" at bounding box center [621, 425] width 83 height 19
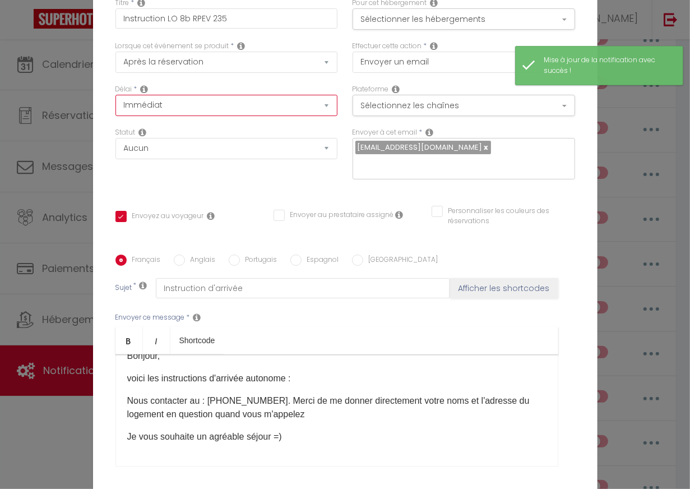
click at [220, 115] on select "Immédiat - 10 Minutes - 1 Heure - 2 Heures - 3 Heures - 4 Heures - 5 Heures - 6…" at bounding box center [226, 105] width 223 height 21
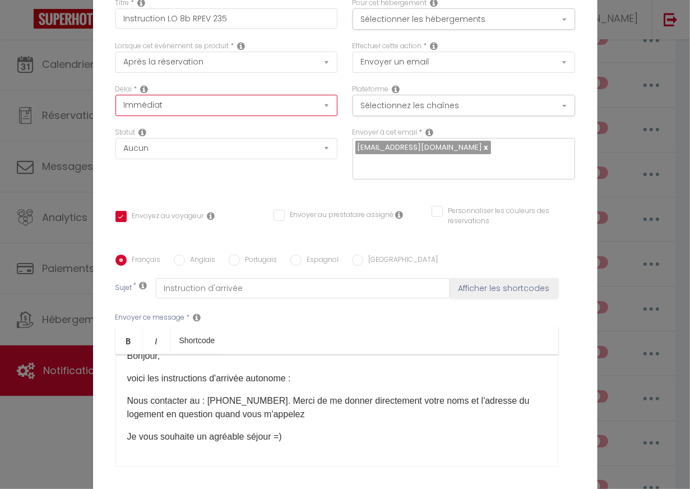
click at [115, 103] on select "Immédiat - 10 Minutes - 1 Heure - 2 Heures - 3 Heures - 4 Heures - 5 Heures - 6…" at bounding box center [226, 105] width 223 height 21
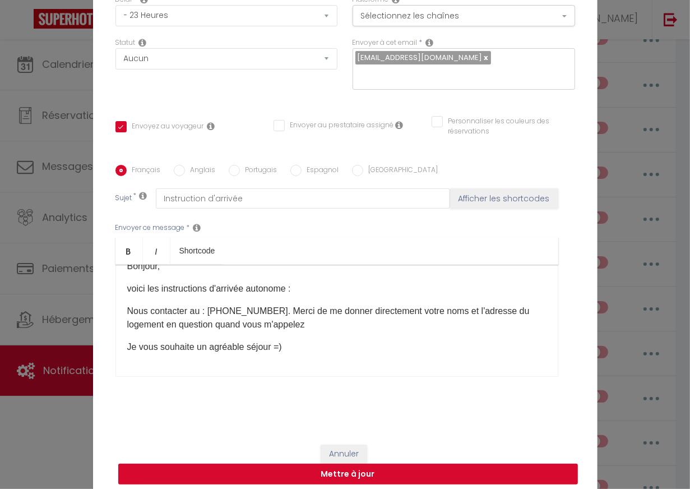
click at [383, 464] on button "Mettre à jour" at bounding box center [348, 474] width 460 height 21
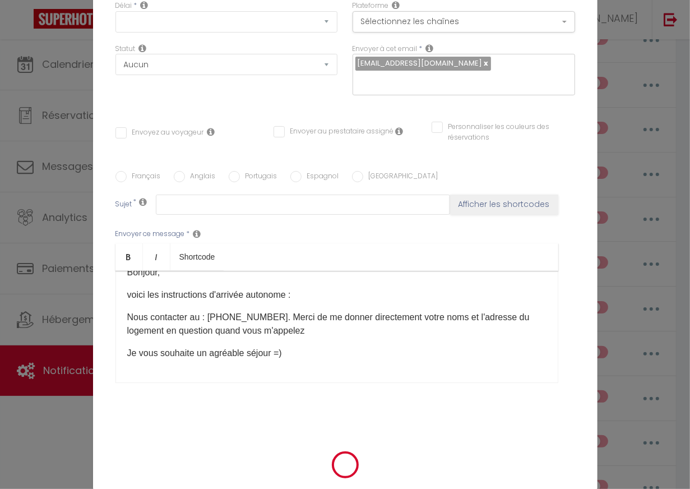
scroll to position [0, 0]
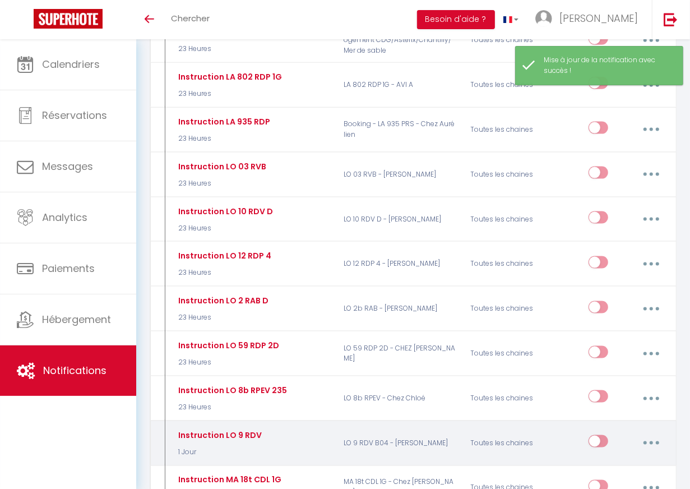
click at [617, 432] on button "button" at bounding box center [651, 442] width 30 height 21
click at [600, 461] on link "Editer" at bounding box center [621, 470] width 83 height 19
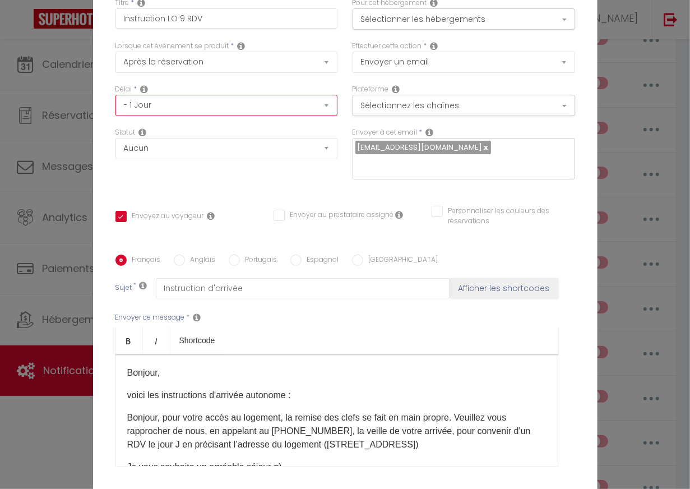
click at [281, 110] on select "Immédiat - 10 Minutes - 1 Heure - 2 Heures - 3 Heures - 4 Heures - 5 Heures - 6…" at bounding box center [226, 105] width 223 height 21
click at [115, 103] on select "Immédiat - 10 Minutes - 1 Heure - 2 Heures - 3 Heures - 4 Heures - 5 Heures - 6…" at bounding box center [226, 105] width 223 height 21
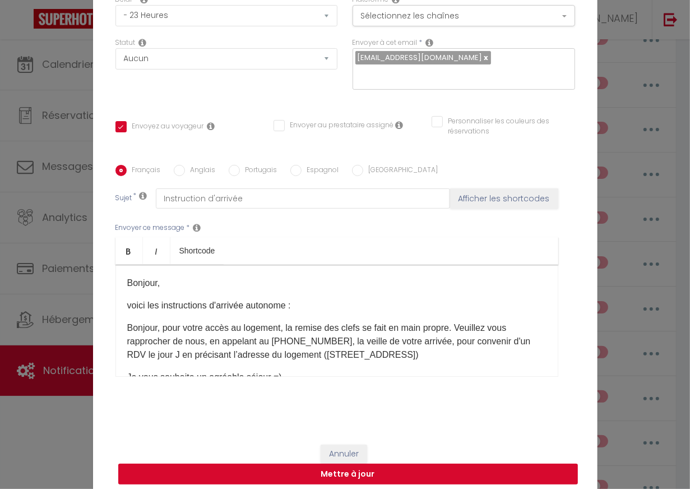
click at [402, 464] on button "Mettre à jour" at bounding box center [348, 474] width 460 height 21
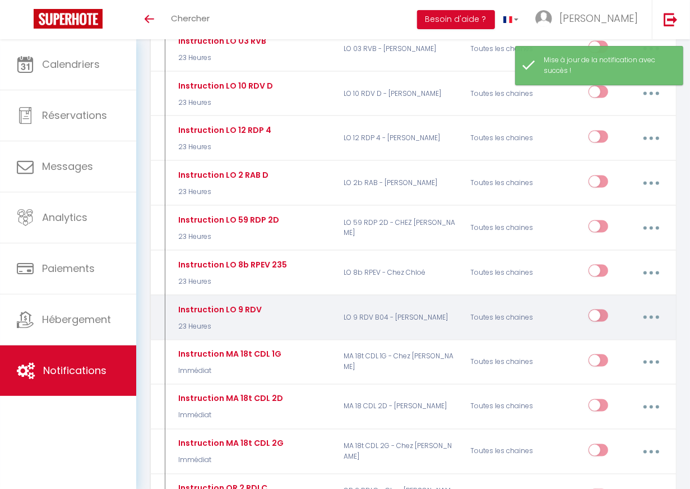
scroll to position [1048, 0]
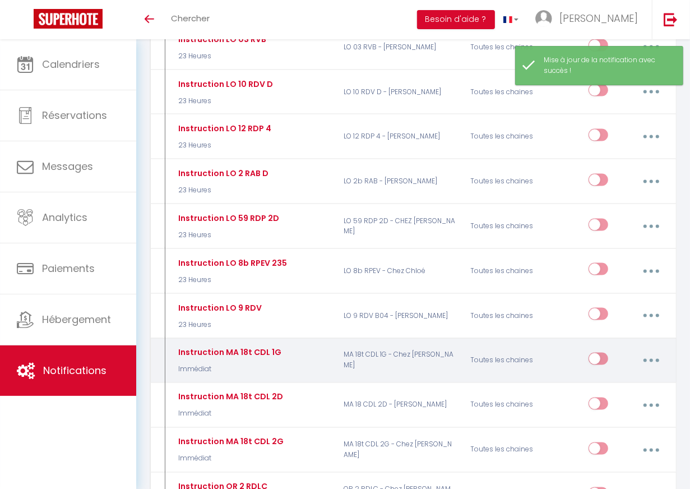
click at [617, 350] on button "button" at bounding box center [651, 360] width 30 height 21
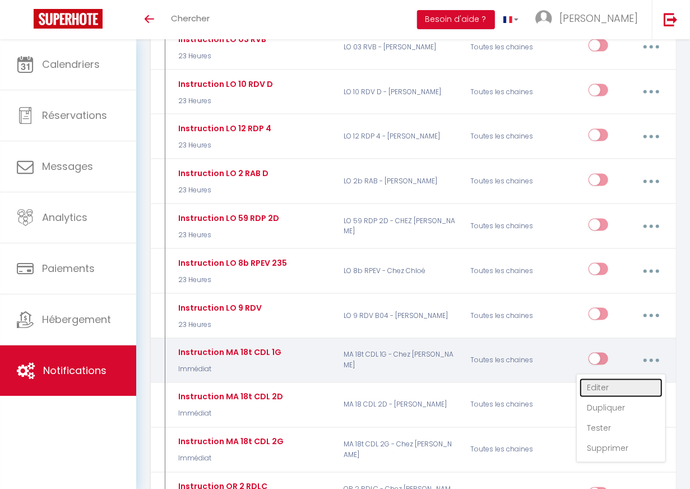
click at [599, 378] on link "Editer" at bounding box center [621, 387] width 83 height 19
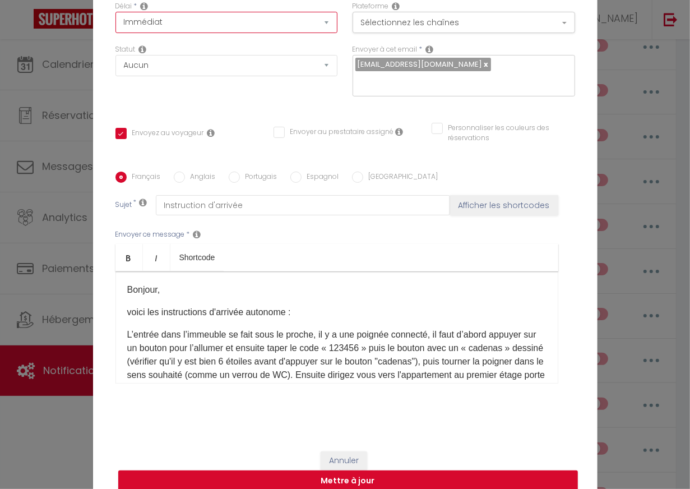
click at [220, 33] on select "Immédiat - 10 Minutes - 1 Heure - 2 Heures - 3 Heures - 4 Heures - 5 Heures - 6…" at bounding box center [226, 22] width 223 height 21
click at [115, 19] on select "Immédiat - 10 Minutes - 1 Heure - 2 Heures - 3 Heures - 4 Heures - 5 Heures - 6…" at bounding box center [226, 22] width 223 height 21
click at [373, 472] on button "Mettre à jour" at bounding box center [348, 480] width 460 height 21
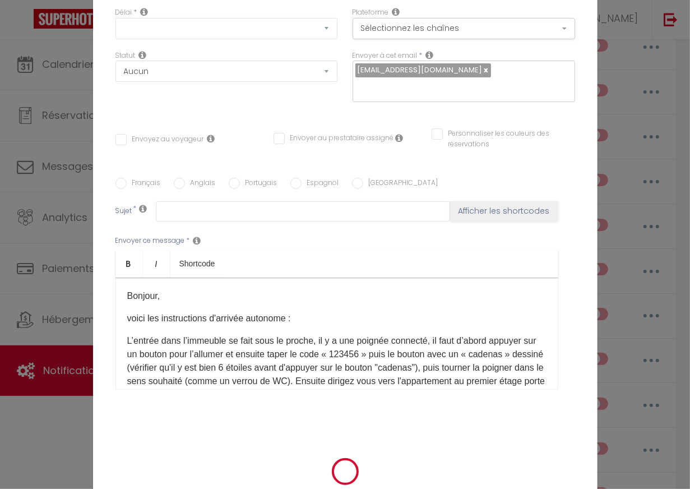
scroll to position [0, 0]
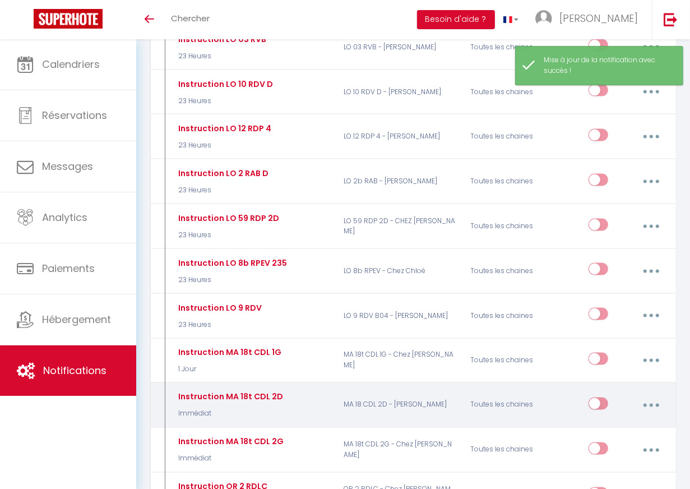
click at [617, 395] on button "button" at bounding box center [651, 405] width 30 height 21
click at [616, 423] on link "Editer" at bounding box center [621, 432] width 83 height 19
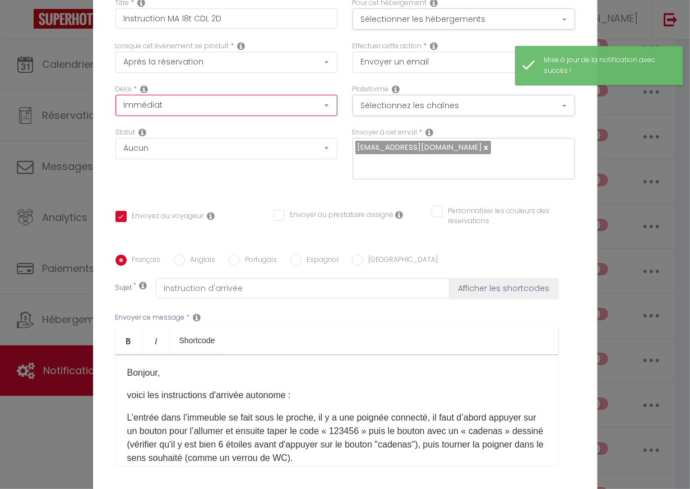
click at [211, 95] on select "Immédiat - 10 Minutes - 1 Heure - 2 Heures - 3 Heures - 4 Heures - 5 Heures - 6…" at bounding box center [226, 105] width 223 height 21
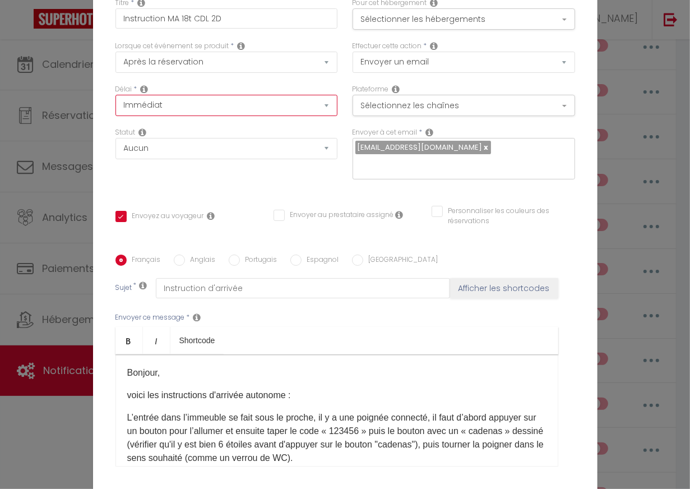
click at [115, 95] on select "Immédiat - 10 Minutes - 1 Heure - 2 Heures - 3 Heures - 4 Heures - 5 Heures - 6…" at bounding box center [226, 105] width 223 height 21
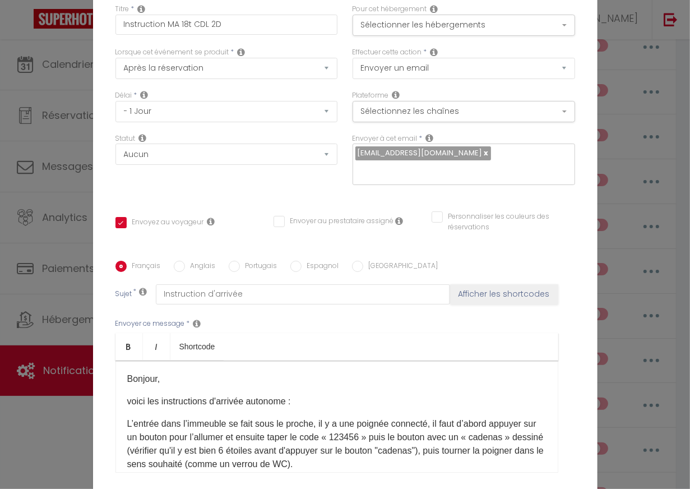
scroll to position [83, 0]
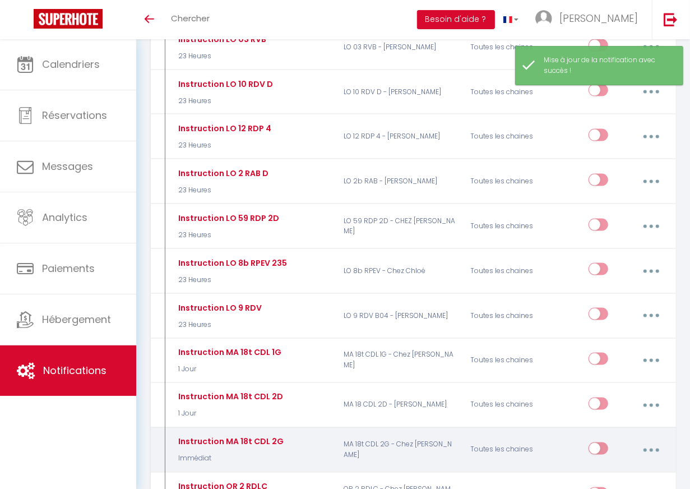
click at [617, 439] on button "button" at bounding box center [651, 449] width 30 height 21
click at [609, 467] on link "Editer" at bounding box center [621, 476] width 83 height 19
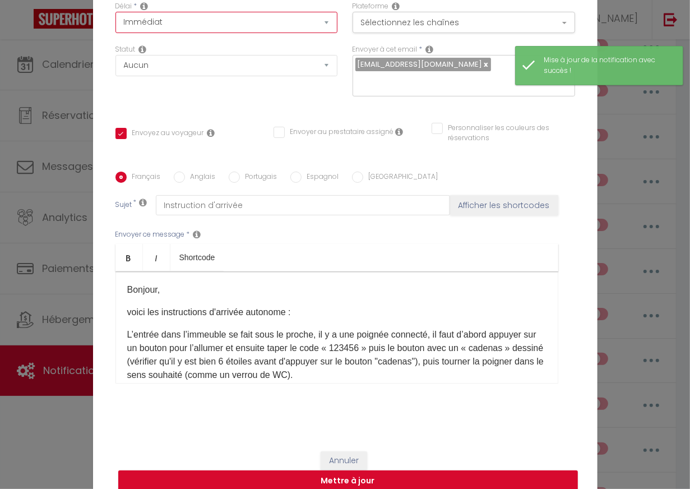
click at [217, 33] on select "Immédiat - 10 Minutes - 1 Heure - 2 Heures - 3 Heures - 4 Heures - 5 Heures - 6…" at bounding box center [226, 22] width 223 height 21
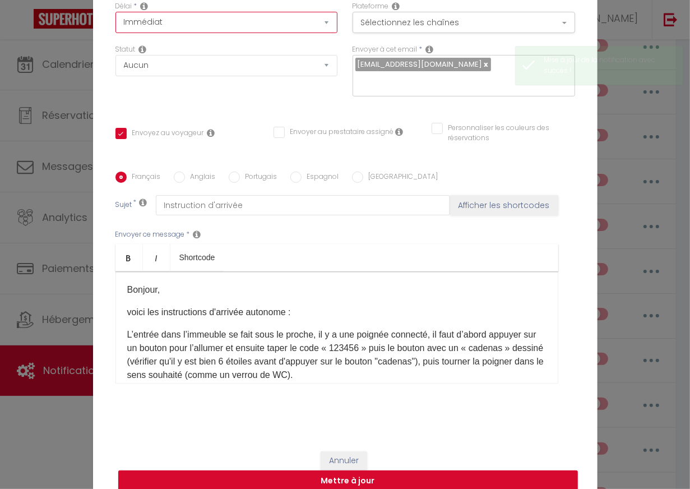
click at [115, 19] on select "Immédiat - 10 Minutes - 1 Heure - 2 Heures - 3 Heures - 4 Heures - 5 Heures - 6…" at bounding box center [226, 22] width 223 height 21
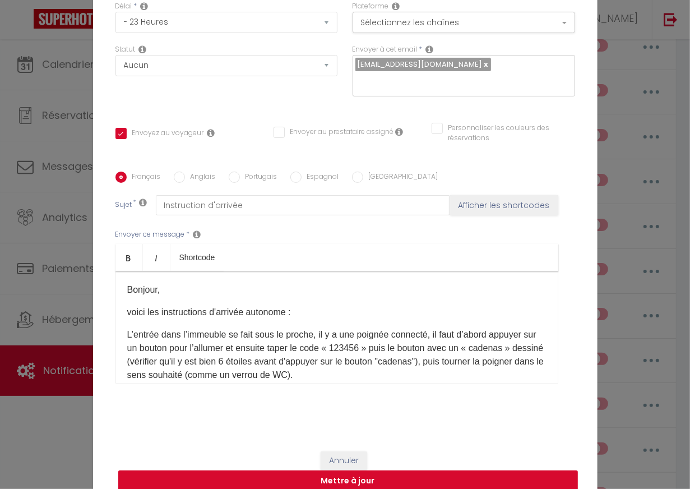
click at [421, 470] on button "Mettre à jour" at bounding box center [348, 480] width 460 height 21
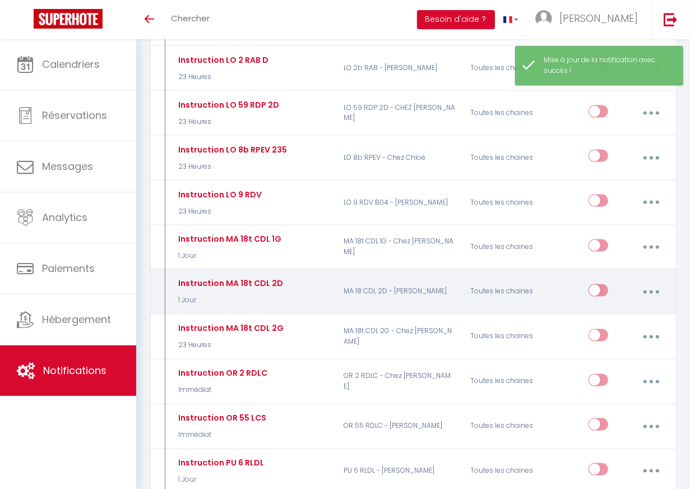
scroll to position [1169, 0]
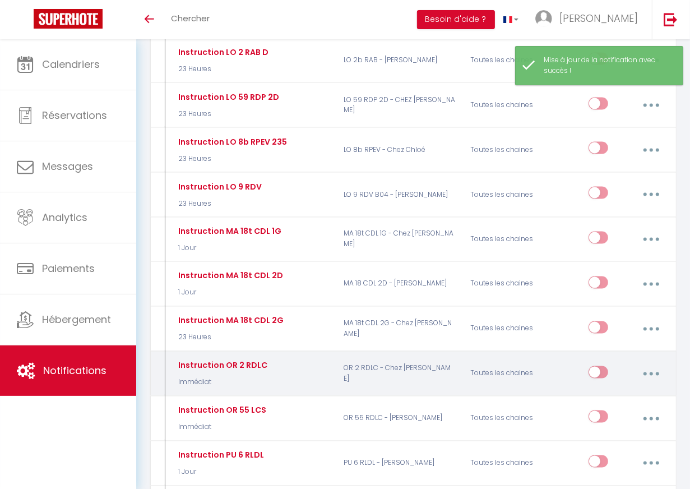
click at [617, 363] on button "button" at bounding box center [651, 373] width 30 height 21
click at [594, 391] on link "Editer" at bounding box center [621, 400] width 83 height 19
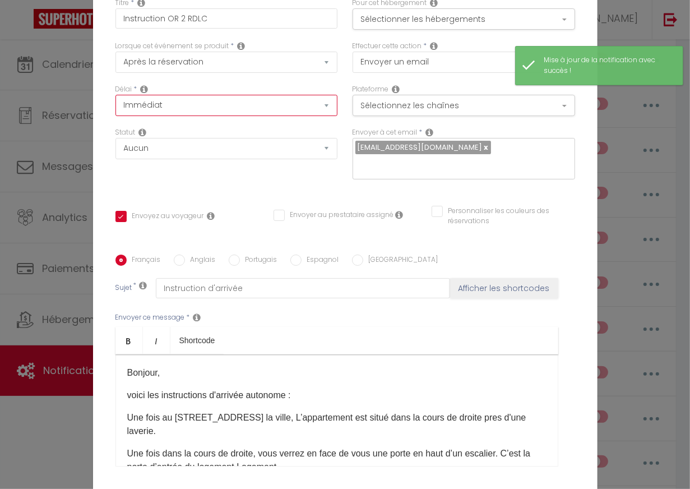
click at [220, 95] on select "Immédiat - 10 Minutes - 1 Heure - 2 Heures - 3 Heures - 4 Heures - 5 Heures - 6…" at bounding box center [226, 105] width 223 height 21
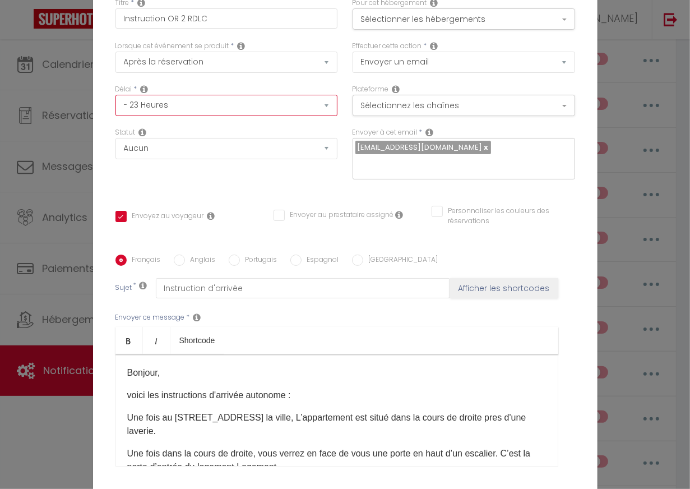
click at [115, 95] on select "Immédiat - 10 Minutes - 1 Heure - 2 Heures - 3 Heures - 4 Heures - 5 Heures - 6…" at bounding box center [226, 105] width 223 height 21
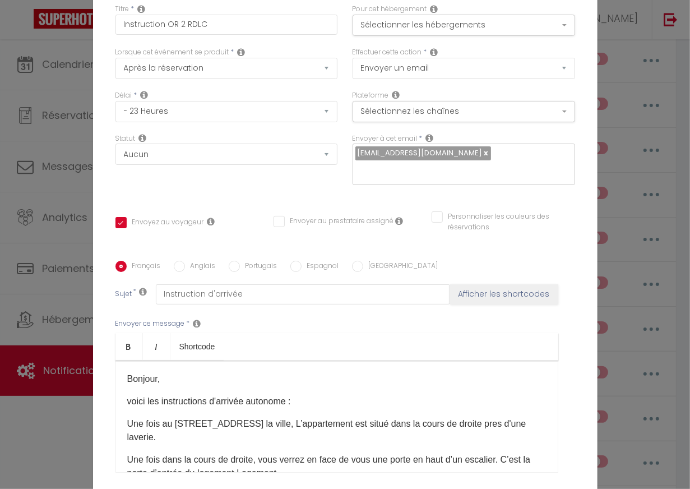
scroll to position [83, 0]
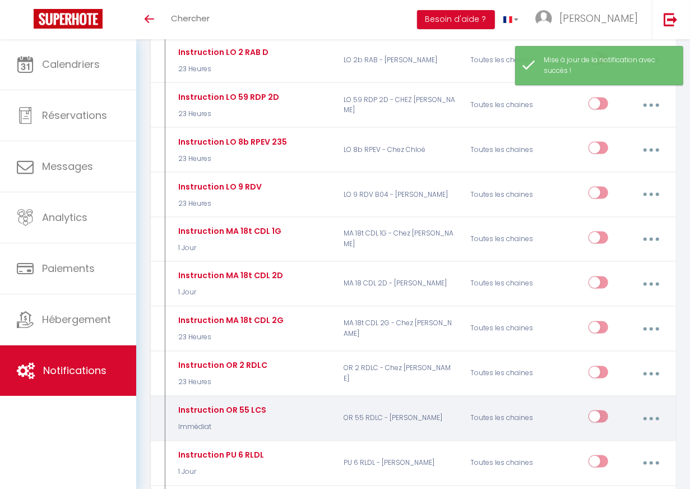
click at [617, 417] on icon "button" at bounding box center [651, 418] width 3 height 3
click at [597, 436] on link "Editer" at bounding box center [621, 445] width 83 height 19
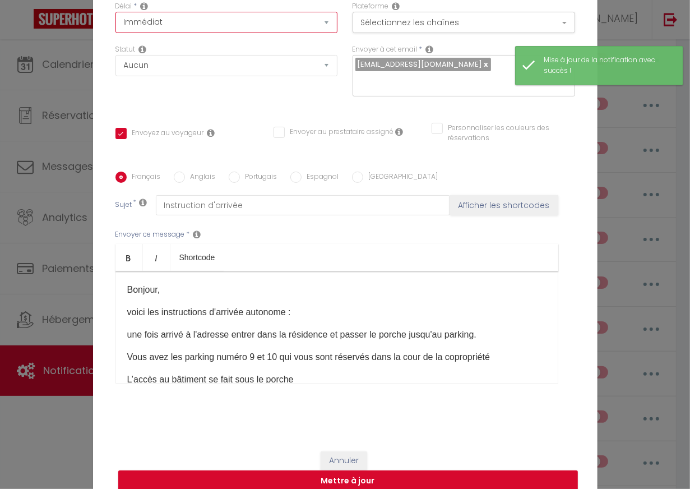
click at [205, 30] on select "Immédiat - 10 Minutes - 1 Heure - 2 Heures - 3 Heures - 4 Heures - 5 Heures - 6…" at bounding box center [226, 22] width 223 height 21
click at [115, 19] on select "Immédiat - 10 Minutes - 1 Heure - 2 Heures - 3 Heures - 4 Heures - 5 Heures - 6…" at bounding box center [226, 22] width 223 height 21
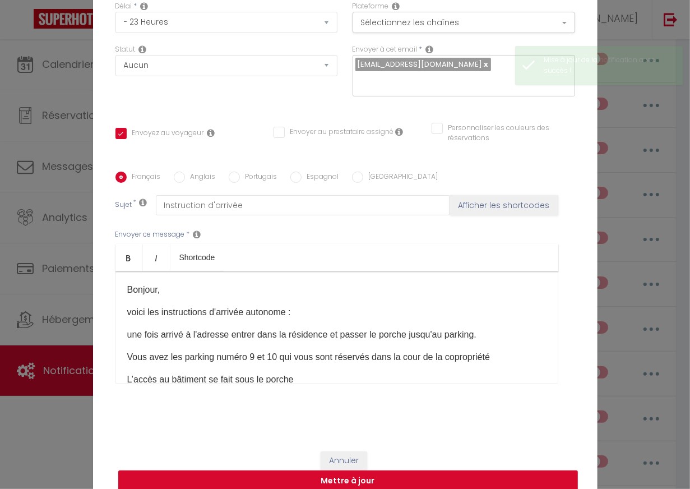
click at [397, 471] on button "Mettre à jour" at bounding box center [348, 480] width 460 height 21
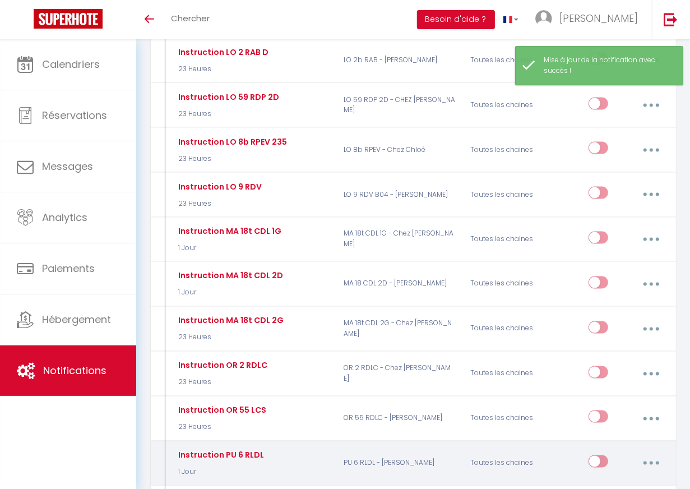
click at [617, 461] on icon "button" at bounding box center [651, 462] width 3 height 3
click at [604, 481] on link "Editer" at bounding box center [621, 490] width 83 height 19
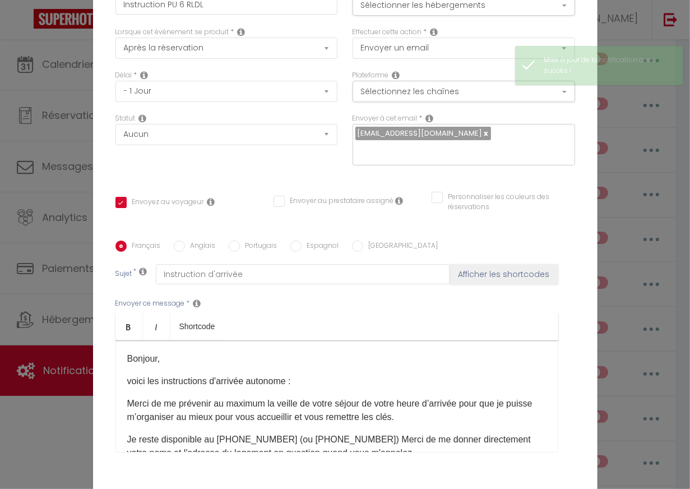
scroll to position [6, 0]
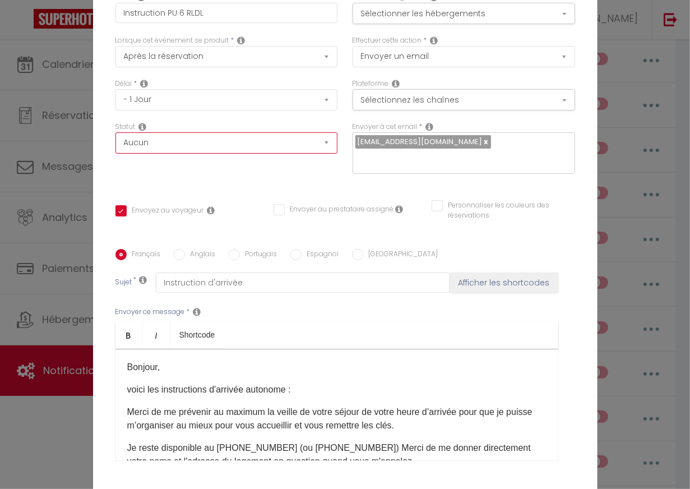
click at [207, 154] on select "Aucun Si la réservation est payée Si réservation non payée Si la caution a été …" at bounding box center [226, 142] width 223 height 21
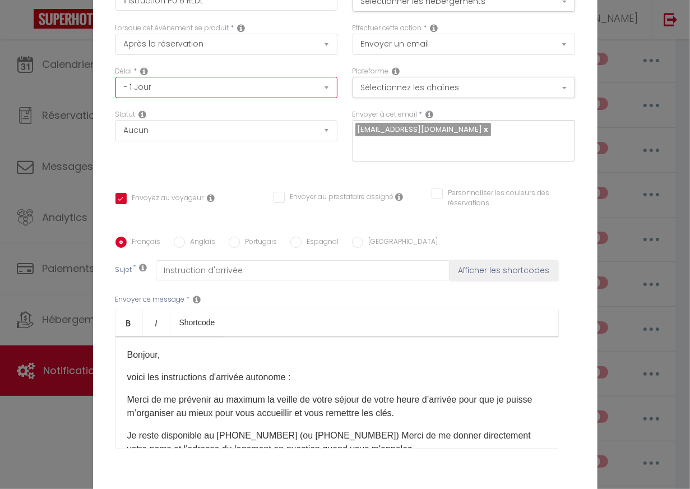
click at [308, 91] on select "Immédiat - 10 Minutes - 1 Heure - 2 Heures - 3 Heures - 4 Heures - 5 Heures - 6…" at bounding box center [226, 87] width 223 height 21
click at [115, 85] on select "Immédiat - 10 Minutes - 1 Heure - 2 Heures - 3 Heures - 4 Heures - 5 Heures - 6…" at bounding box center [226, 87] width 223 height 21
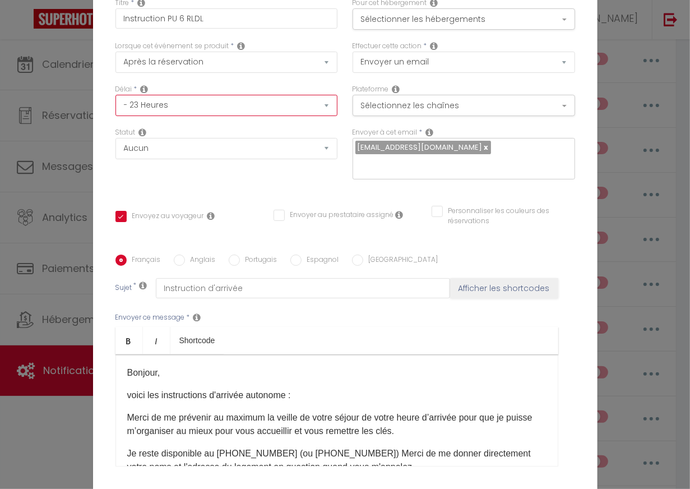
scroll to position [90, 0]
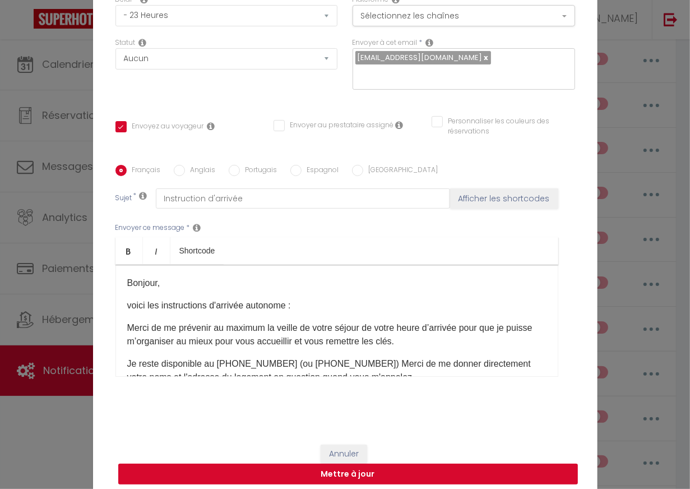
click at [380, 464] on button "Mettre à jour" at bounding box center [348, 474] width 460 height 21
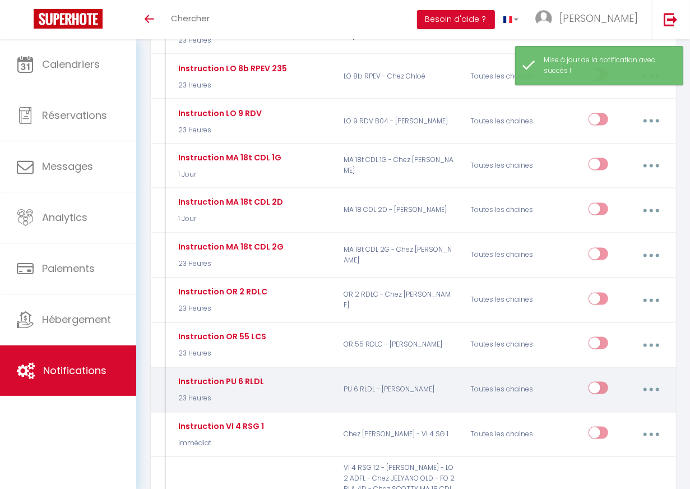
scroll to position [1286, 0]
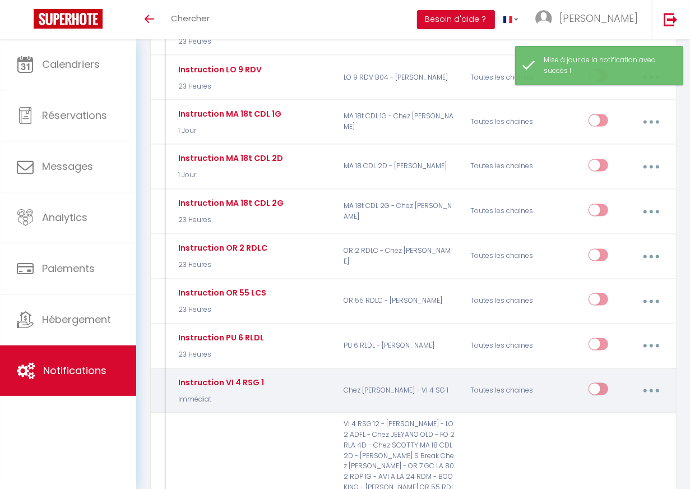
click at [617, 380] on button "button" at bounding box center [651, 390] width 30 height 21
click at [606, 409] on link "Editer" at bounding box center [621, 418] width 83 height 19
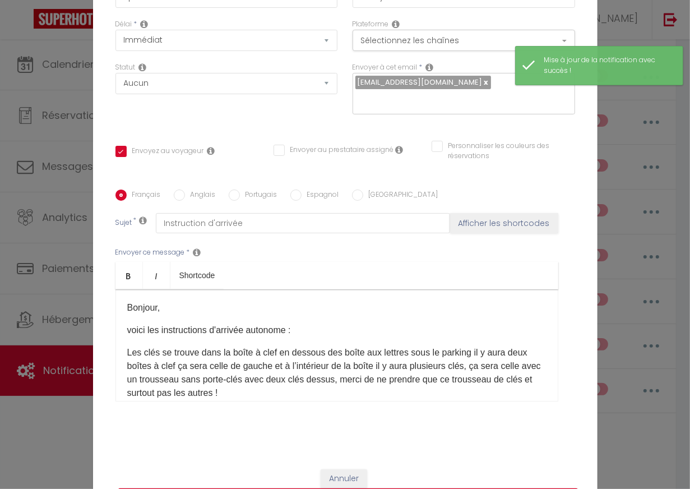
scroll to position [55, 0]
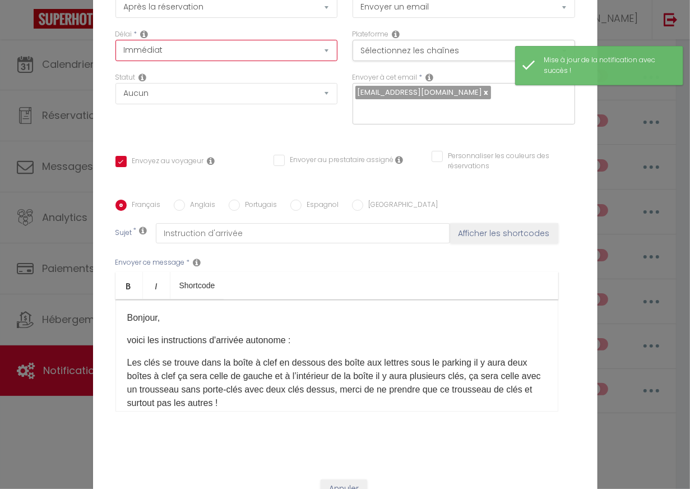
click at [220, 54] on select "Immédiat - 10 Minutes - 1 Heure - 2 Heures - 3 Heures - 4 Heures - 5 Heures - 6…" at bounding box center [226, 50] width 223 height 21
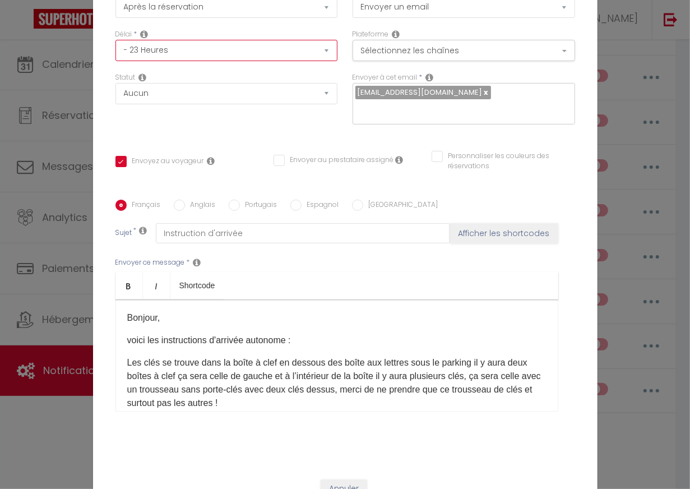
click at [115, 47] on select "Immédiat - 10 Minutes - 1 Heure - 2 Heures - 3 Heures - 4 Heures - 5 Heures - 6…" at bounding box center [226, 50] width 223 height 21
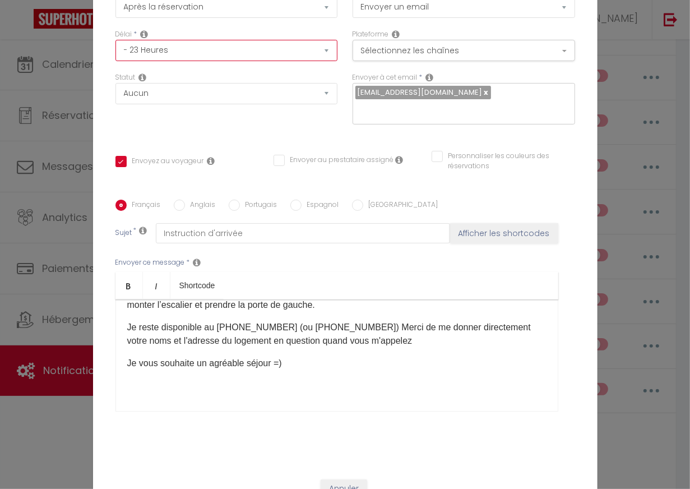
scroll to position [142, 0]
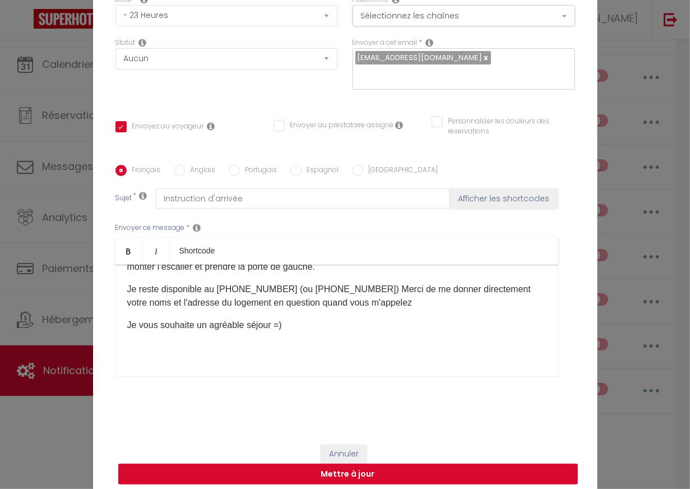
click at [388, 464] on button "Mettre à jour" at bounding box center [348, 474] width 460 height 21
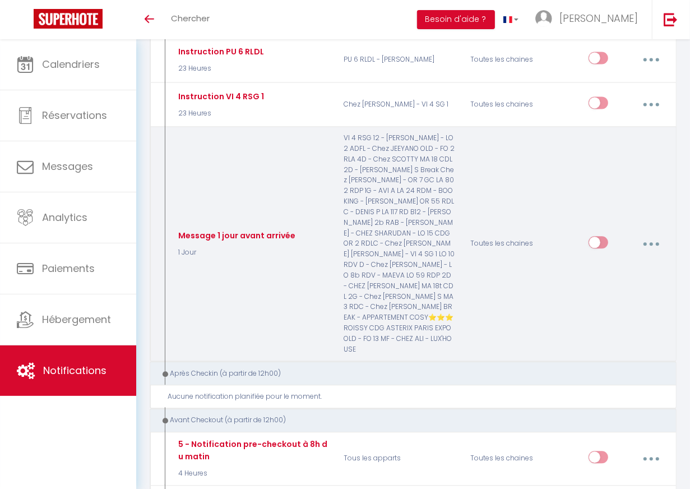
scroll to position [1551, 0]
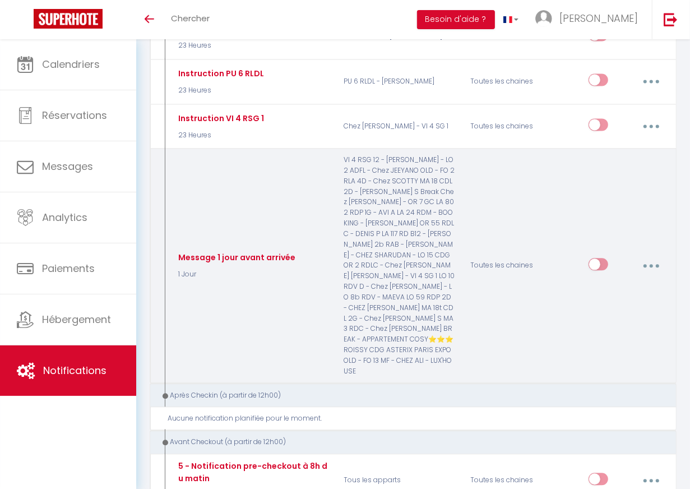
click at [246, 251] on div "Message 1 jour avant arrivée" at bounding box center [235, 257] width 120 height 12
click at [617, 255] on button "button" at bounding box center [651, 265] width 30 height 21
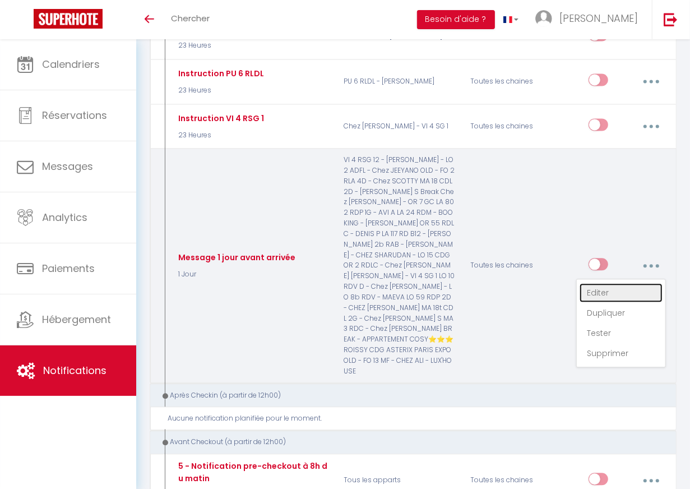
click at [603, 283] on link "Editer" at bounding box center [621, 292] width 83 height 19
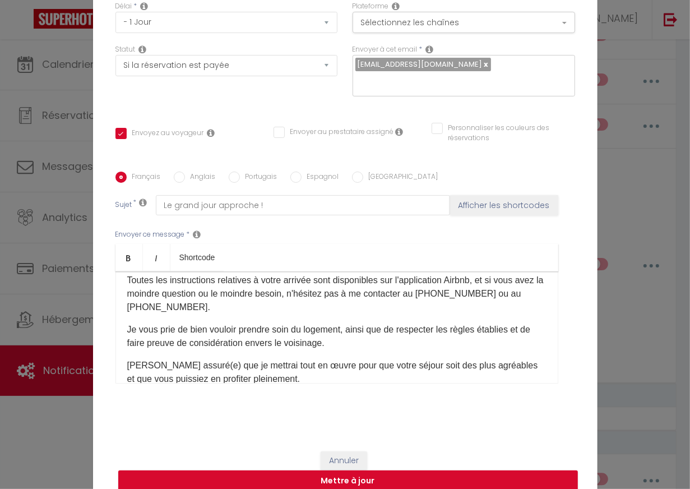
scroll to position [12, 0]
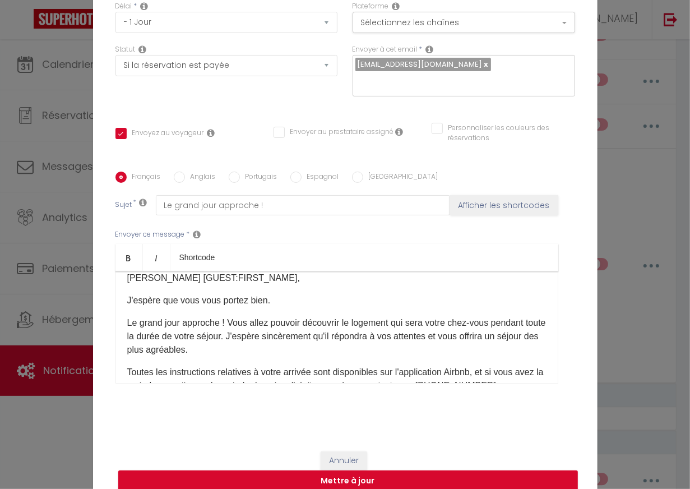
click at [617, 179] on div "Modifier la notification × Titre * Message 1 jour avant arrivée Pour cet héberg…" at bounding box center [345, 244] width 690 height 489
click at [354, 453] on button "Annuler" at bounding box center [344, 460] width 47 height 19
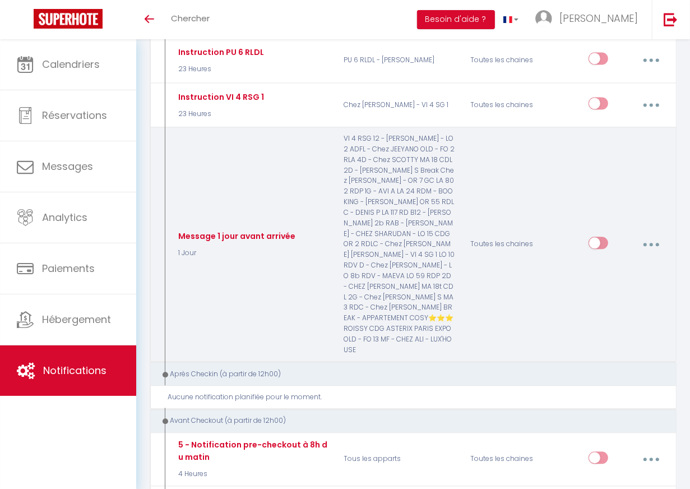
scroll to position [1693, 0]
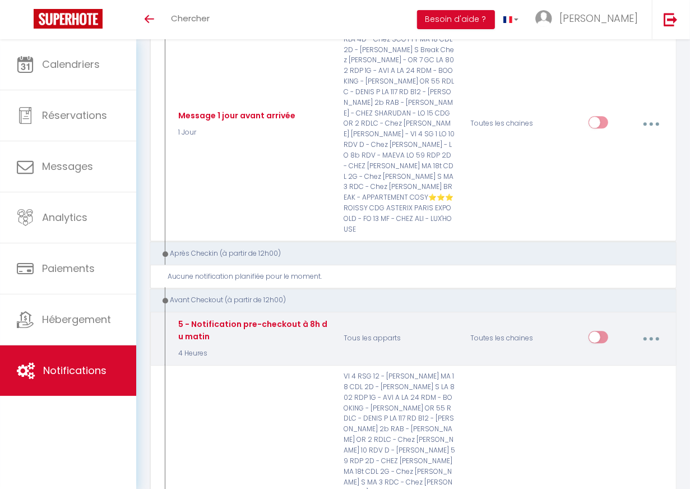
click at [617, 328] on button "button" at bounding box center [651, 338] width 30 height 21
click at [612, 356] on link "Editer" at bounding box center [621, 365] width 83 height 19
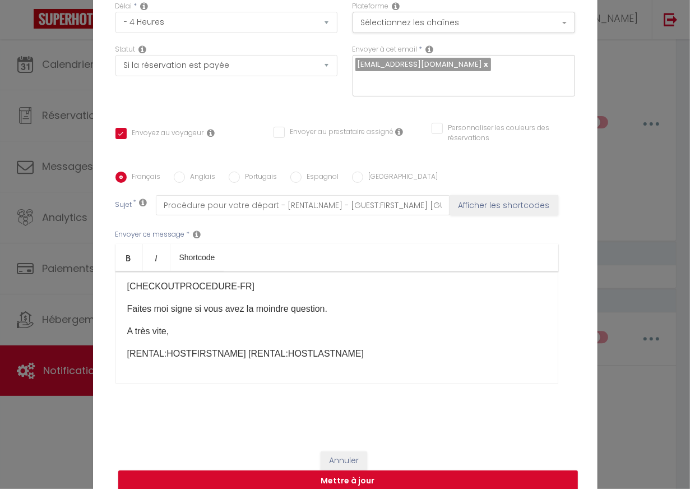
scroll to position [90, 0]
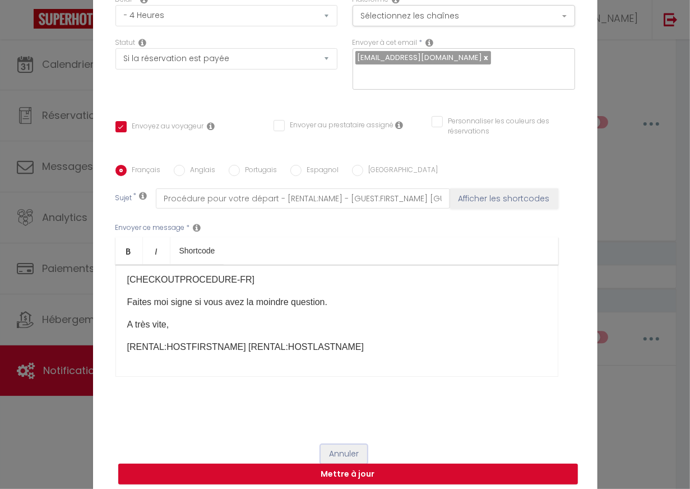
click at [346, 444] on button "Annuler" at bounding box center [344, 453] width 47 height 19
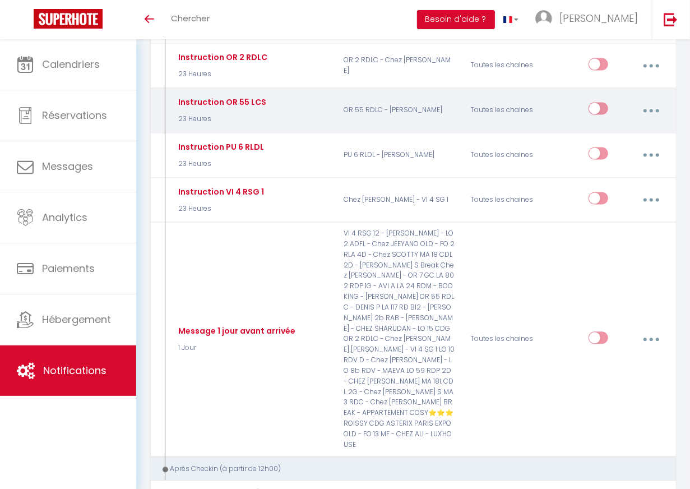
scroll to position [1495, 0]
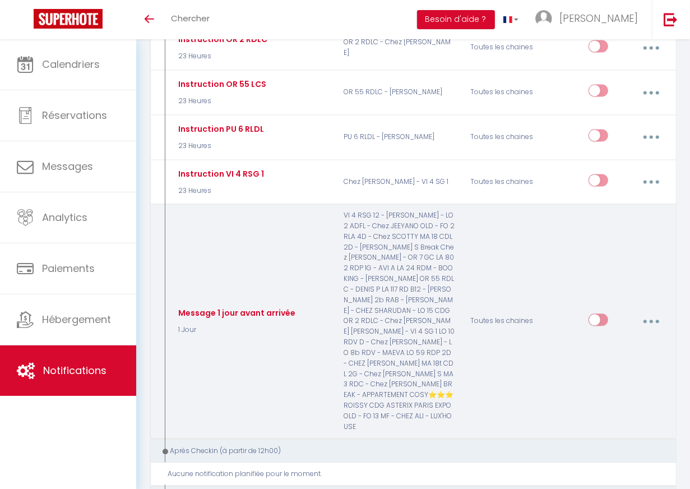
click at [617, 311] on button "button" at bounding box center [651, 321] width 30 height 21
click at [604, 339] on link "Editer" at bounding box center [621, 348] width 83 height 19
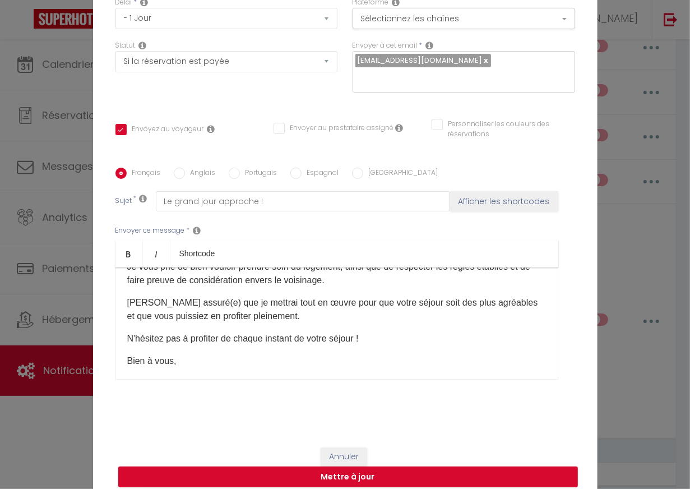
scroll to position [164, 0]
click at [340, 454] on button "Annuler" at bounding box center [344, 456] width 47 height 19
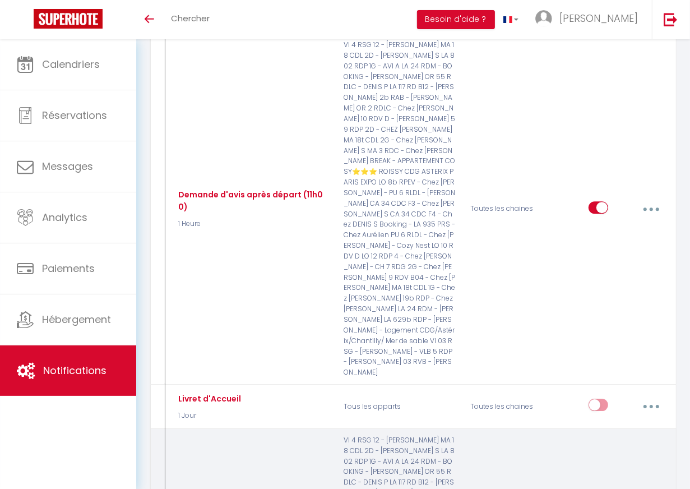
scroll to position [2020, 0]
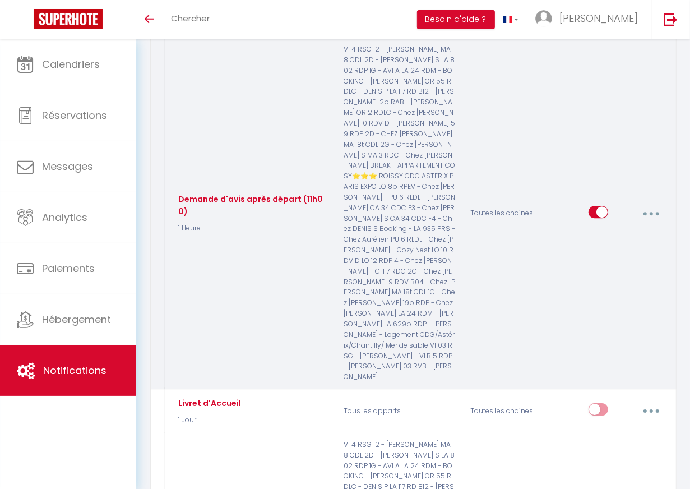
click at [617, 203] on button "button" at bounding box center [651, 213] width 30 height 21
click at [609, 231] on link "Editer" at bounding box center [621, 240] width 83 height 19
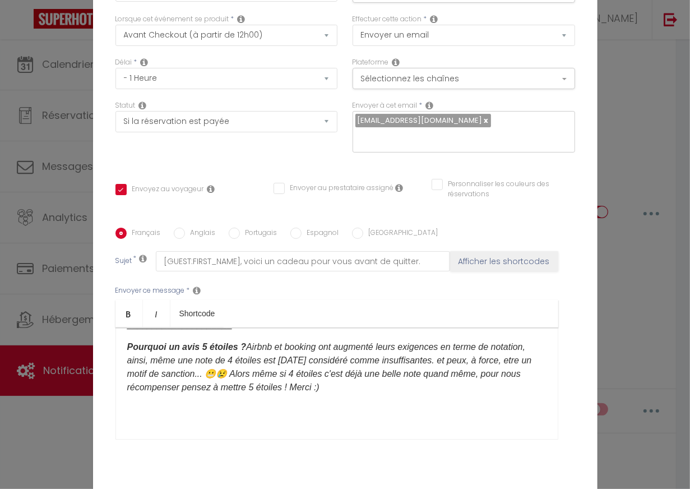
scroll to position [0, 0]
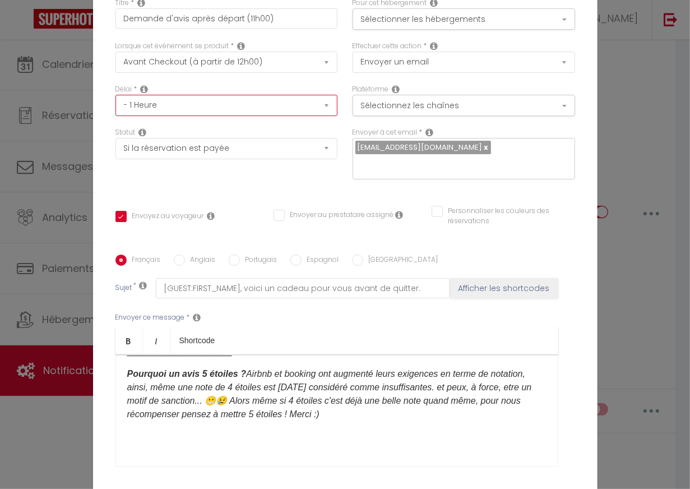
click at [250, 115] on select "Immédiat - 10 Minutes - 1 Heure - 2 Heures - 3 Heures - 4 Heures - 5 Heures - 6…" at bounding box center [226, 105] width 223 height 21
click at [115, 103] on select "Immédiat - 10 Minutes - 1 Heure - 2 Heures - 3 Heures - 4 Heures - 5 Heures - 6…" at bounding box center [226, 105] width 223 height 21
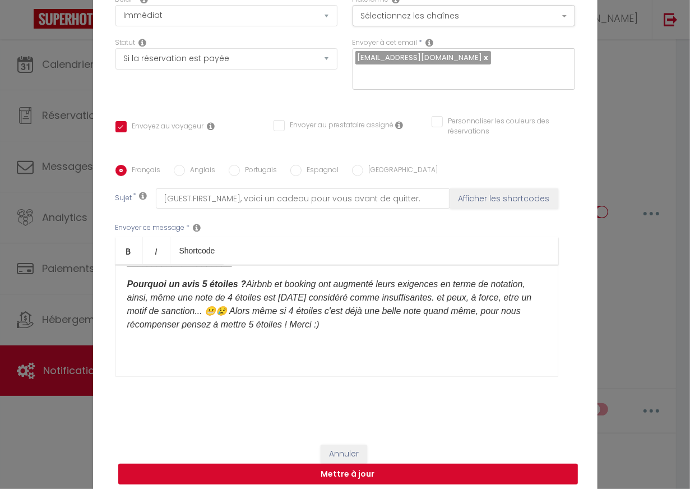
click at [362, 465] on button "Mettre à jour" at bounding box center [348, 474] width 460 height 21
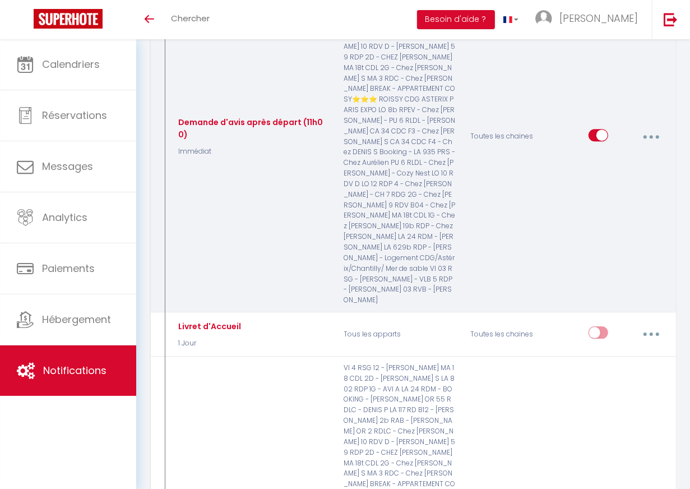
scroll to position [2099, 0]
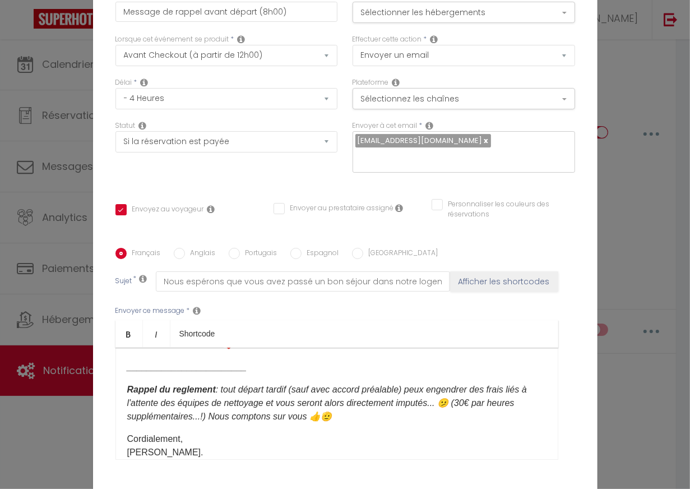
scroll to position [0, 0]
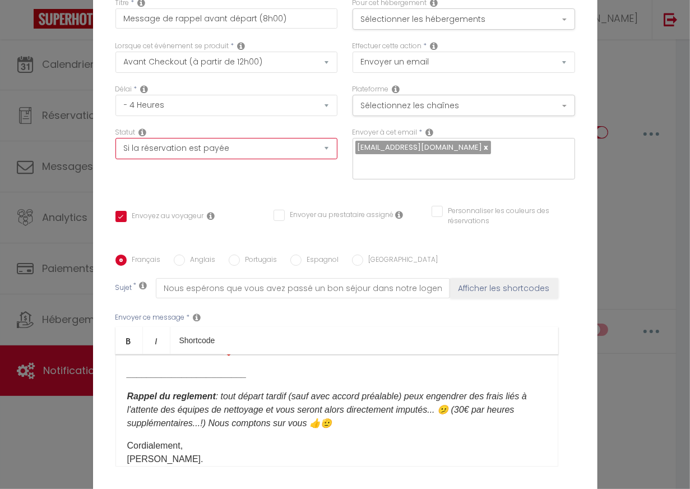
click at [238, 156] on select "Aucun Si la réservation est payée Si réservation non payée Si la caution a été …" at bounding box center [226, 148] width 223 height 21
click at [115, 146] on select "Aucun Si la réservation est payée Si réservation non payée Si la caution a été …" at bounding box center [226, 148] width 223 height 21
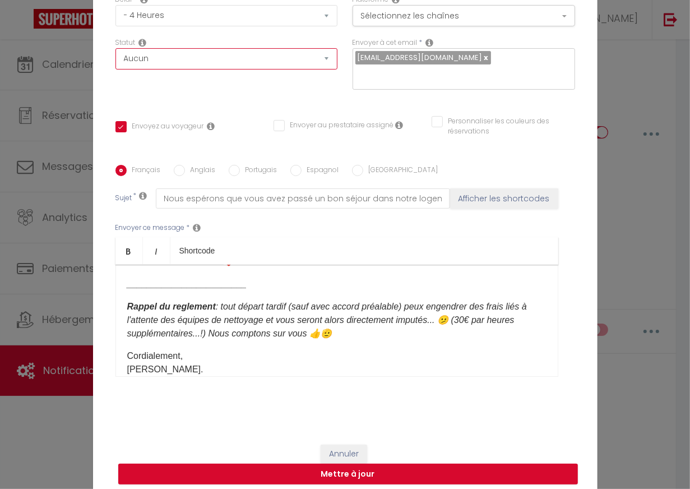
click at [277, 70] on select "Aucun Si la réservation est payée Si réservation non payée Si la caution a été …" at bounding box center [226, 58] width 223 height 21
click at [115, 57] on select "Aucun Si la réservation est payée Si réservation non payée Si la caution a été …" at bounding box center [226, 58] width 223 height 21
click at [353, 464] on button "Mettre à jour" at bounding box center [348, 474] width 460 height 21
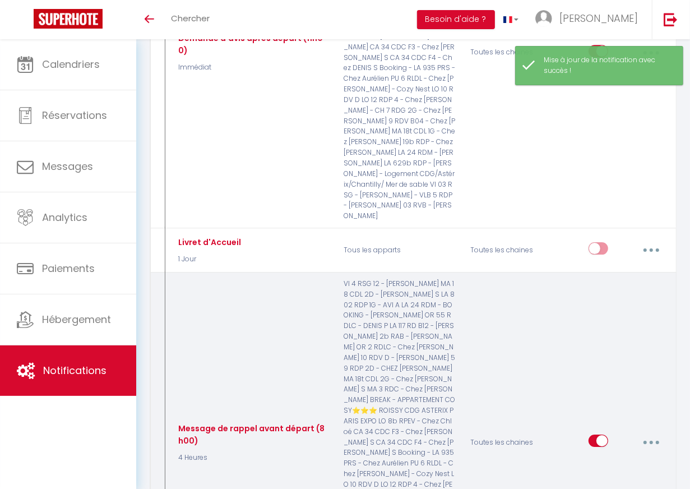
scroll to position [2147, 0]
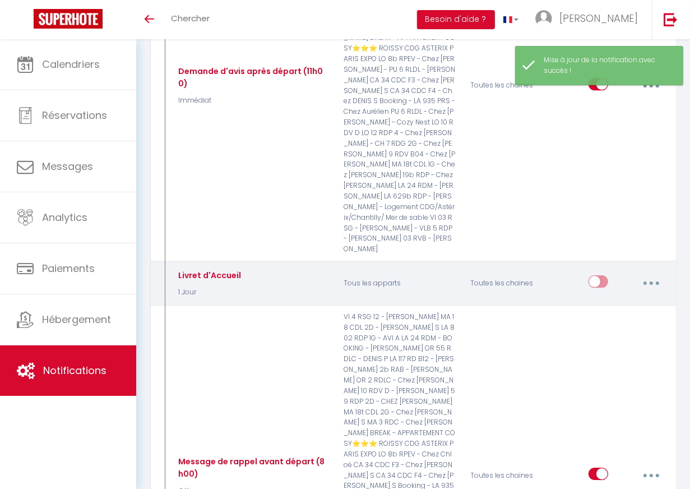
click at [617, 272] on button "button" at bounding box center [651, 282] width 30 height 21
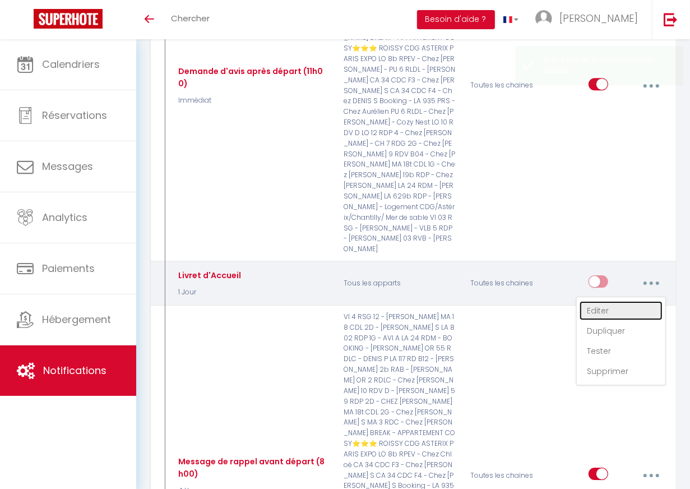
click at [609, 301] on link "Editer" at bounding box center [621, 310] width 83 height 19
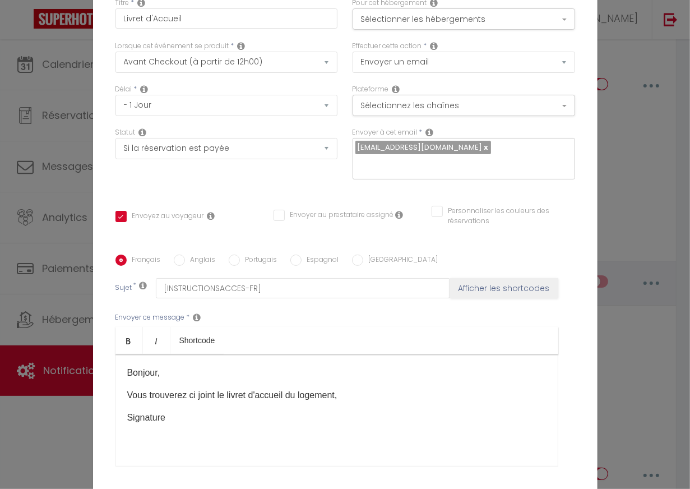
scroll to position [0, 0]
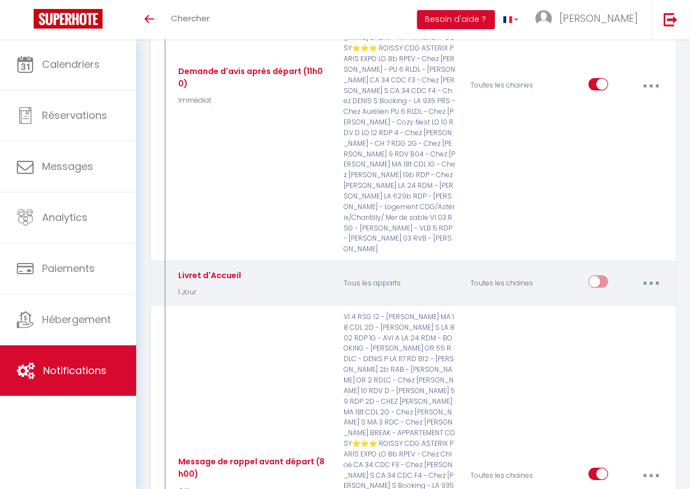
click at [617, 272] on button "button" at bounding box center [651, 282] width 30 height 21
click at [610, 362] on link "Supprimer" at bounding box center [621, 371] width 83 height 19
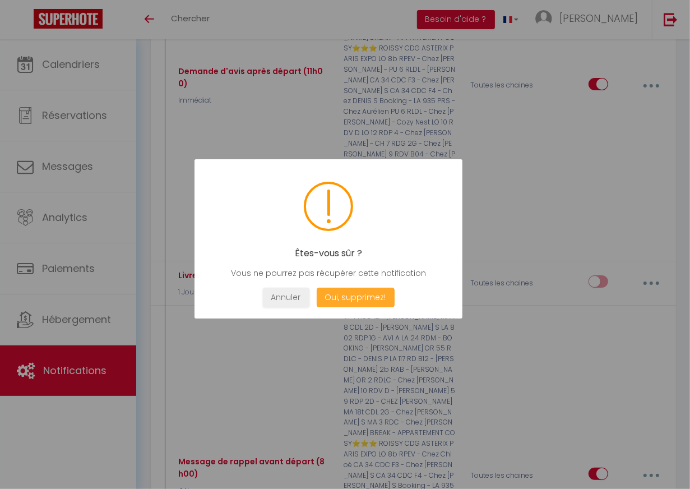
click at [358, 292] on button "Oui, supprimez!" at bounding box center [355, 298] width 78 height 20
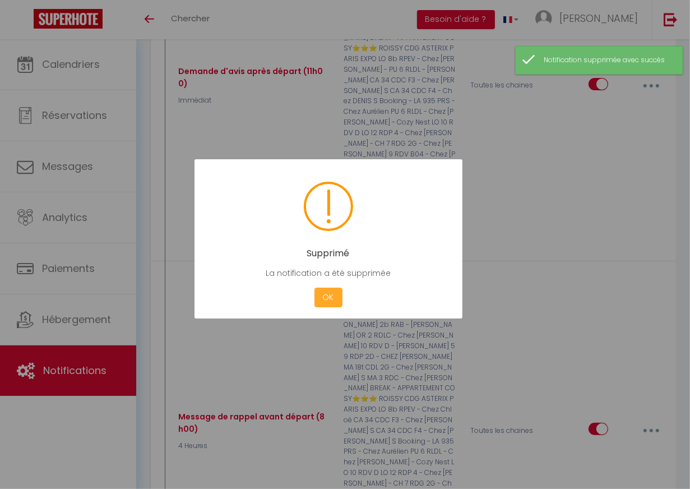
click at [337, 295] on button "OK" at bounding box center [328, 298] width 28 height 20
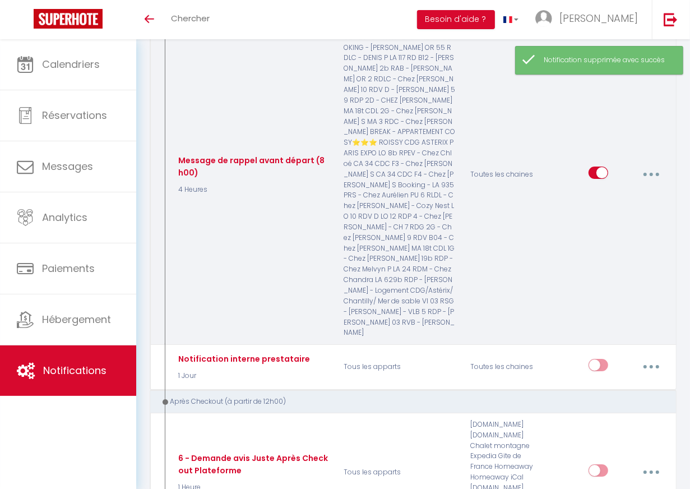
scroll to position [2406, 0]
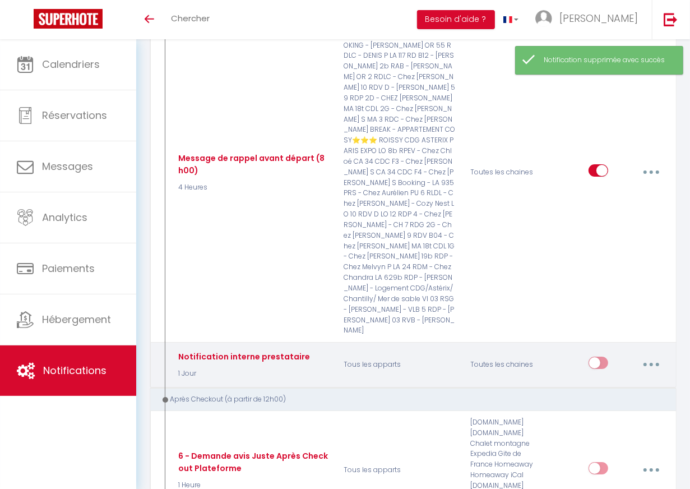
click at [617, 354] on button "button" at bounding box center [651, 364] width 30 height 21
click at [609, 382] on link "Editer" at bounding box center [621, 391] width 83 height 19
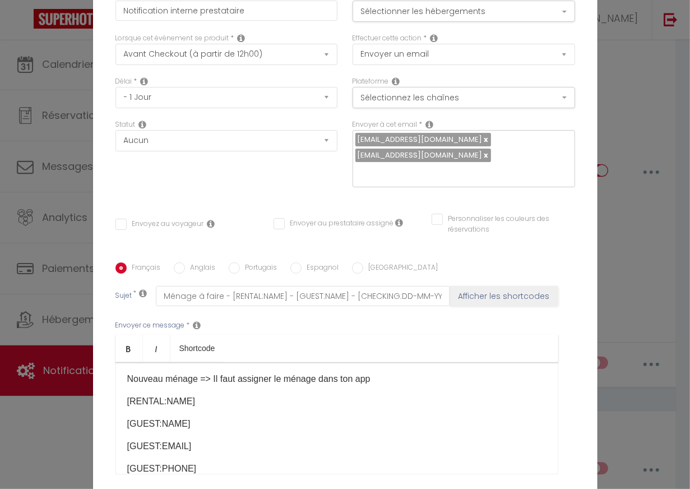
scroll to position [0, 0]
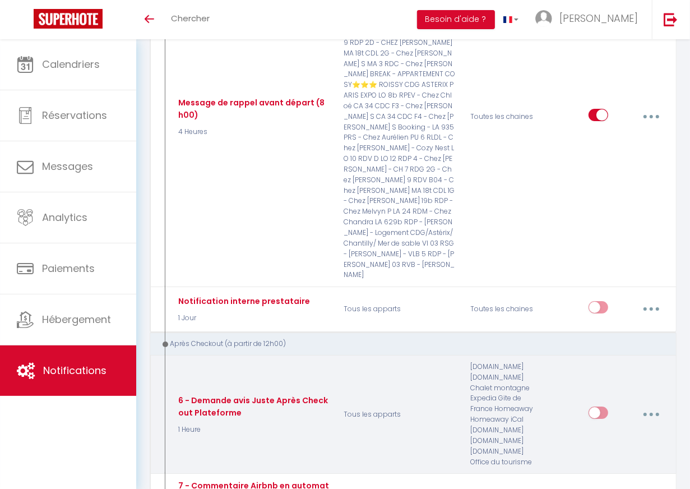
scroll to position [2470, 0]
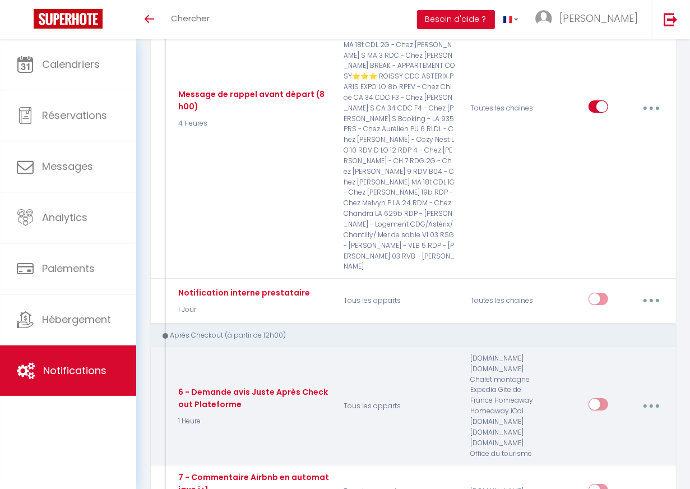
click at [617, 395] on button "button" at bounding box center [651, 405] width 30 height 21
click at [598, 424] on link "Editer" at bounding box center [621, 433] width 83 height 19
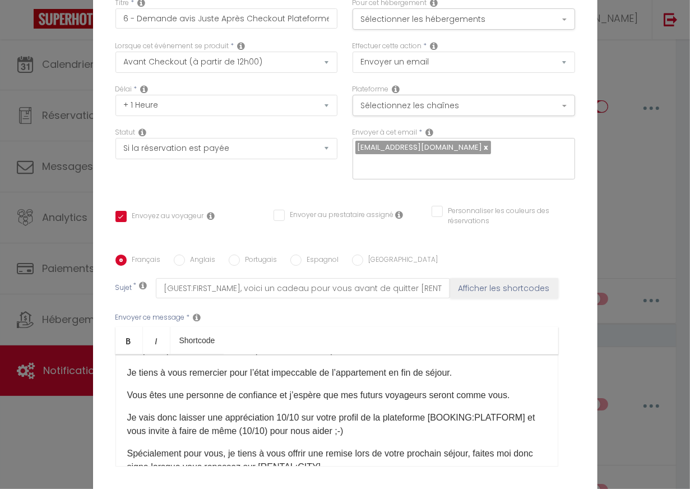
scroll to position [46, 0]
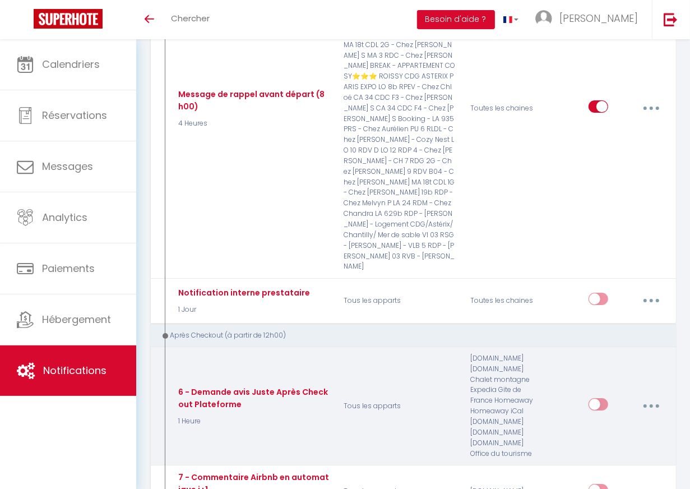
click at [617, 404] on icon "button" at bounding box center [651, 405] width 3 height 3
click at [609, 484] on link "Supprimer" at bounding box center [621, 493] width 83 height 19
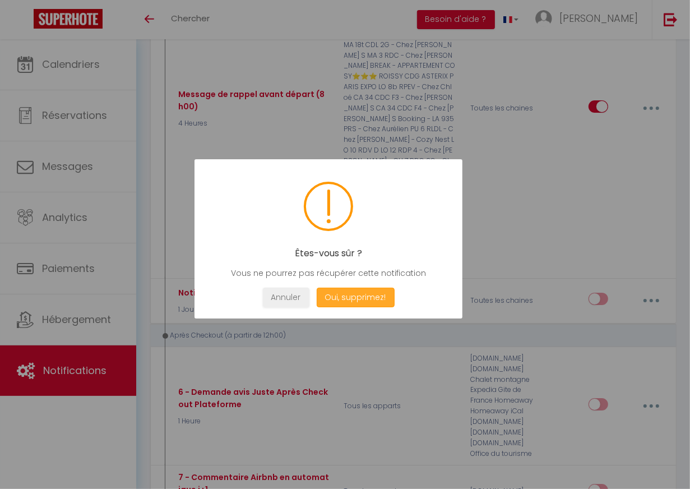
click at [382, 294] on button "Oui, supprimez!" at bounding box center [355, 298] width 78 height 20
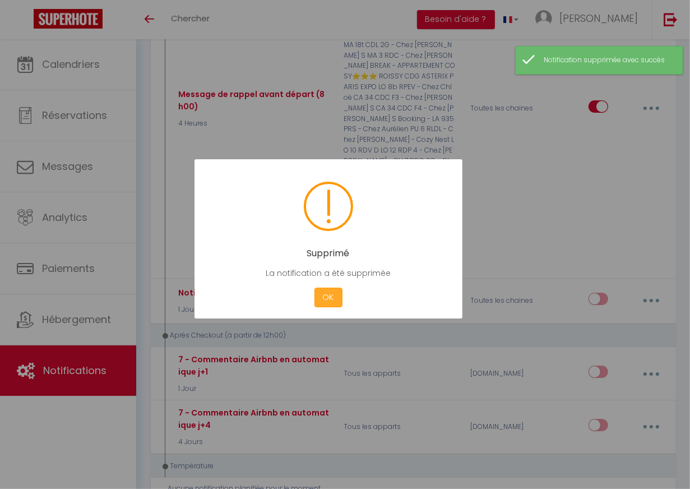
click at [329, 298] on button "OK" at bounding box center [328, 298] width 28 height 20
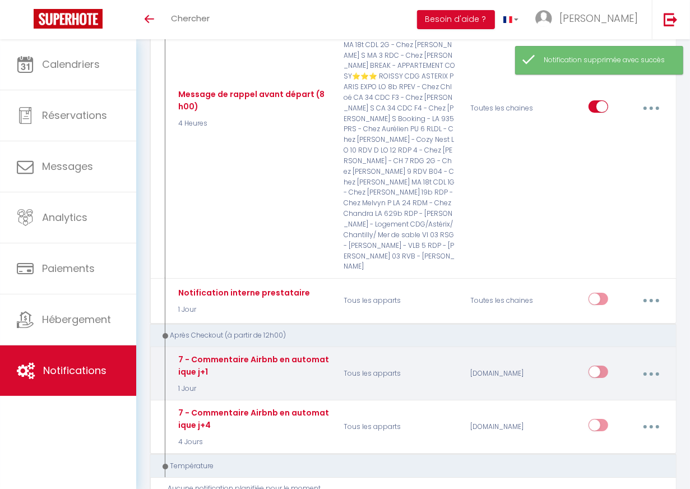
click at [617, 363] on button "button" at bounding box center [651, 373] width 30 height 21
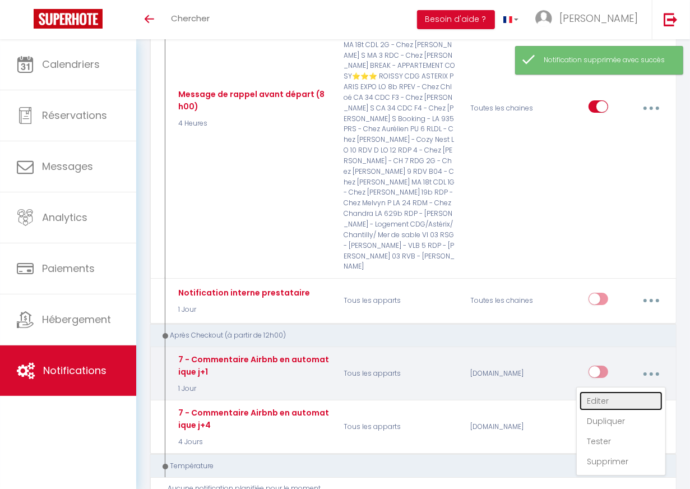
click at [603, 391] on link "Editer" at bounding box center [621, 400] width 83 height 19
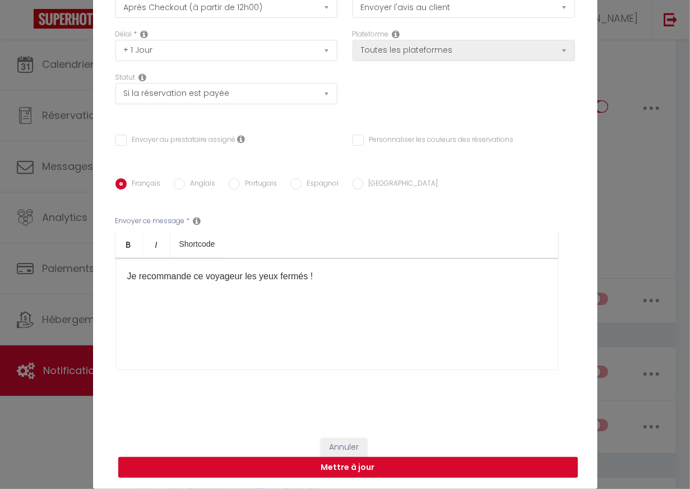
scroll to position [0, 0]
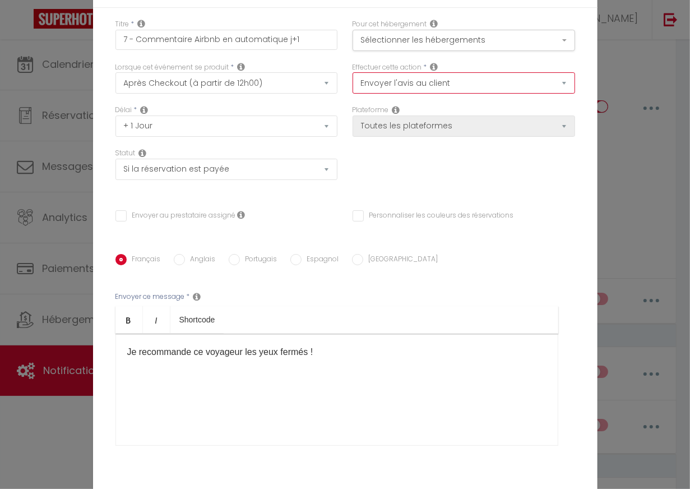
click at [429, 82] on select "Envoyer un email Envoyer un SMS Envoyer une notification push Envoyer l'avis au…" at bounding box center [464, 82] width 223 height 21
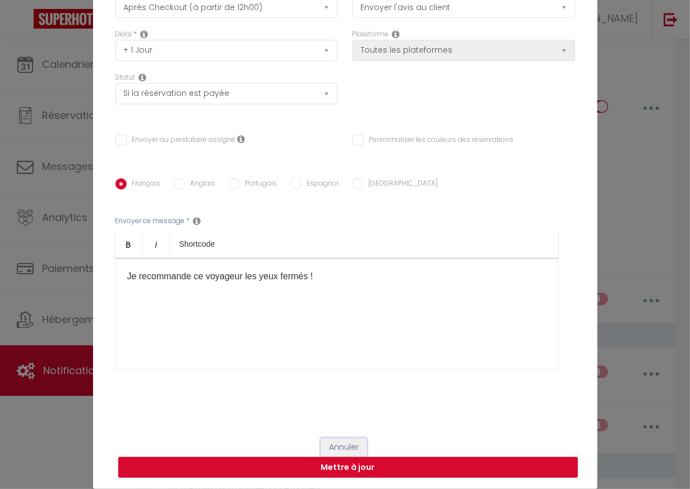
click at [334, 446] on button "Annuler" at bounding box center [344, 447] width 47 height 19
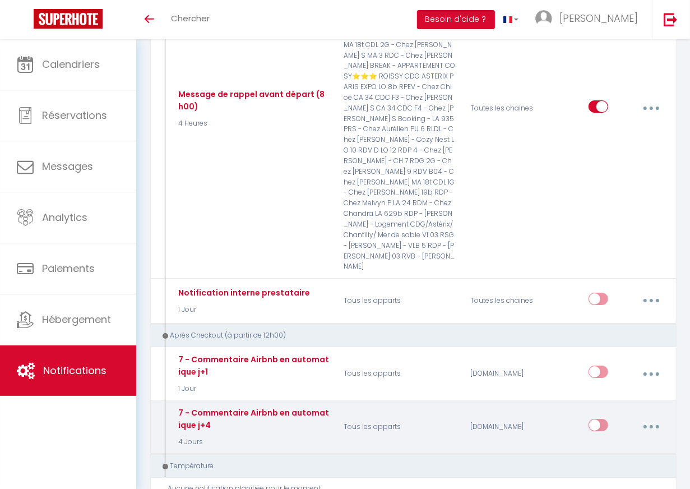
click at [617, 425] on icon "button" at bounding box center [651, 426] width 3 height 3
click at [598, 444] on link "Editer" at bounding box center [621, 453] width 83 height 19
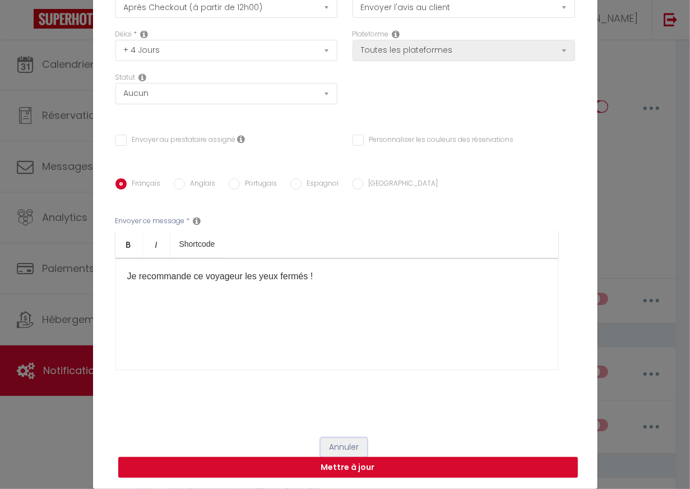
click at [350, 448] on button "Annuler" at bounding box center [344, 447] width 47 height 19
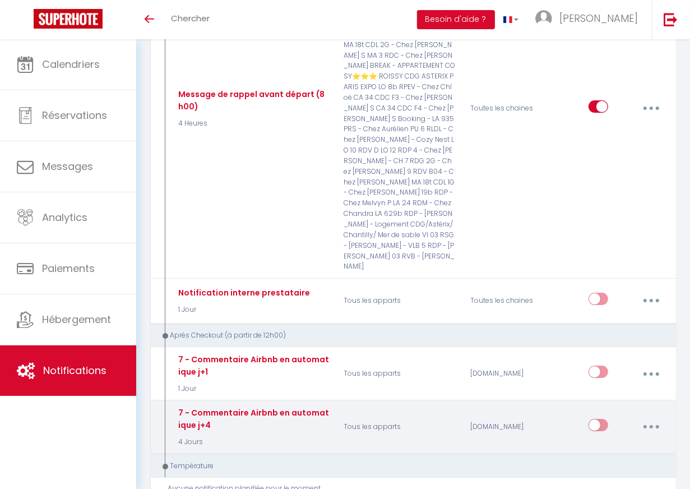
click at [617, 425] on icon "button" at bounding box center [651, 426] width 3 height 3
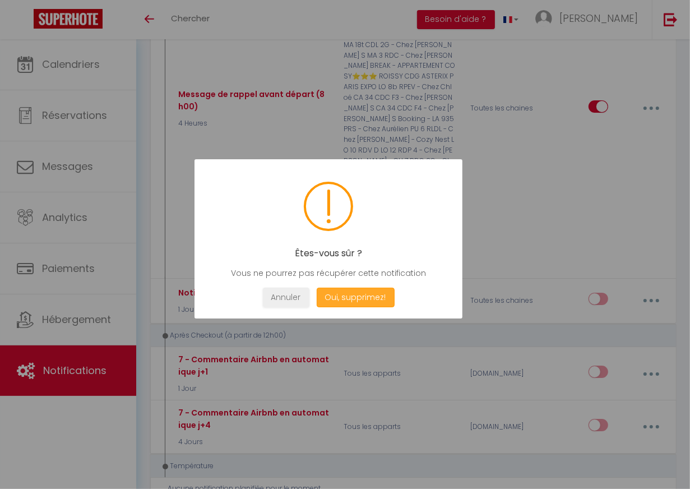
click at [363, 295] on button "Oui, supprimez!" at bounding box center [355, 298] width 78 height 20
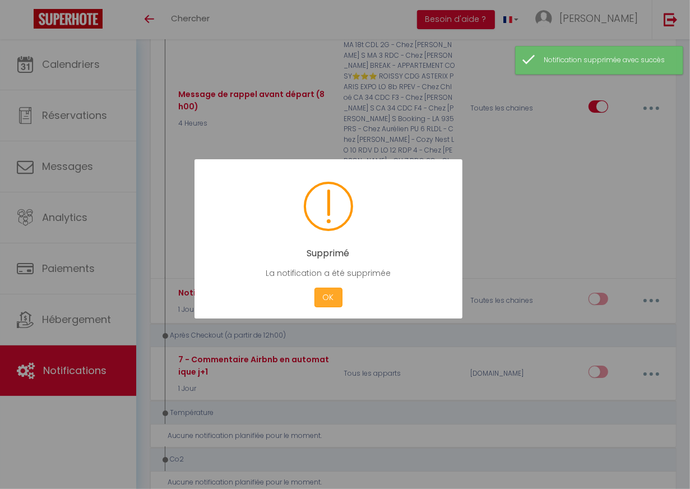
click at [335, 297] on button "OK" at bounding box center [328, 298] width 28 height 20
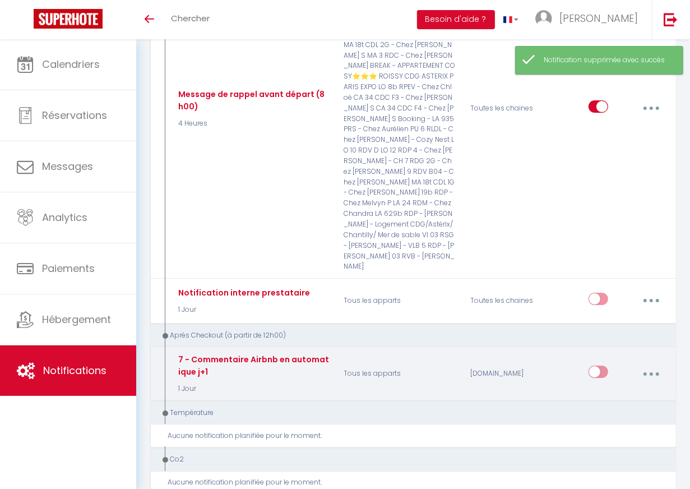
click at [617, 363] on button "button" at bounding box center [651, 373] width 30 height 21
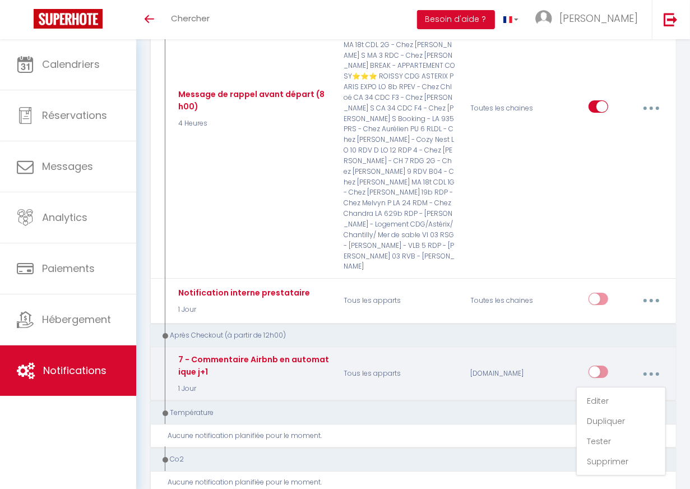
click at [535, 353] on div "[DOMAIN_NAME]" at bounding box center [505, 373] width 84 height 41
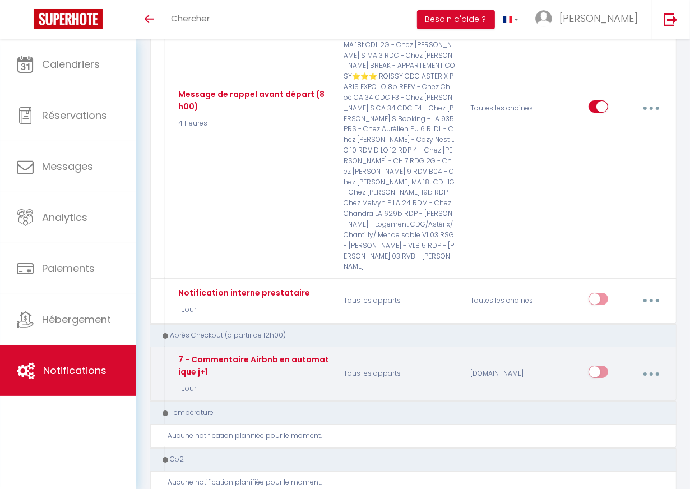
click at [617, 363] on button "button" at bounding box center [651, 373] width 30 height 21
click at [586, 391] on link "Editer" at bounding box center [621, 400] width 83 height 19
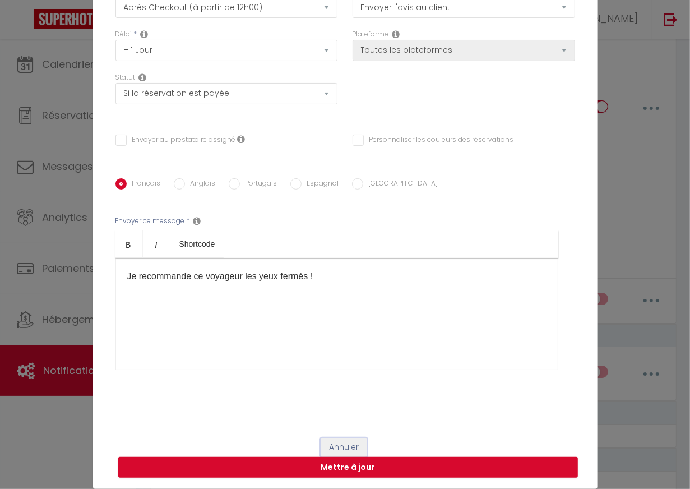
click at [348, 443] on button "Annuler" at bounding box center [344, 447] width 47 height 19
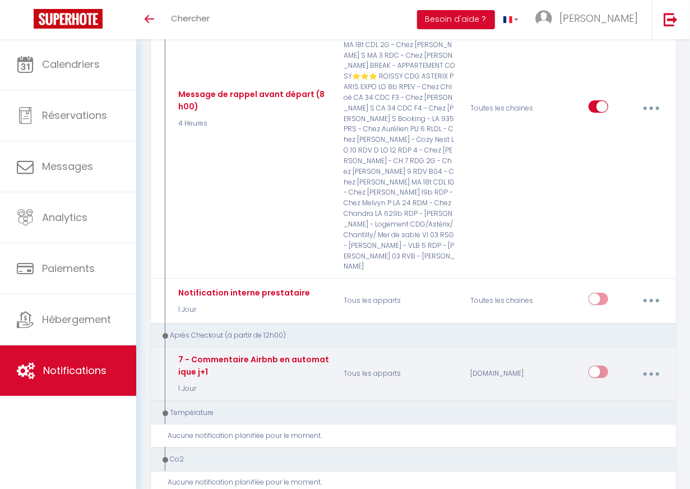
click at [617, 363] on button "button" at bounding box center [651, 373] width 30 height 21
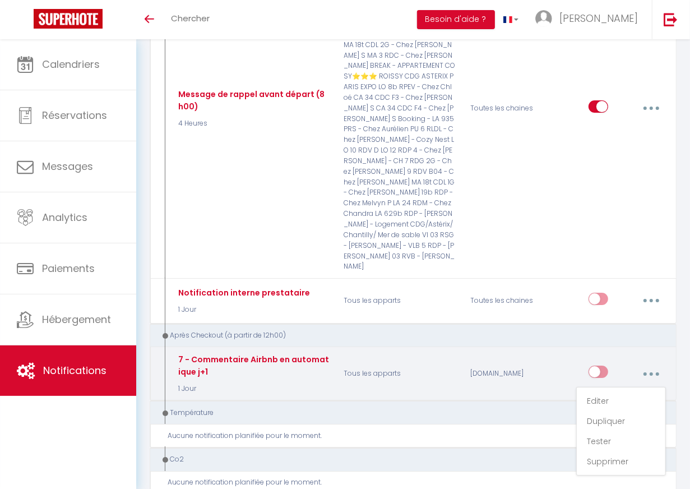
click at [617, 353] on div "Editer Dupliquer Tester Supprimer" at bounding box center [610, 373] width 127 height 41
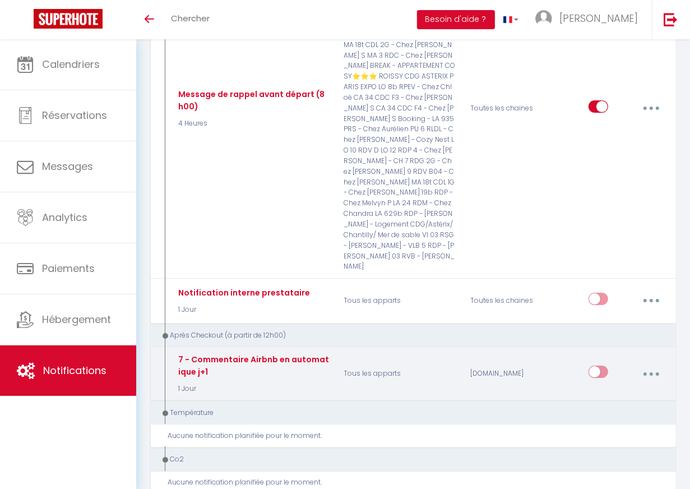
click at [617, 363] on button "button" at bounding box center [651, 373] width 30 height 21
click at [605, 391] on link "Editer" at bounding box center [621, 400] width 83 height 19
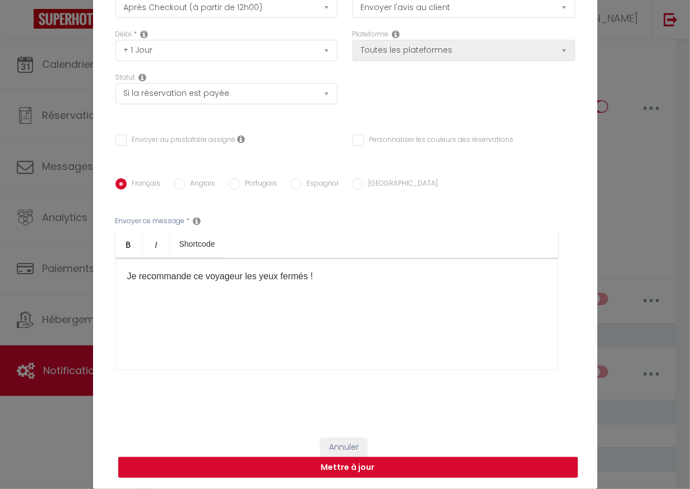
scroll to position [0, 0]
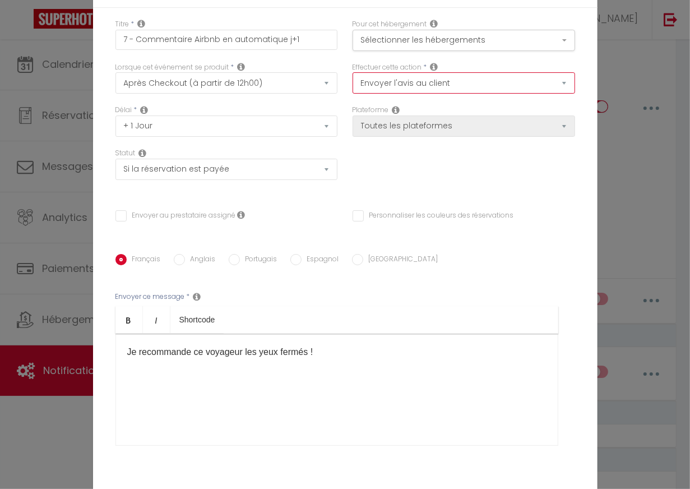
click at [412, 83] on select "Envoyer un email Envoyer un SMS Envoyer une notification push Envoyer l'avis au…" at bounding box center [464, 82] width 223 height 21
click at [436, 67] on icon at bounding box center [434, 66] width 8 height 9
click at [482, 155] on div "Délai * Immédiat + 10 Minutes + 1 Heure + 2 Heures + 3 Heures + 4 Heures + 5 He…" at bounding box center [345, 148] width 474 height 86
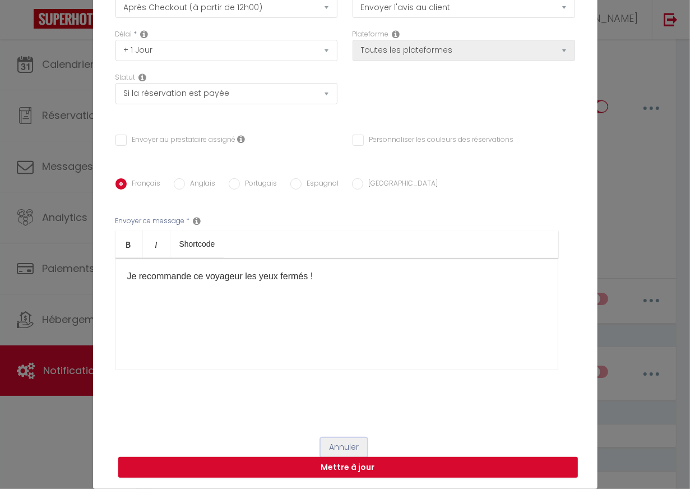
click at [346, 443] on button "Annuler" at bounding box center [344, 447] width 47 height 19
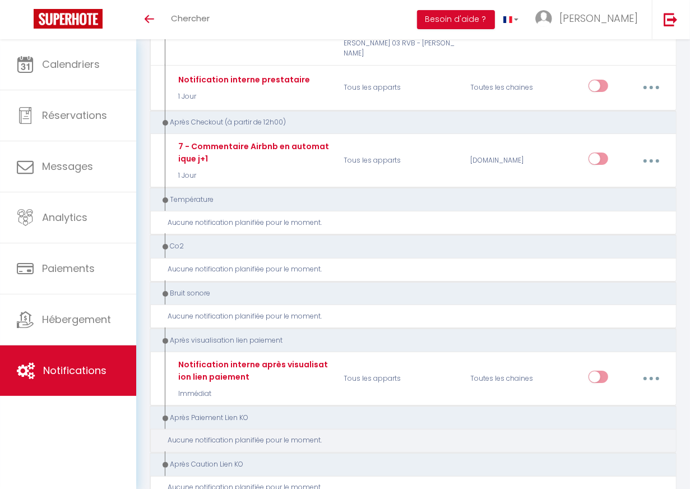
scroll to position [2689, 0]
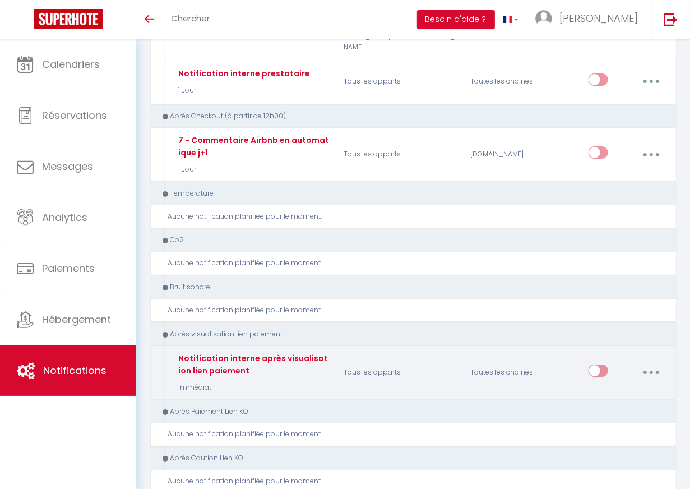
click at [617, 362] on button "button" at bounding box center [651, 372] width 30 height 21
click at [617, 390] on link "Editer" at bounding box center [621, 399] width 83 height 19
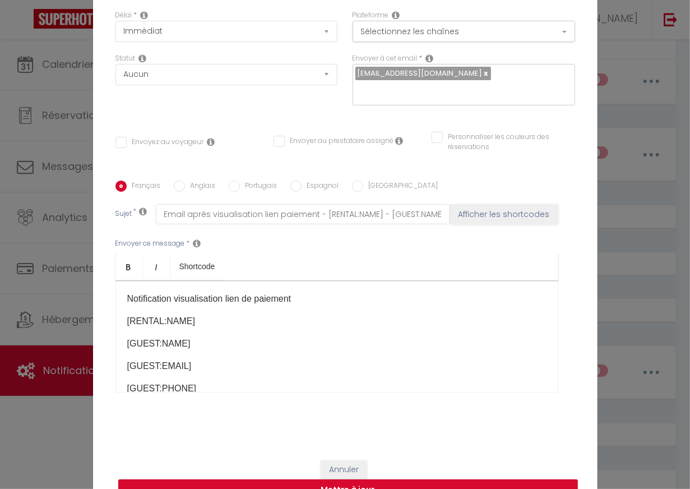
scroll to position [90, 0]
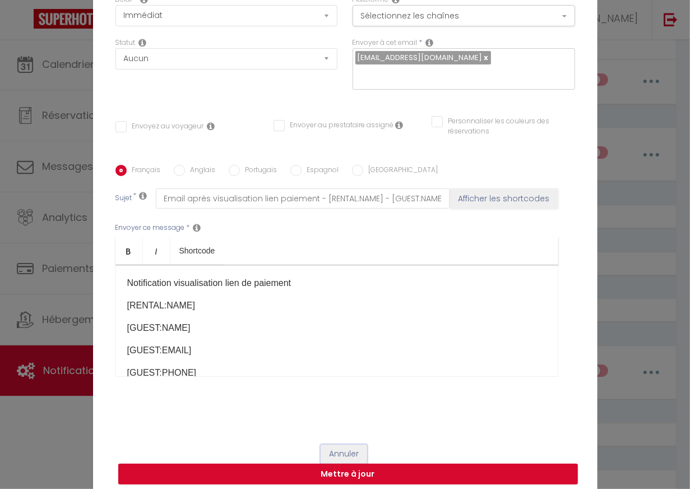
click at [350, 445] on button "Annuler" at bounding box center [344, 453] width 47 height 19
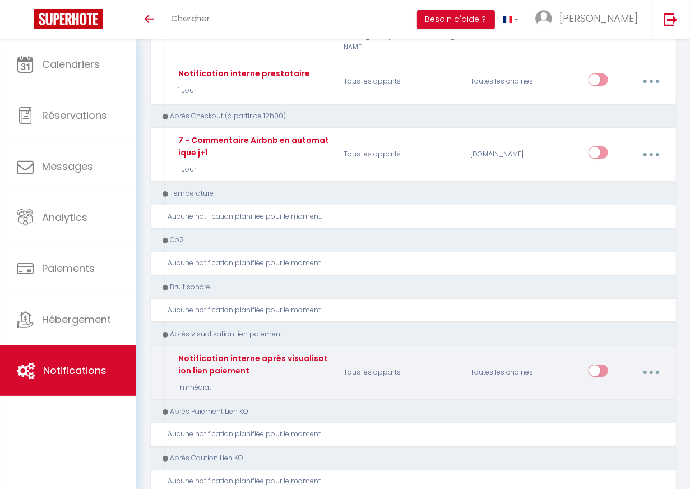
click at [617, 362] on button "button" at bounding box center [651, 372] width 30 height 21
click at [617, 356] on div "Editer Dupliquer Tester Supprimer" at bounding box center [627, 372] width 77 height 33
click at [617, 362] on button "button" at bounding box center [651, 372] width 30 height 21
click at [617, 356] on div "Editer Dupliquer Tester Supprimer" at bounding box center [627, 372] width 77 height 33
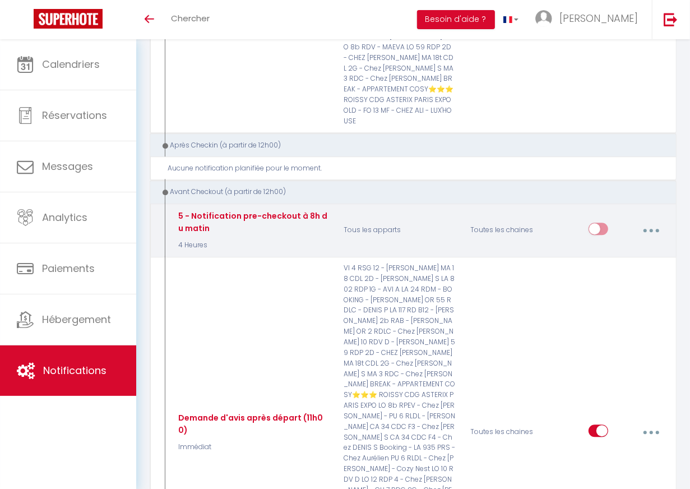
scroll to position [1803, 0]
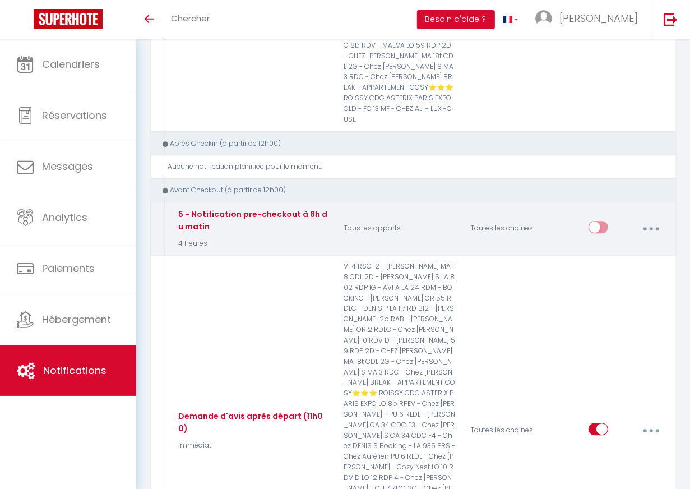
click at [617, 218] on button "button" at bounding box center [651, 228] width 30 height 21
click at [606, 246] on link "Editer" at bounding box center [621, 255] width 83 height 19
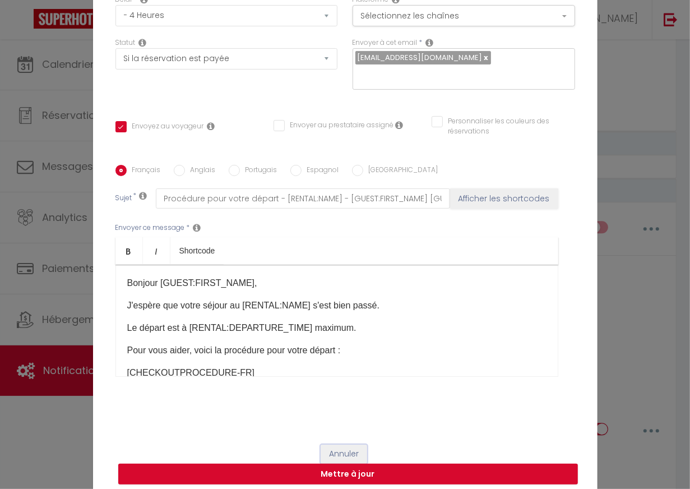
click at [346, 447] on button "Annuler" at bounding box center [344, 453] width 47 height 19
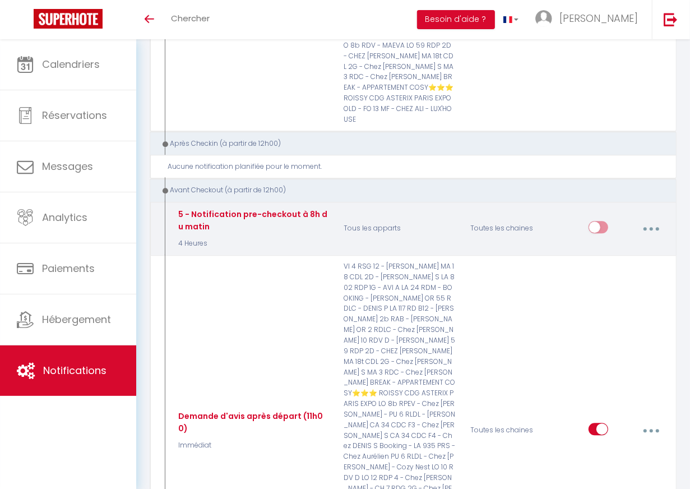
click at [617, 218] on button "button" at bounding box center [651, 228] width 30 height 21
click at [609, 307] on link "Supprimer" at bounding box center [621, 316] width 83 height 19
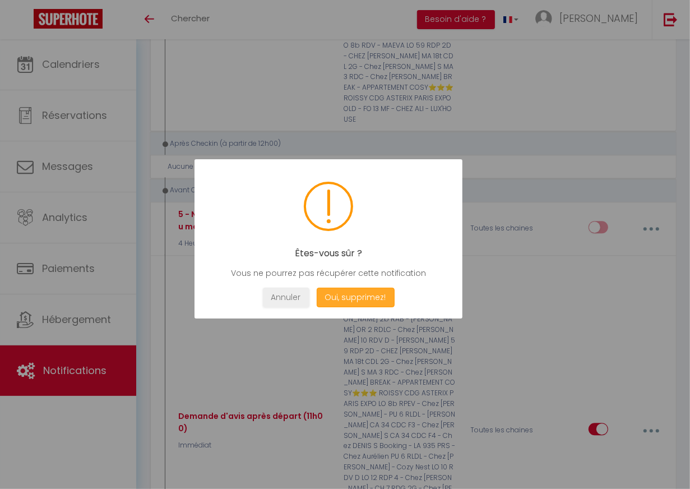
click at [372, 304] on button "Oui, supprimez!" at bounding box center [355, 298] width 78 height 20
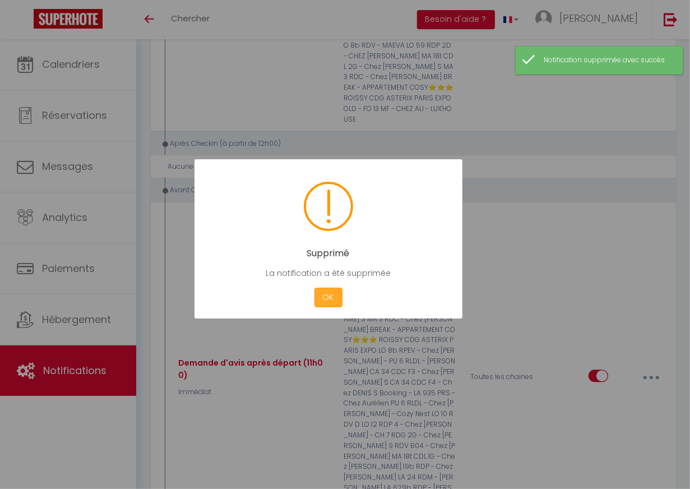
click at [324, 294] on button "OK" at bounding box center [328, 298] width 28 height 20
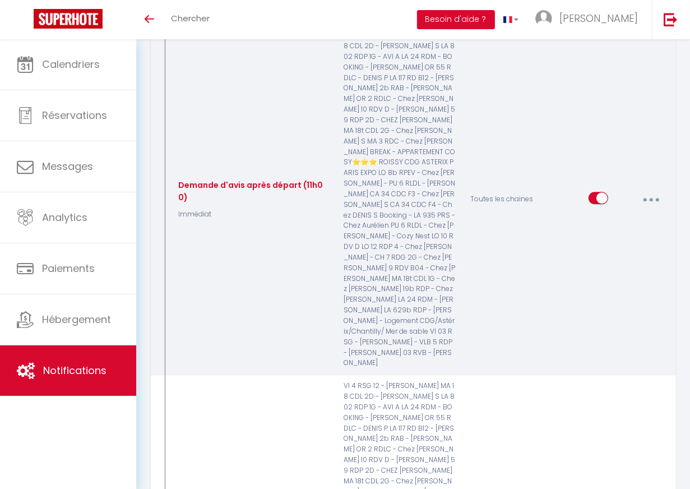
scroll to position [1993, 0]
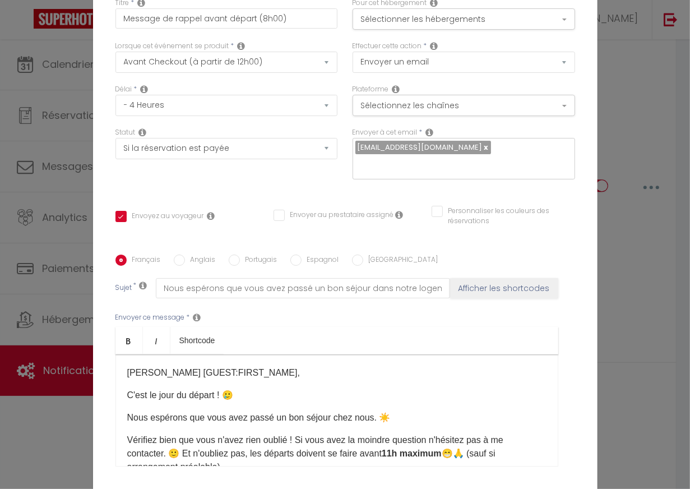
scroll to position [90, 0]
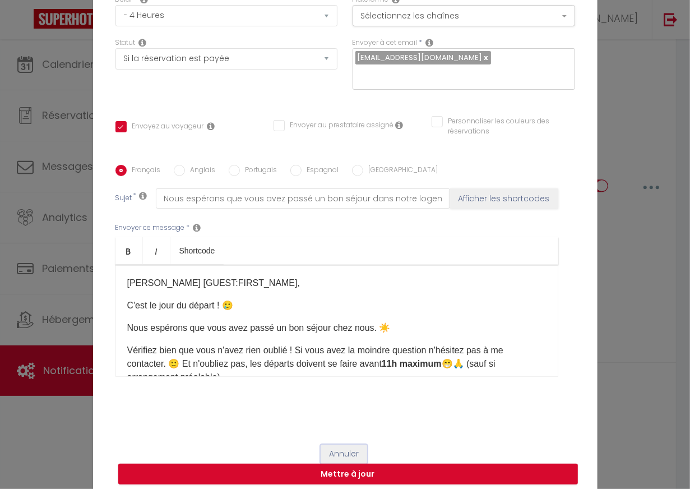
click at [350, 444] on button "Annuler" at bounding box center [344, 453] width 47 height 19
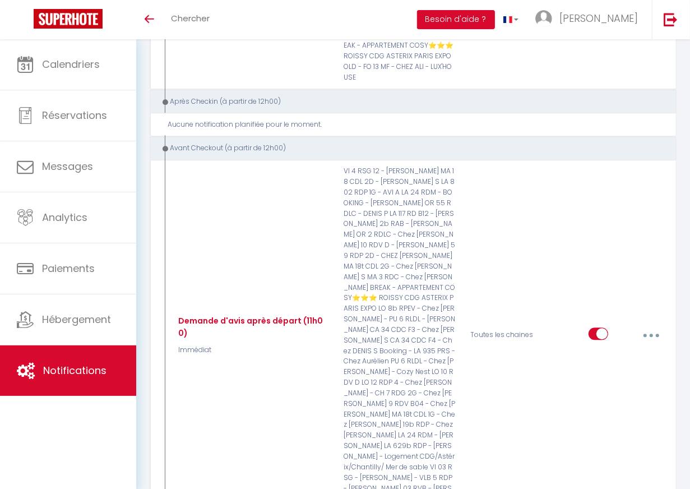
scroll to position [1863, 0]
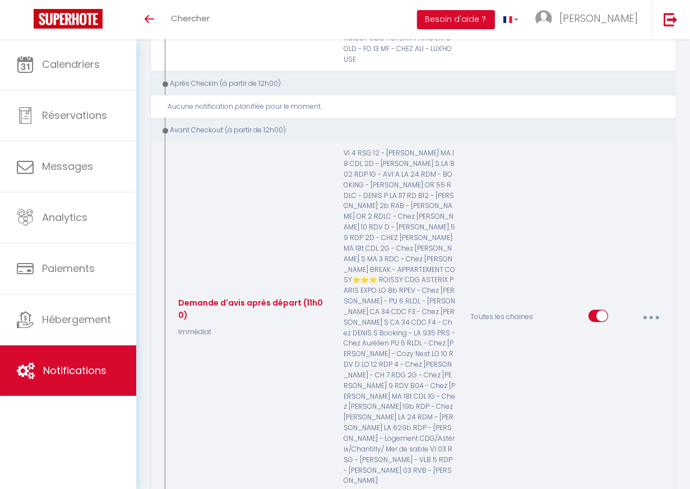
click at [617, 307] on button "button" at bounding box center [651, 317] width 30 height 21
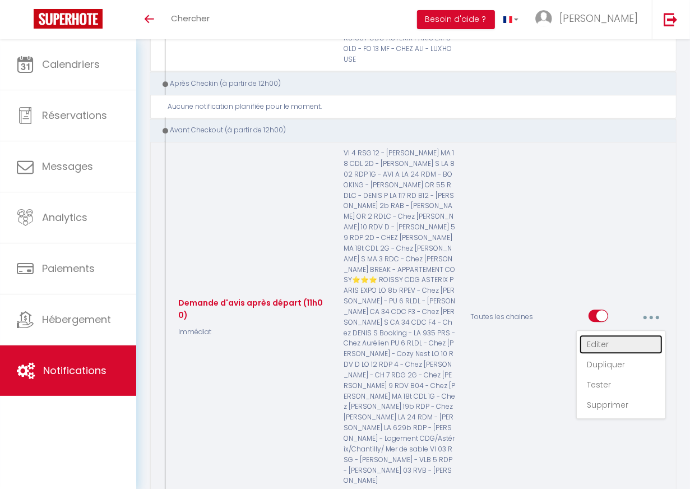
click at [603, 335] on link "Editer" at bounding box center [621, 344] width 83 height 19
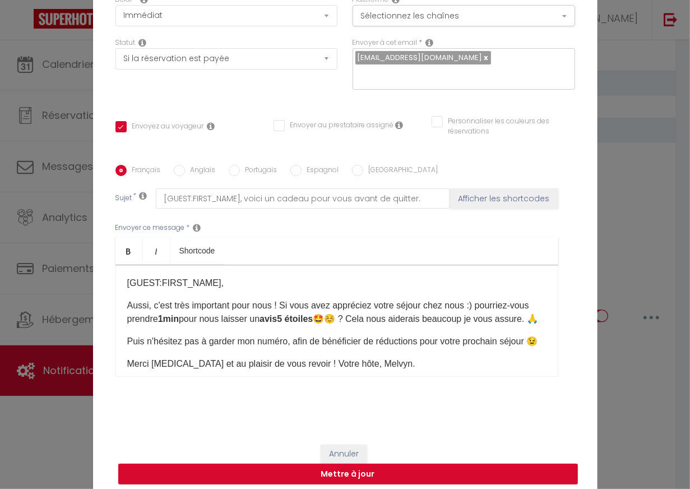
click at [190, 299] on p "Aussi, c'est très important pour nous !​ S​i vous avez appréciez votre séjour c…" at bounding box center [336, 312] width 419 height 27
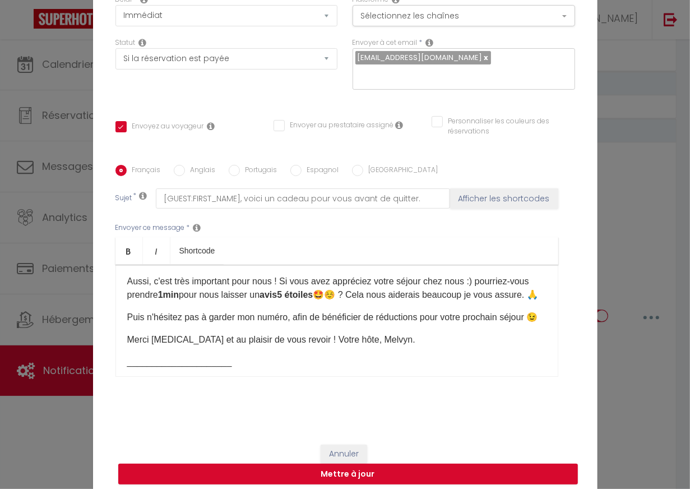
scroll to position [30, 0]
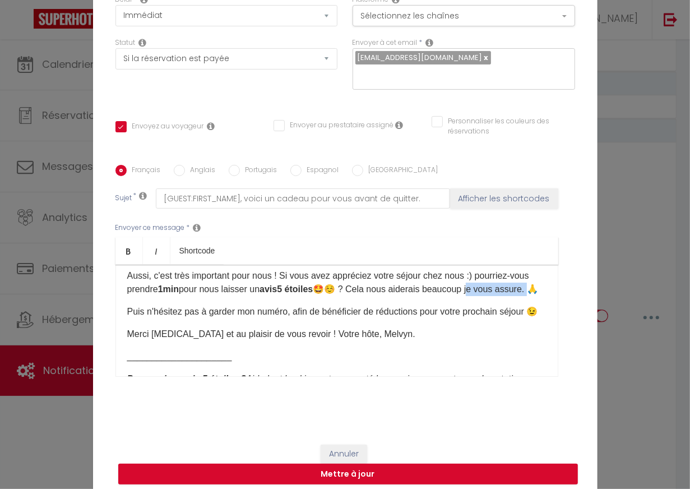
drag, startPoint x: 473, startPoint y: 284, endPoint x: 157, endPoint y: 300, distance: 316.5
click at [157, 296] on p "Aussi, c'est très important pour nous !​ S​i vous avez appréciez votre séjour c…" at bounding box center [336, 282] width 419 height 27
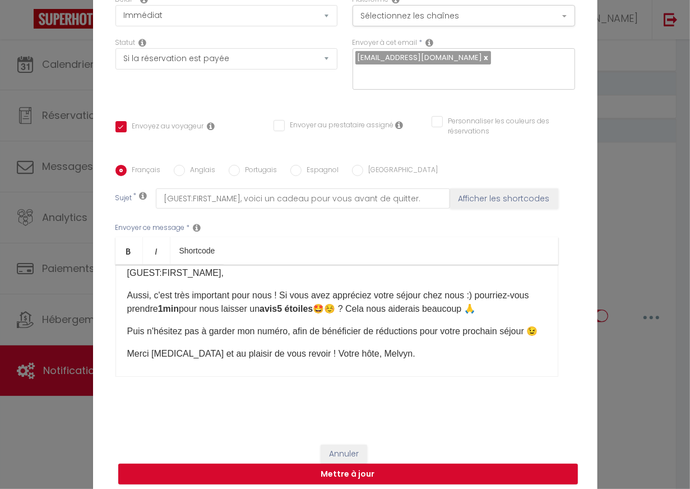
scroll to position [9, 0]
drag, startPoint x: 281, startPoint y: 290, endPoint x: 154, endPoint y: 294, distance: 127.3
click at [154, 294] on p "Aussi, c'est très important pour nous !​ S​i vous avez appréciez votre séjour c…" at bounding box center [336, 303] width 419 height 27
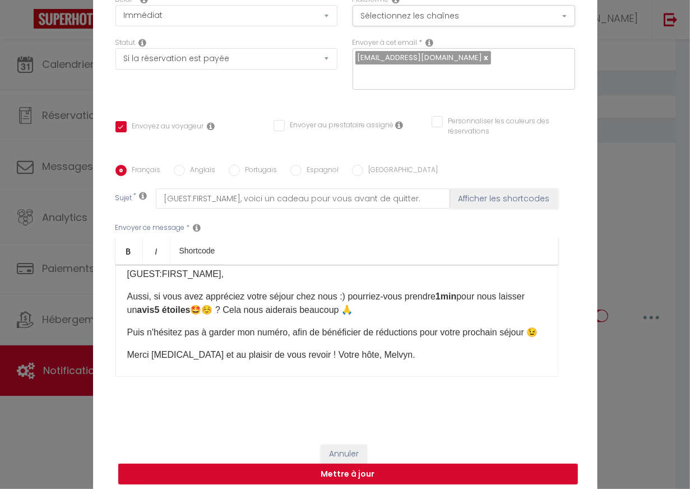
click at [333, 302] on p "Aussi, s​i vous avez appréciez votre séjour chez nous :) pourriez-vous prendre …" at bounding box center [336, 303] width 419 height 27
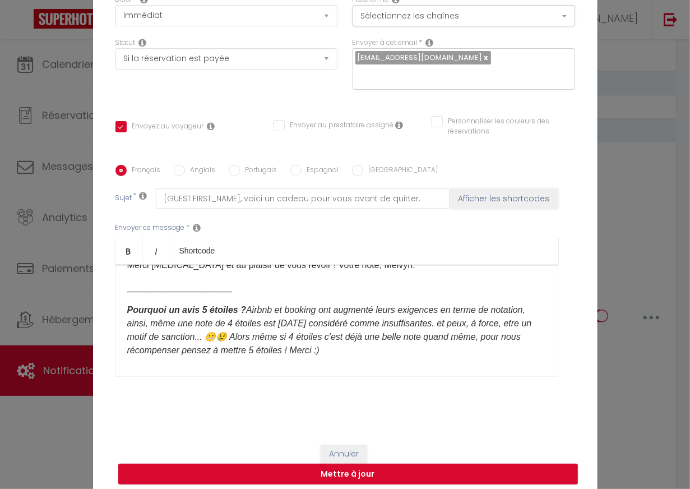
scroll to position [99, 0]
click at [234, 304] on strong "Pourquoi un avis 5 étoiles ?" at bounding box center [186, 309] width 119 height 10
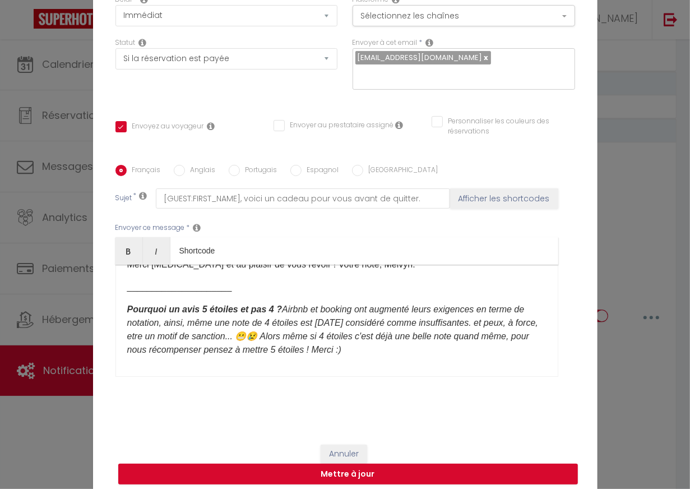
click at [290, 327] on em "Pourquoi un avis 5 étoiles et pas 4 ? Airbnb et booking ont augmenté leurs exig…" at bounding box center [332, 329] width 411 height 50
click at [524, 331] on em "Pourquoi un avis 5 étoiles et pas 4 ? Airbnb et booking ont augmenté leurs exig…" at bounding box center [332, 329] width 411 height 50
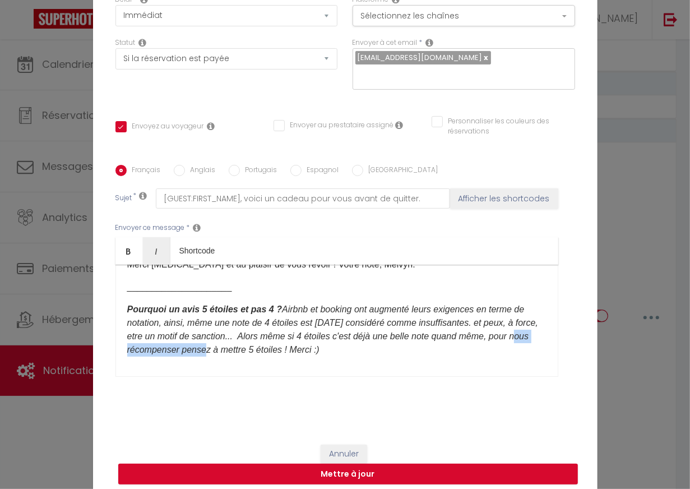
drag, startPoint x: 223, startPoint y: 342, endPoint x: 124, endPoint y: 343, distance: 98.7
click at [124, 343] on div "[GUEST:FIRST_NAME], Aussi, s​i vous avez appréciez votre séjour chez nous :) po…" at bounding box center [336, 321] width 443 height 112
click at [349, 464] on button "Mettre à jour" at bounding box center [348, 474] width 460 height 21
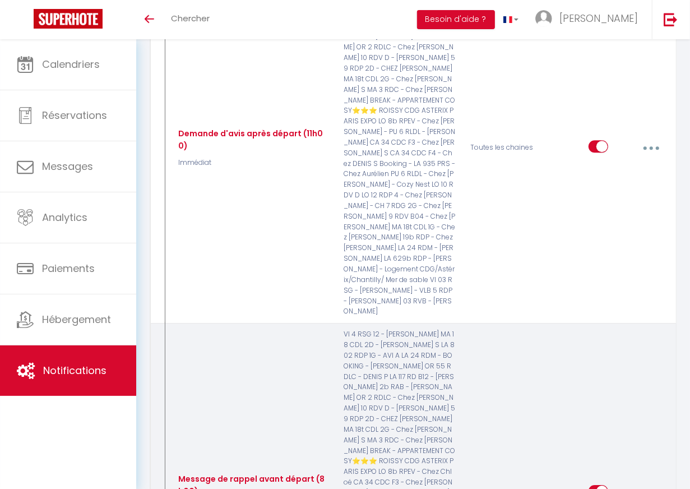
scroll to position [2059, 0]
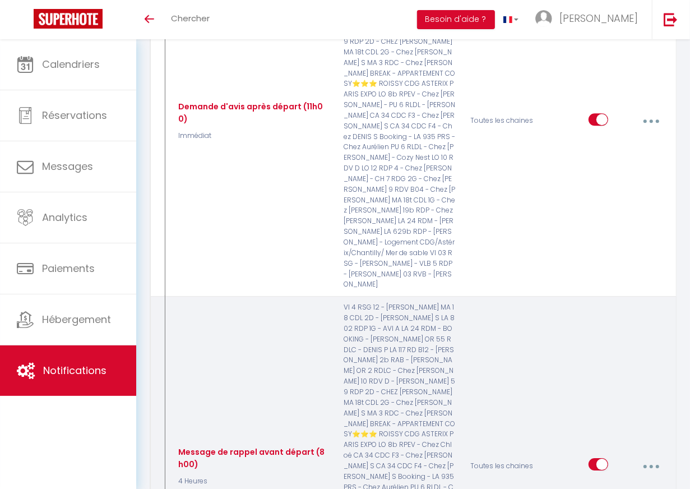
click at [617, 455] on button "button" at bounding box center [651, 465] width 30 height 21
click at [601, 484] on link "Editer" at bounding box center [621, 493] width 83 height 19
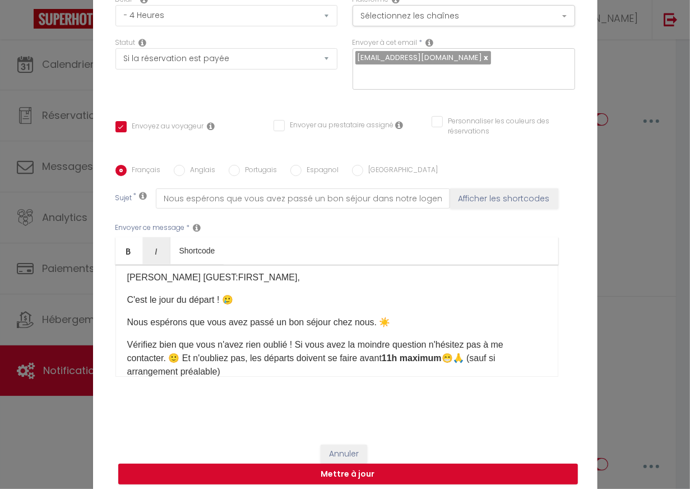
scroll to position [6, 0]
click at [125, 316] on div "[PERSON_NAME] [GUEST:FIRST_NAME], C'est le jour du départ ! 🥲​​ Nous espérons q…" at bounding box center [336, 321] width 443 height 112
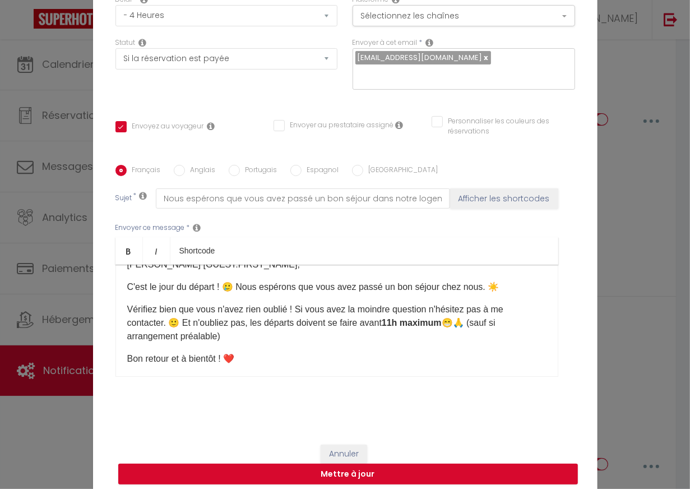
scroll to position [23, 0]
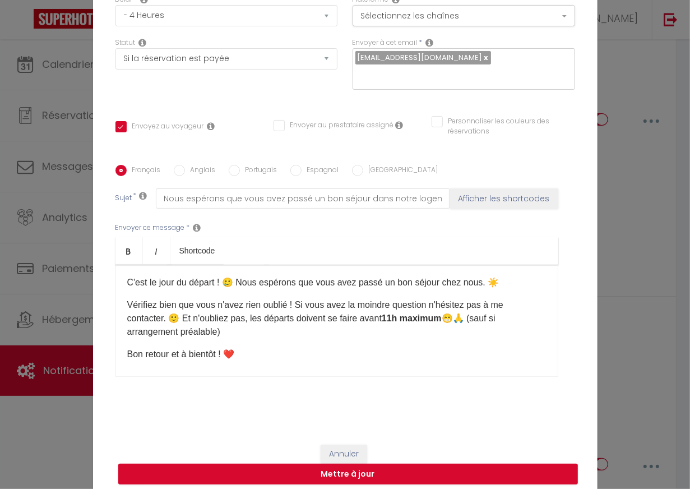
click at [298, 298] on p "Vérifiez bien que vous n'avez rien oublié ! Si vous avez la moindre question n'…" at bounding box center [336, 318] width 419 height 40
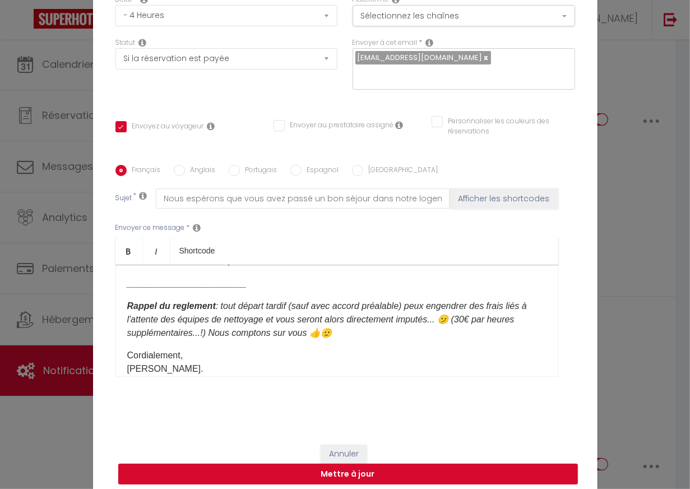
scroll to position [117, 0]
click at [270, 312] on em "Rappel du reglement : tout départ tardif (sauf avec accord préalable) ​peux eng…" at bounding box center [327, 318] width 400 height 36
click at [211, 312] on em "Rappel du reglement : tout départ tardif (sauf avec accord préalable) ​peux eng…" at bounding box center [333, 318] width 413 height 36
click at [228, 308] on em "Rappel du reglement : tout départ tardif (sauf avec accord préalable) ​peux eng…" at bounding box center [333, 318] width 413 height 36
click at [321, 311] on em "Rappel du reglement : tout départ tardif (sauf avec accord préalable) ​peux eng…" at bounding box center [331, 318] width 408 height 36
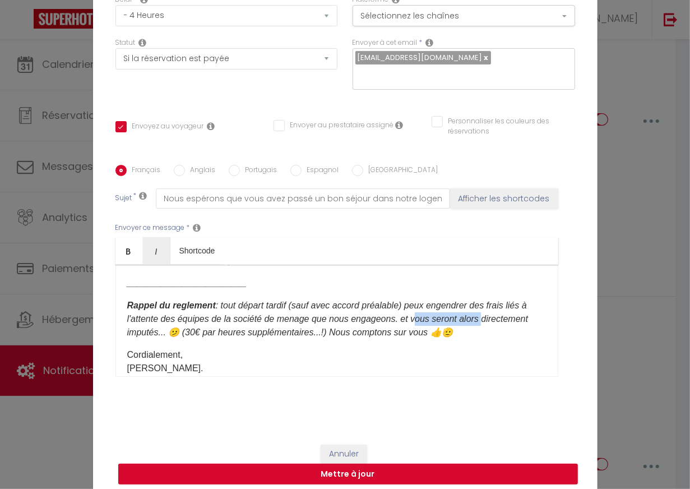
drag, startPoint x: 411, startPoint y: 312, endPoint x: 483, endPoint y: 317, distance: 71.4
click at [483, 317] on em "Rappel du reglement : tout départ tardif (sauf avec accord préalable) ​peux eng…" at bounding box center [327, 318] width 401 height 36
click at [186, 326] on em "Rappel du reglement : tout départ tardif (sauf avec accord préalable) ​peux eng…" at bounding box center [329, 318] width 404 height 36
click at [177, 325] on em "Rappel du reglement : tout départ tardif (sauf avec accord préalable) ​peux eng…" at bounding box center [329, 318] width 404 height 36
click at [348, 327] on em "Rappel du reglement : tout départ tardif (sauf avec accord préalable) ​peux eng…" at bounding box center [329, 318] width 404 height 36
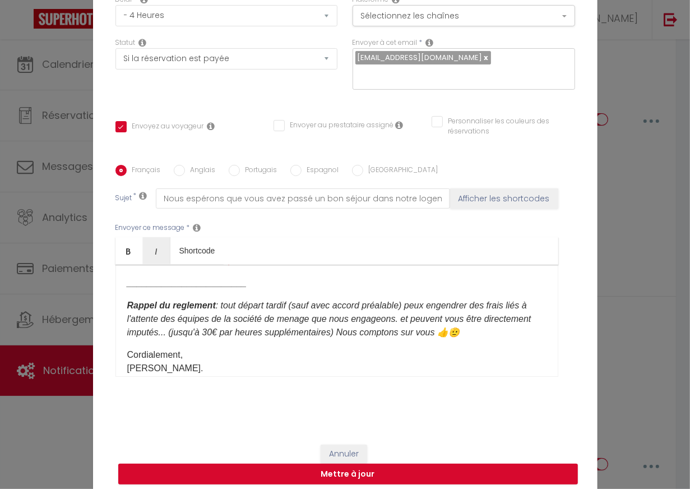
click at [437, 327] on em "Rappel du reglement : tout départ tardif (sauf avec accord préalable) ​peux eng…" at bounding box center [329, 318] width 404 height 36
click at [203, 339] on p "Rappel du reglement : tout départ tardif (sauf avec accord préalable) ​peux eng…" at bounding box center [336, 326] width 419 height 54
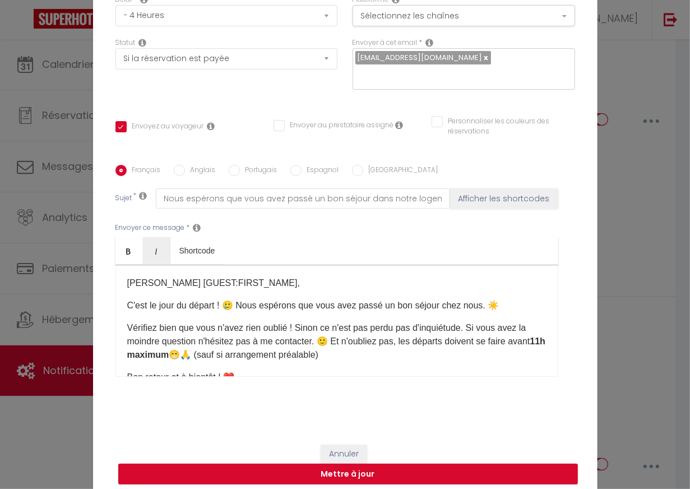
scroll to position [76, 0]
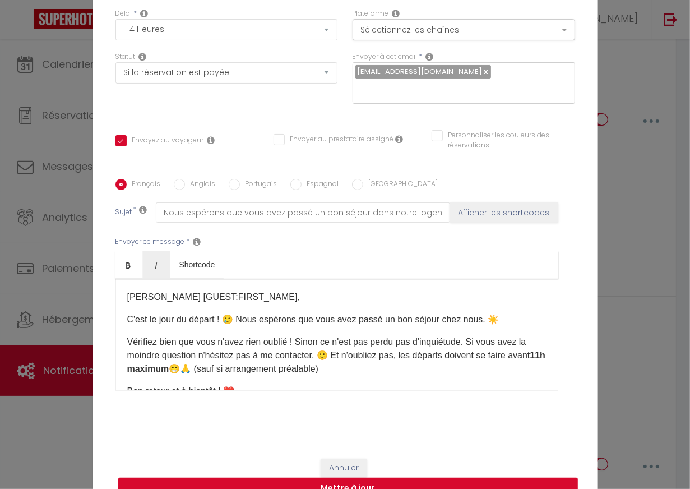
click at [367, 478] on button "Mettre à jour" at bounding box center [348, 488] width 460 height 21
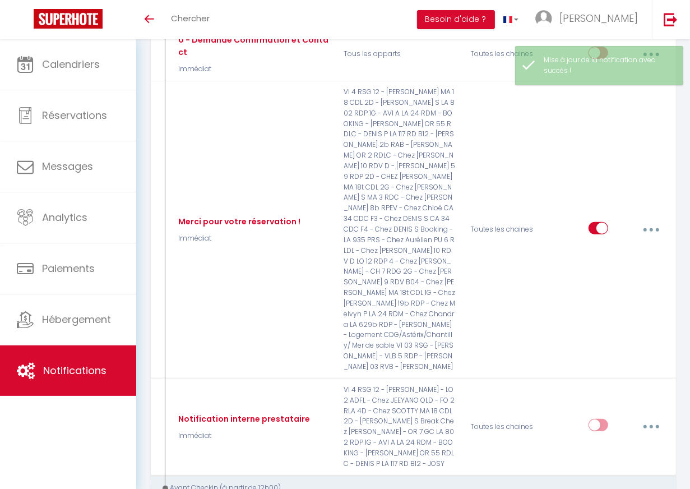
scroll to position [7, 0]
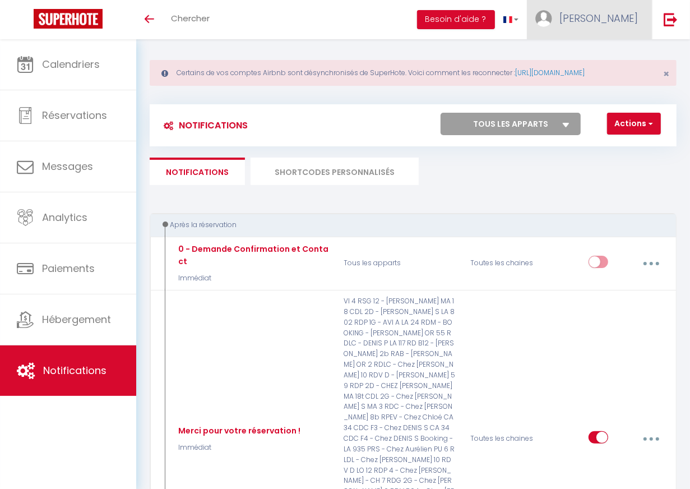
click at [611, 18] on span "[PERSON_NAME]" at bounding box center [598, 18] width 78 height 14
click at [598, 59] on link "Paramètres" at bounding box center [607, 56] width 83 height 19
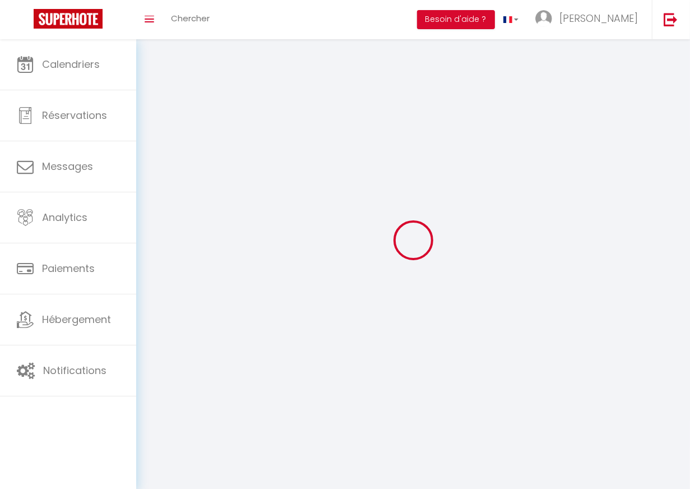
scroll to position [39, 0]
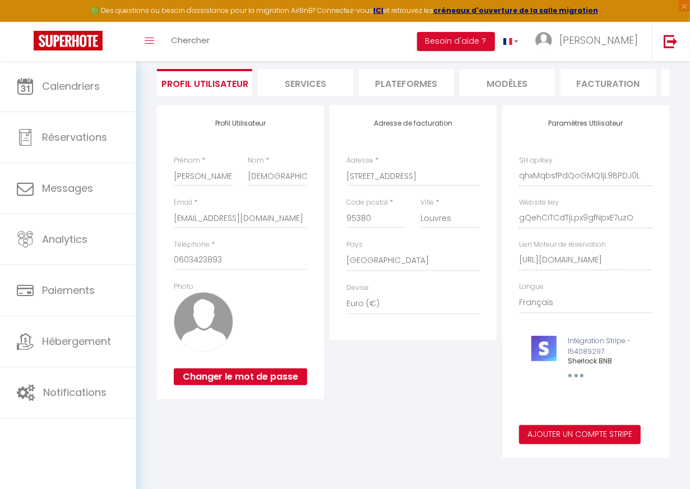
click at [407, 80] on li "Plateformes" at bounding box center [406, 82] width 95 height 27
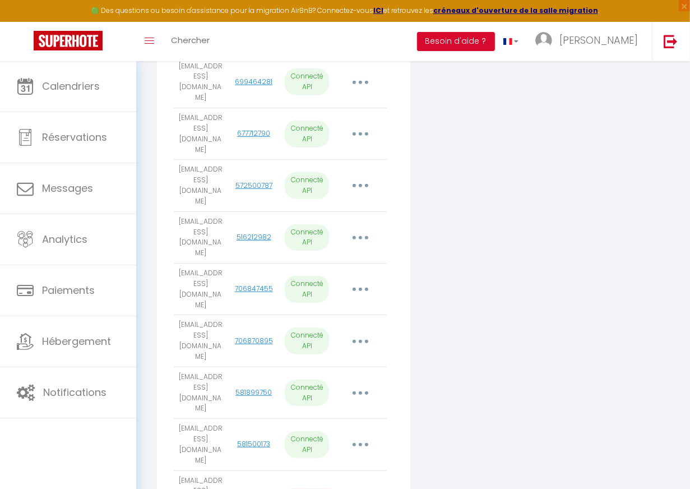
scroll to position [390, 0]
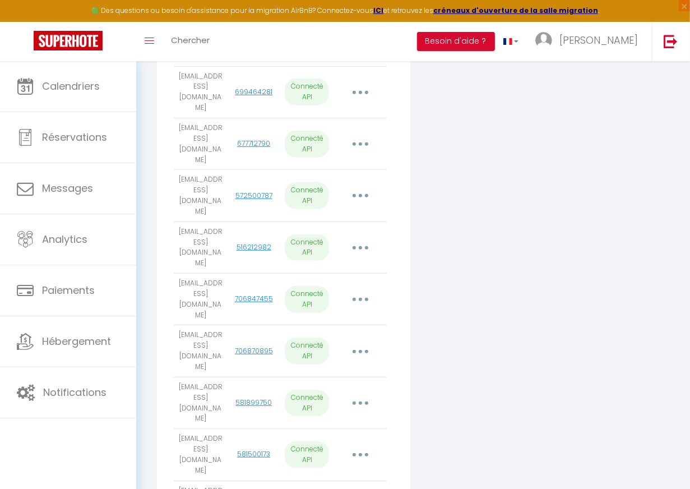
click at [367, 340] on button "button" at bounding box center [360, 350] width 30 height 21
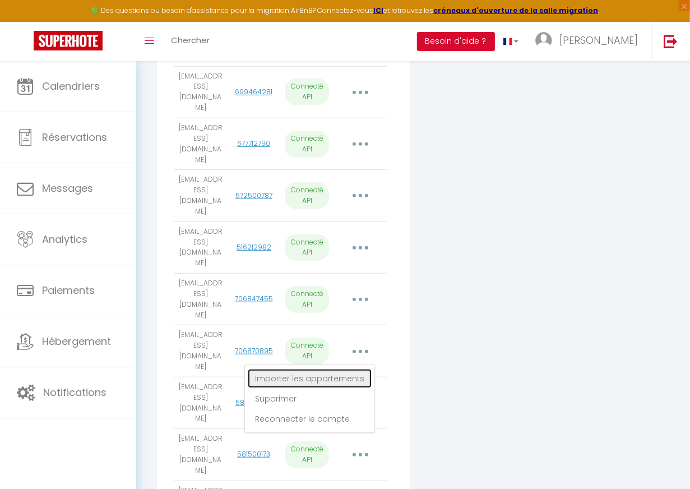
click at [322, 369] on link "Importer les appartements" at bounding box center [310, 378] width 124 height 19
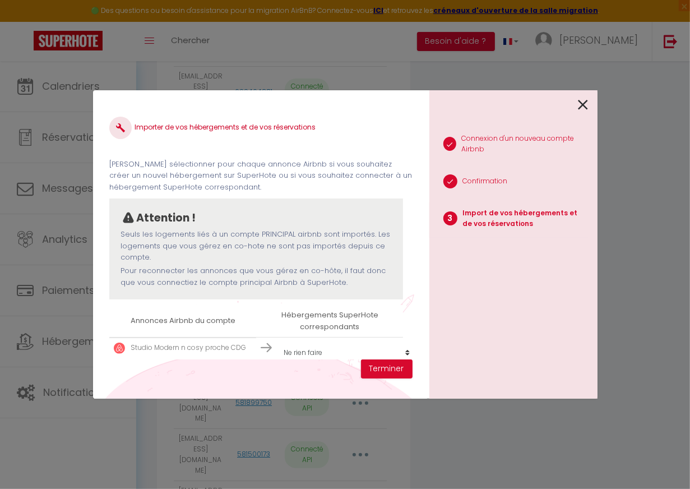
scroll to position [17, 0]
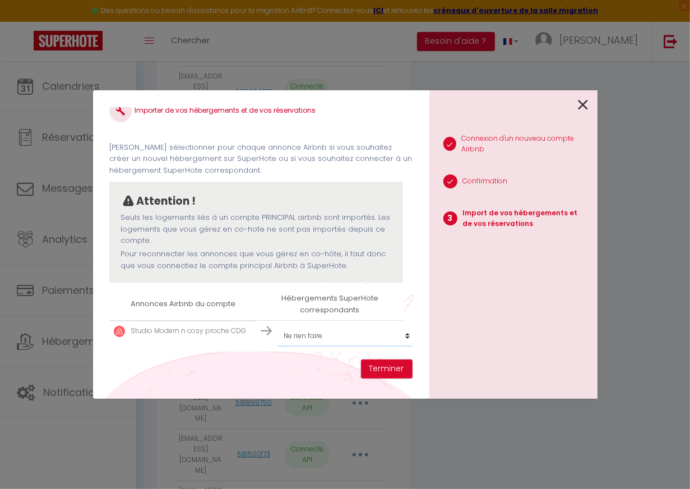
click at [325, 336] on select "Créer un nouvel hébergement Ne rien faire LA 802 RDP 1G - AVI A LA 24 RDM - BOO…" at bounding box center [346, 335] width 138 height 21
click at [326, 337] on select "Créer un nouvel hébergement Ne rien faire LA 802 RDP 1G - AVI A LA 24 RDM - BOO…" at bounding box center [346, 335] width 138 height 21
click at [587, 104] on icon at bounding box center [583, 104] width 10 height 17
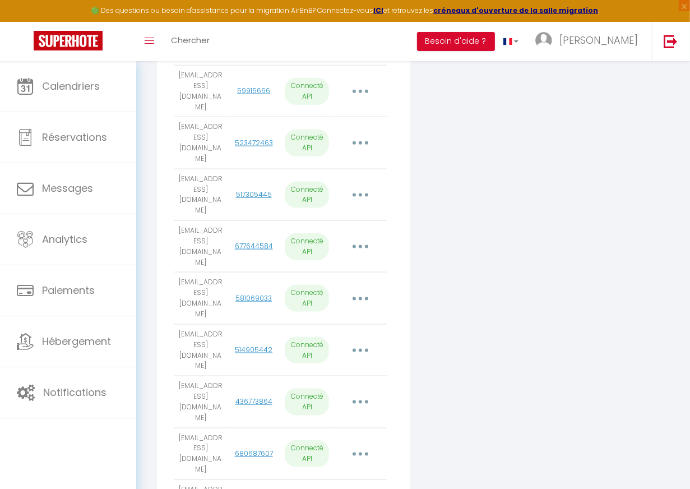
scroll to position [905, 0]
